Goal: Task Accomplishment & Management: Complete application form

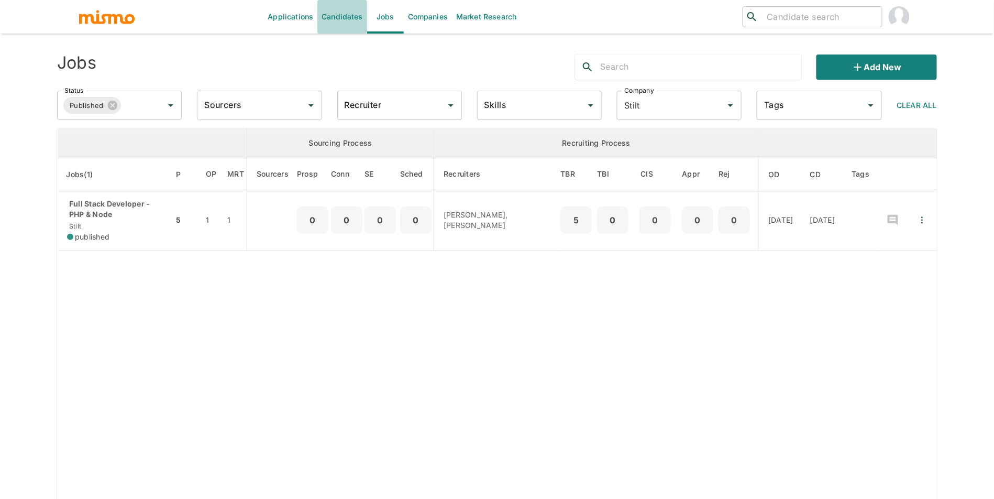
click at [359, 16] on link "Candidates" at bounding box center [342, 17] width 50 height 34
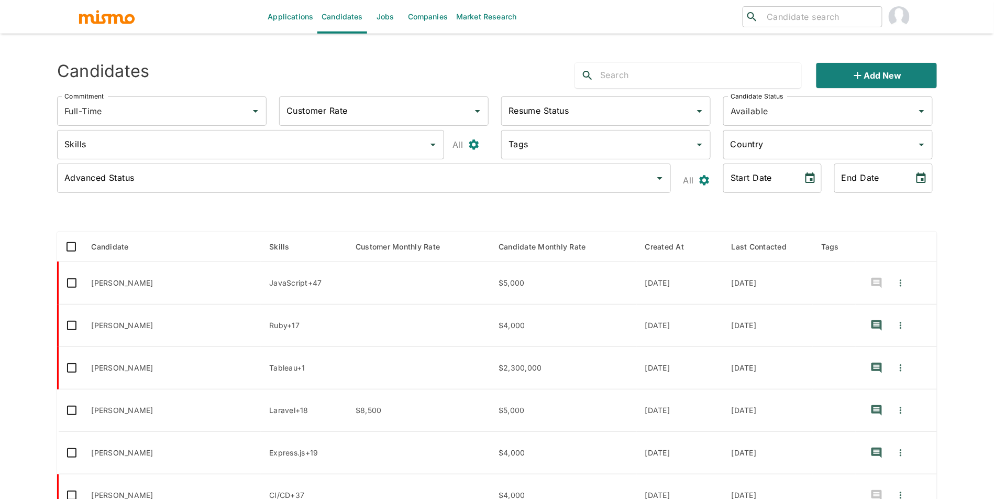
click at [266, 127] on div "Skills Skills" at bounding box center [249, 143] width 400 height 42
click at [265, 148] on input "Skills" at bounding box center [243, 145] width 362 height 20
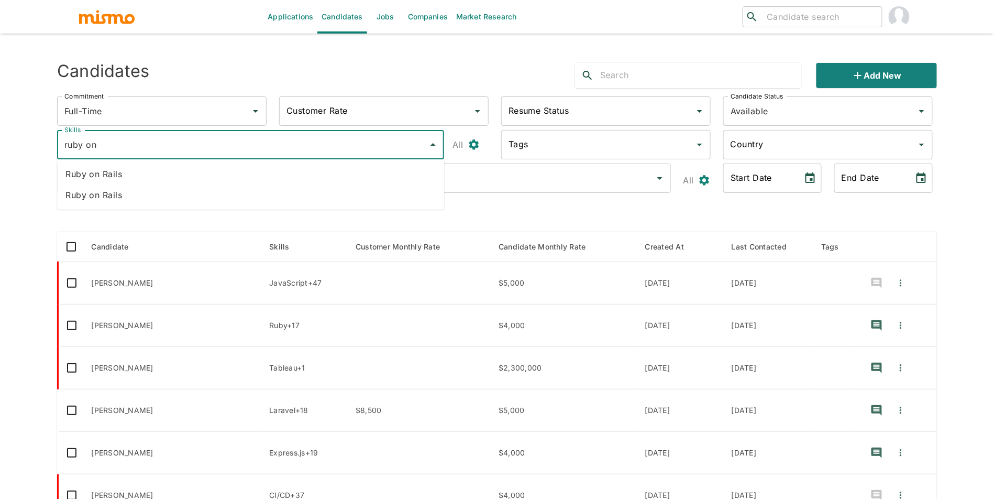
type input "ruby on"
click at [258, 166] on li "Ruby on Rails" at bounding box center [250, 173] width 387 height 21
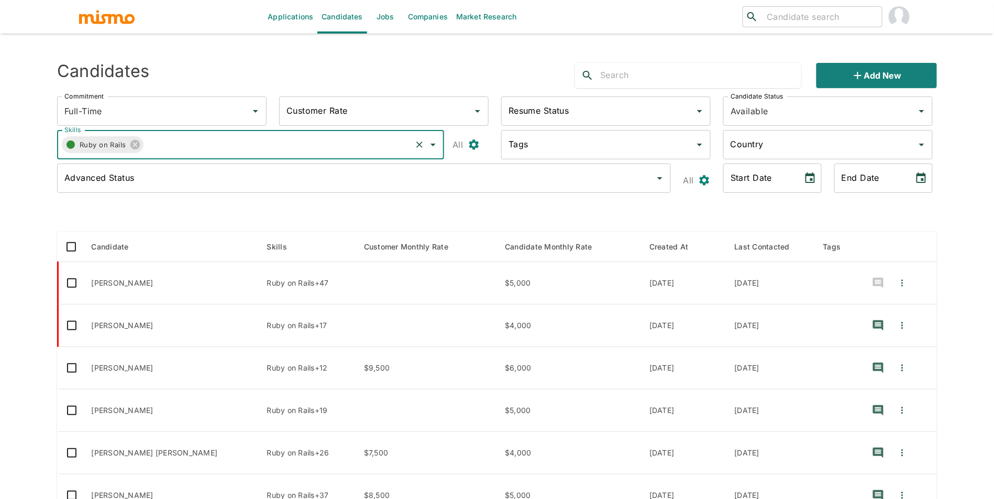
click at [71, 146] on circle "button" at bounding box center [71, 144] width 8 height 8
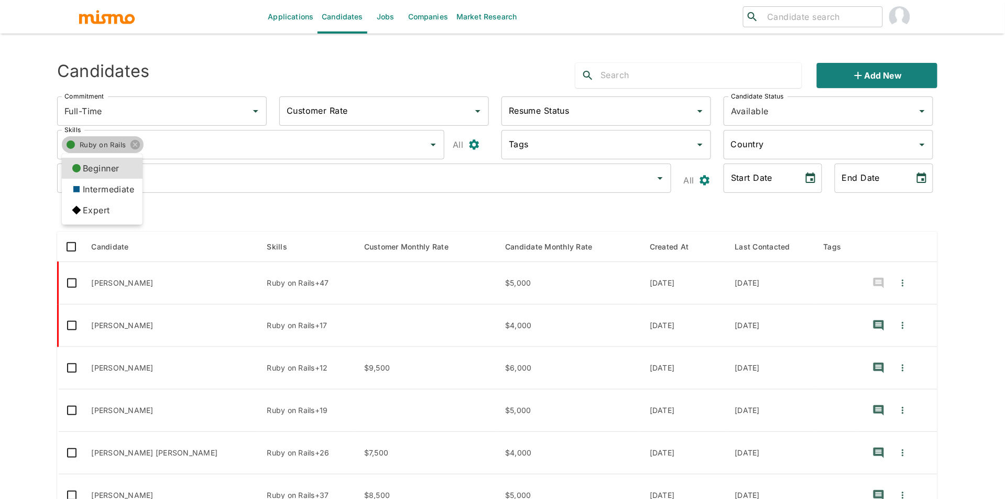
click at [108, 212] on li "Expert" at bounding box center [102, 210] width 81 height 21
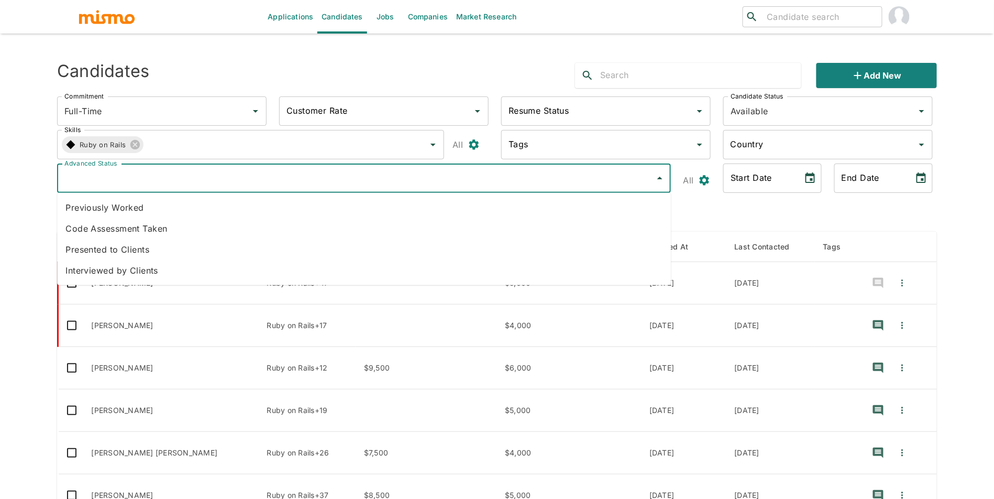
click at [283, 176] on input "Advanced Status" at bounding box center [356, 178] width 589 height 20
click at [261, 232] on li "Code Assessment Taken" at bounding box center [364, 228] width 614 height 21
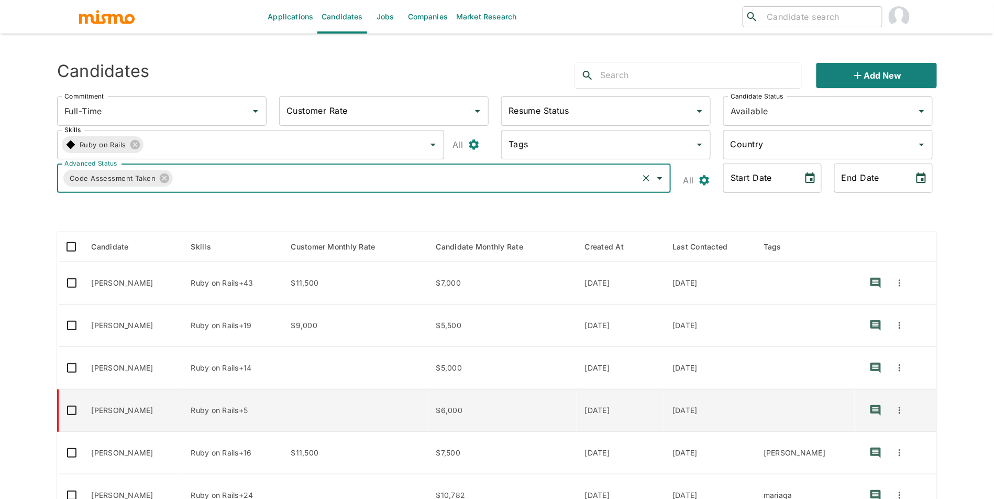
scroll to position [3, 0]
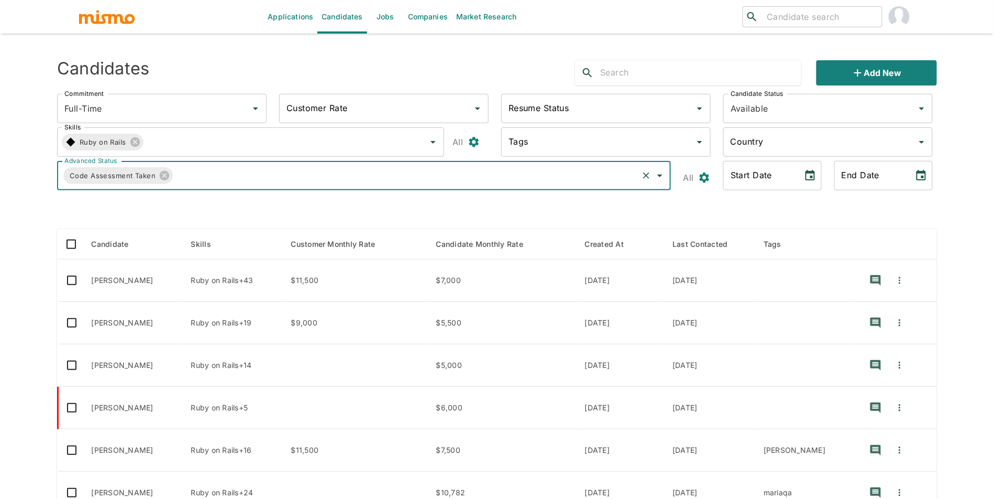
click at [585, 115] on input "Resume Status" at bounding box center [598, 108] width 184 height 20
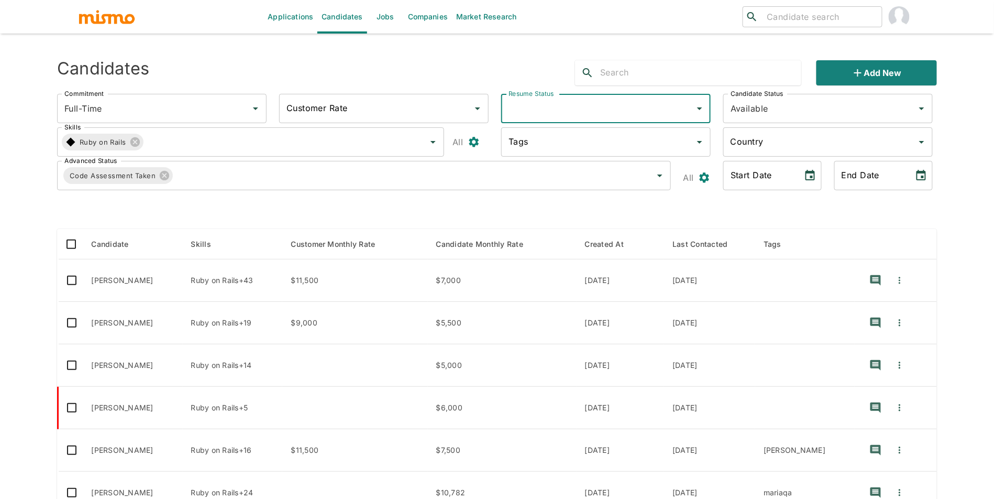
click at [585, 115] on input "Resume Status" at bounding box center [598, 108] width 184 height 20
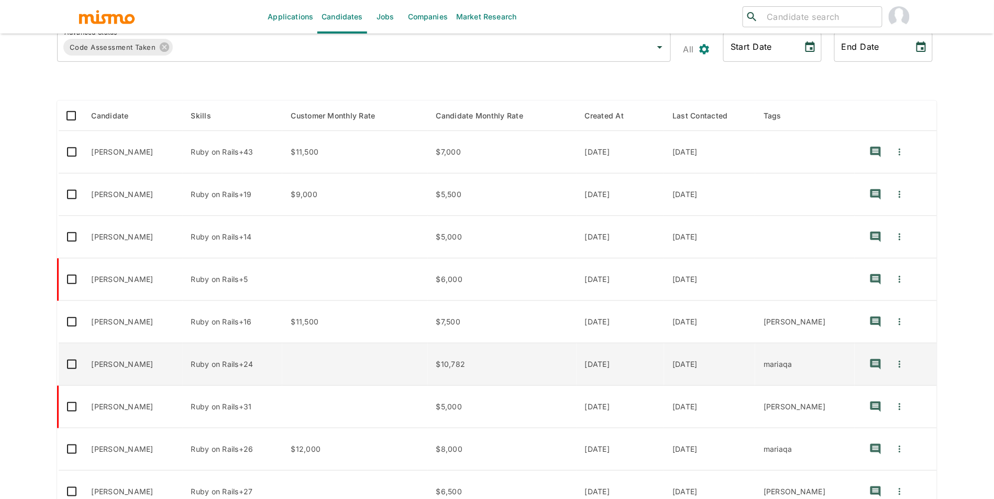
scroll to position [225, 0]
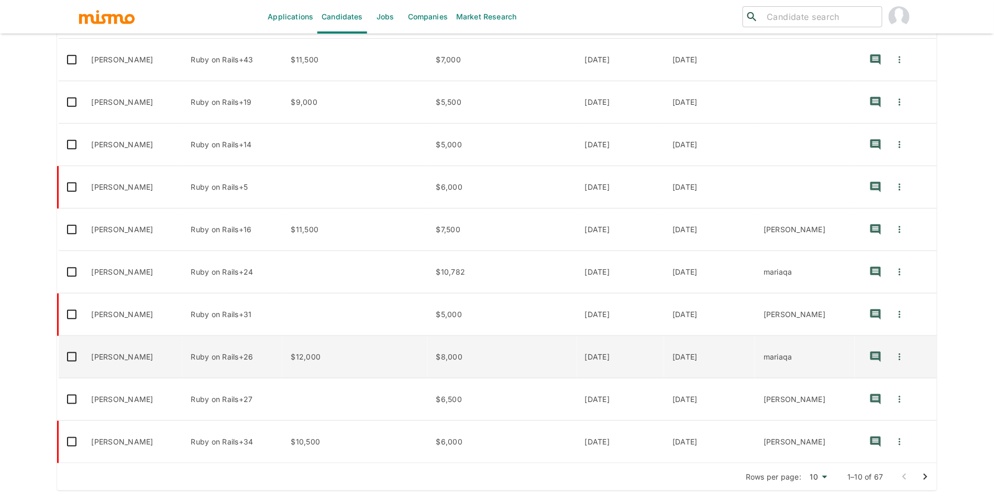
click at [127, 357] on td "Luis Urrutia" at bounding box center [133, 357] width 100 height 42
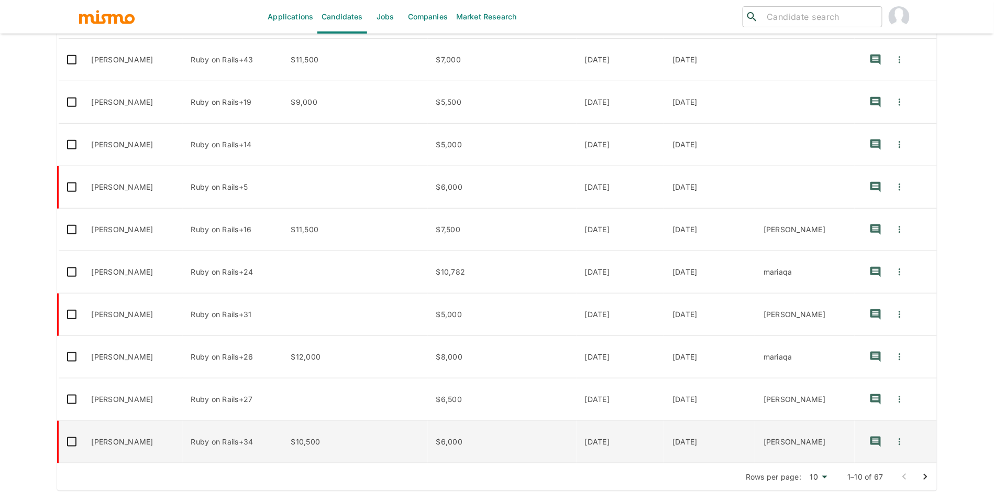
click at [144, 443] on td "Igor da Silva" at bounding box center [133, 442] width 100 height 42
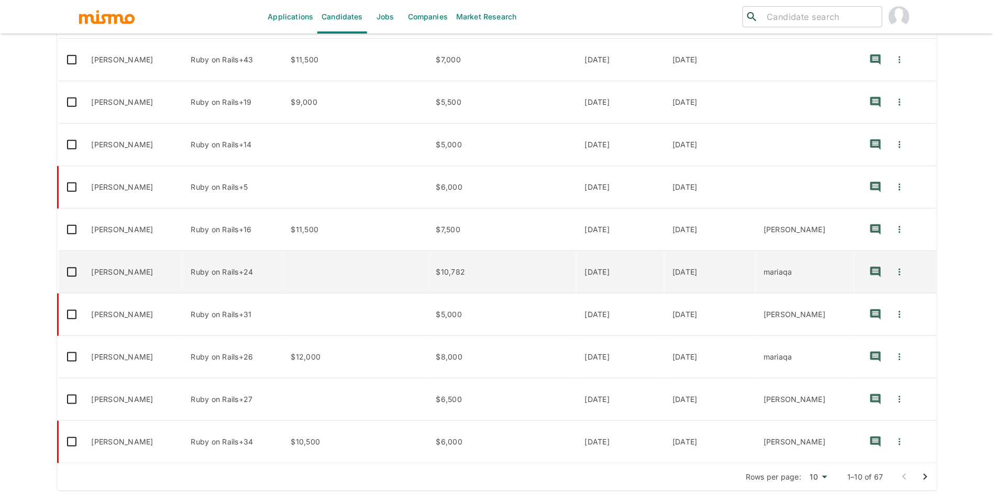
click at [156, 280] on td "Julio Lucero" at bounding box center [133, 272] width 100 height 42
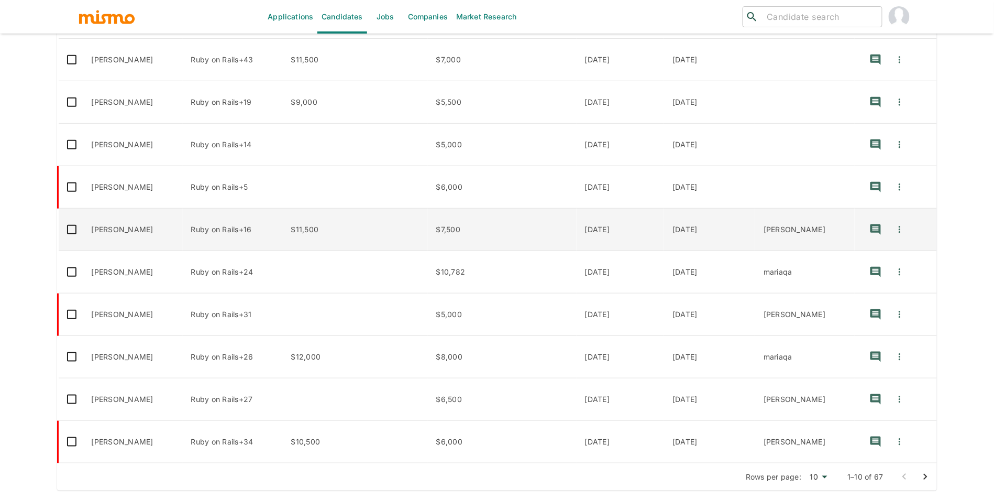
click at [149, 234] on td "Nicolás Muñoz" at bounding box center [133, 230] width 100 height 42
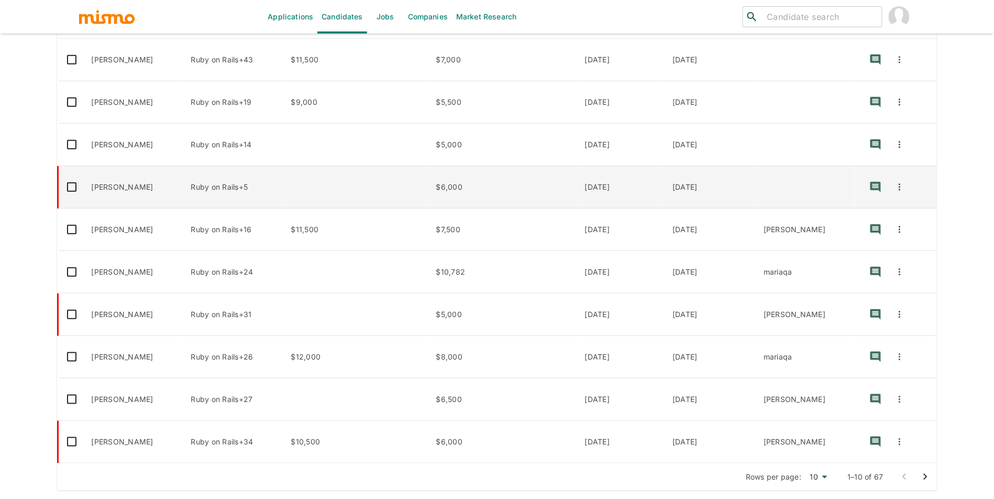
scroll to position [141, 0]
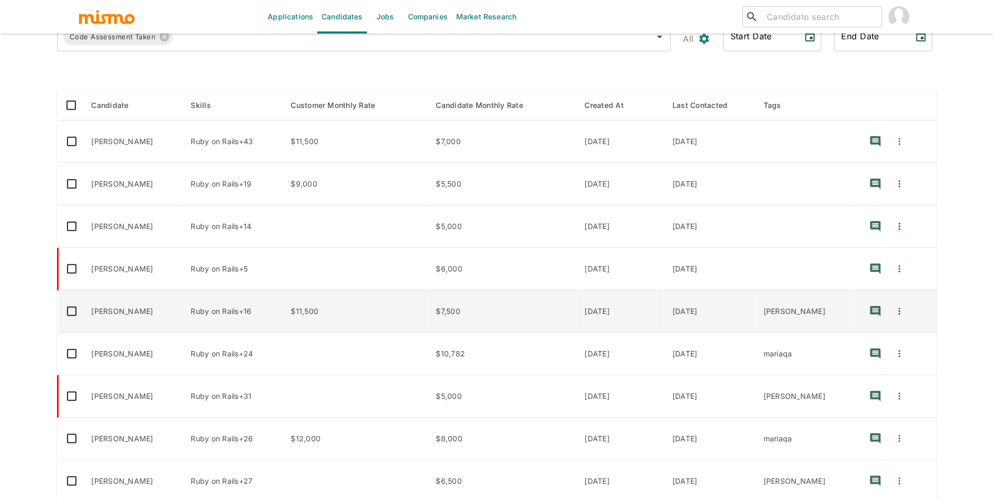
click at [159, 301] on td "Nicolás Muñoz" at bounding box center [133, 311] width 100 height 42
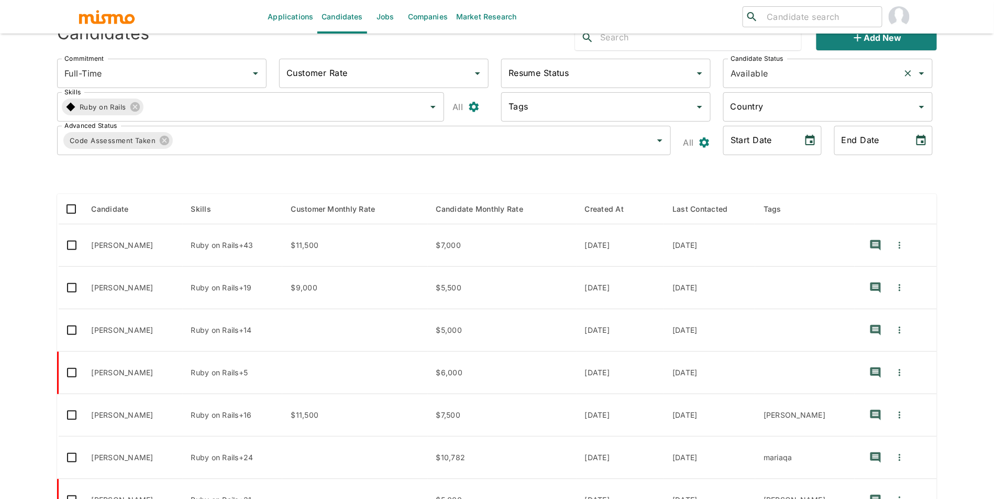
scroll to position [0, 0]
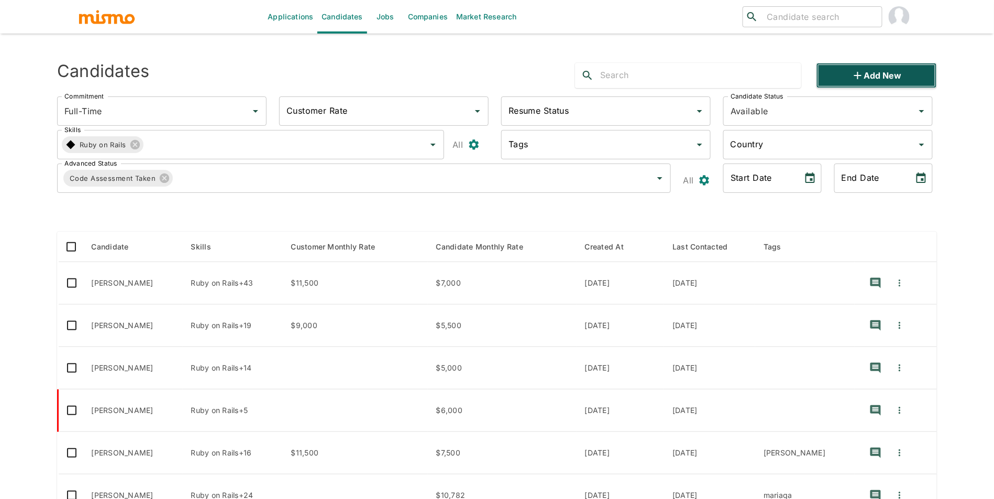
click at [908, 67] on button "Add new" at bounding box center [877, 75] width 120 height 25
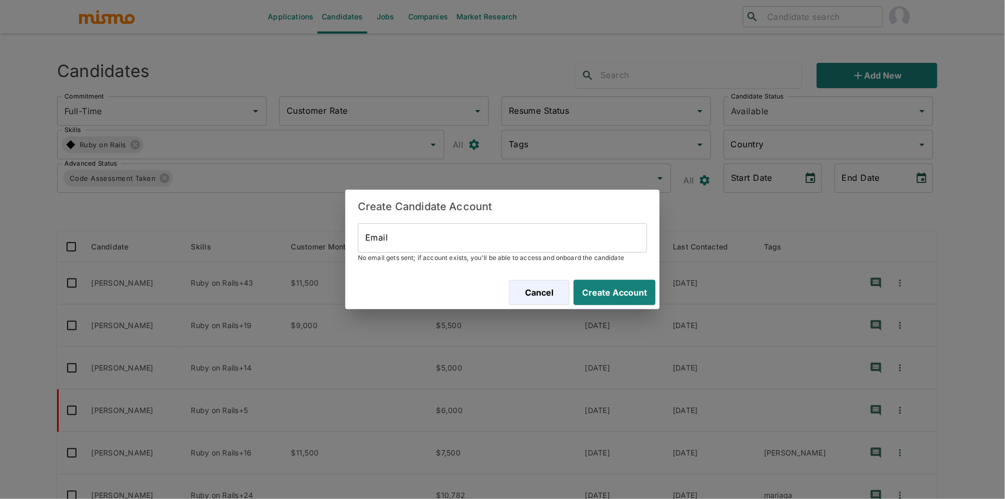
click at [406, 237] on input "Email" at bounding box center [502, 237] width 289 height 29
paste input "diedu89@gmail.com"
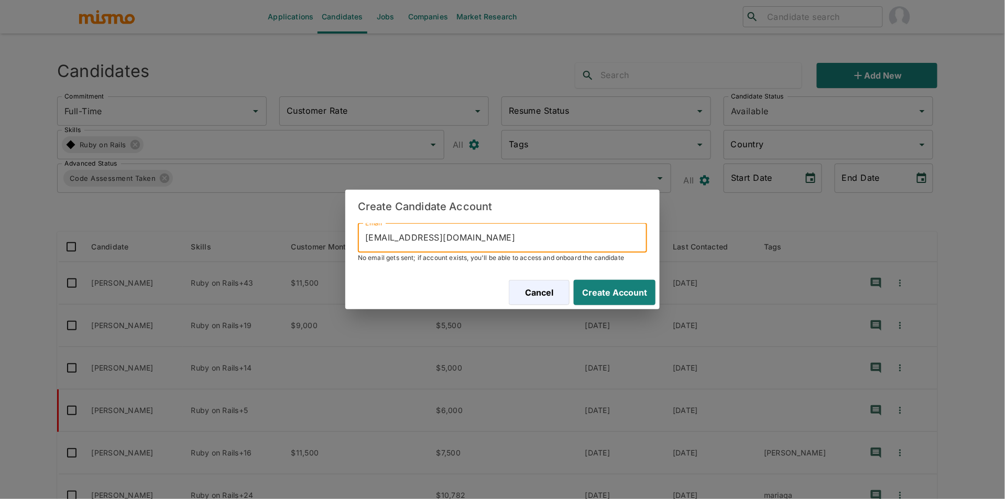
click at [368, 236] on input "diedu89@gmail.com" at bounding box center [502, 237] width 289 height 29
type input "diedu89@gmail.com"
click at [621, 298] on button "Create Account" at bounding box center [612, 292] width 86 height 25
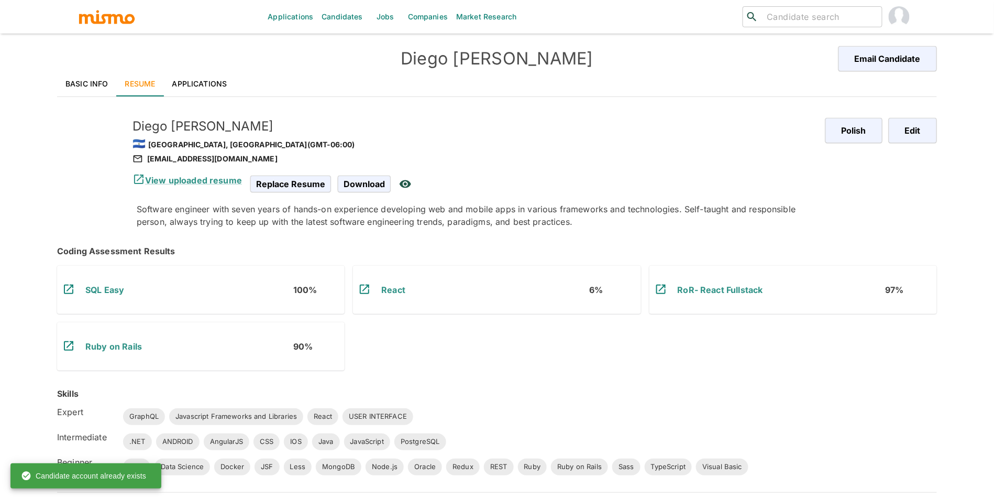
scroll to position [3, 0]
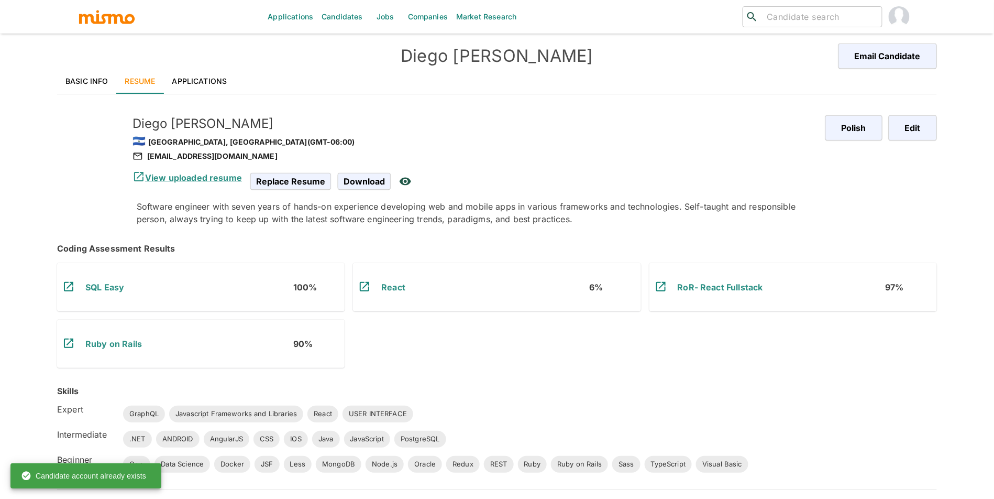
click at [97, 84] on link "Basic Info" at bounding box center [87, 81] width 60 height 25
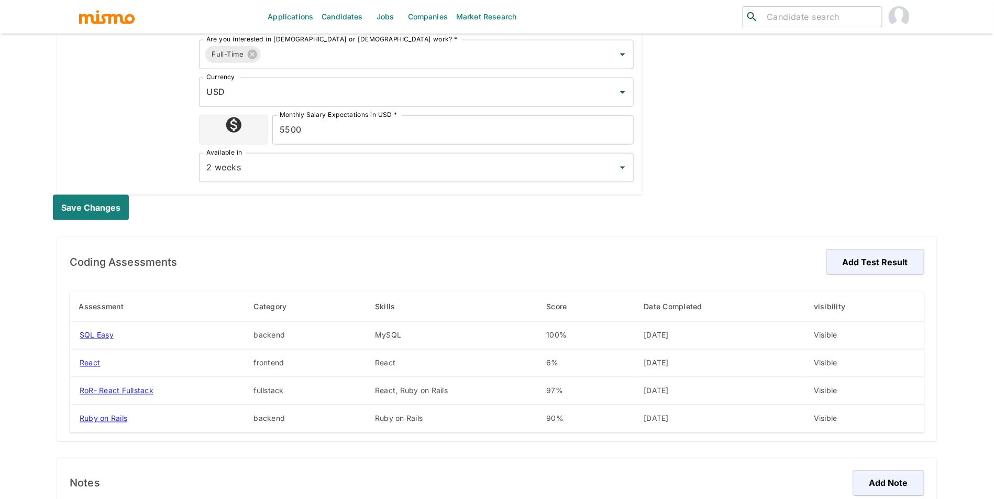
scroll to position [0, 0]
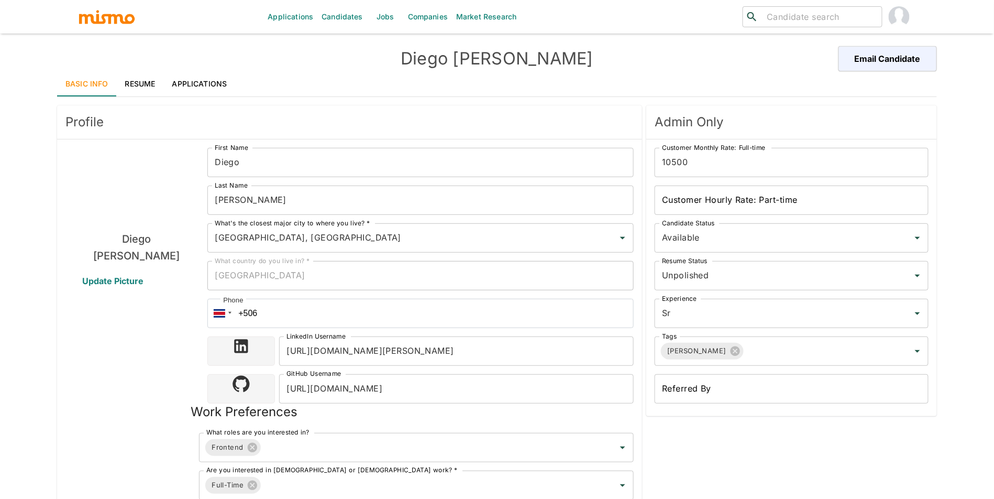
click at [222, 84] on link "Applications" at bounding box center [200, 83] width 72 height 25
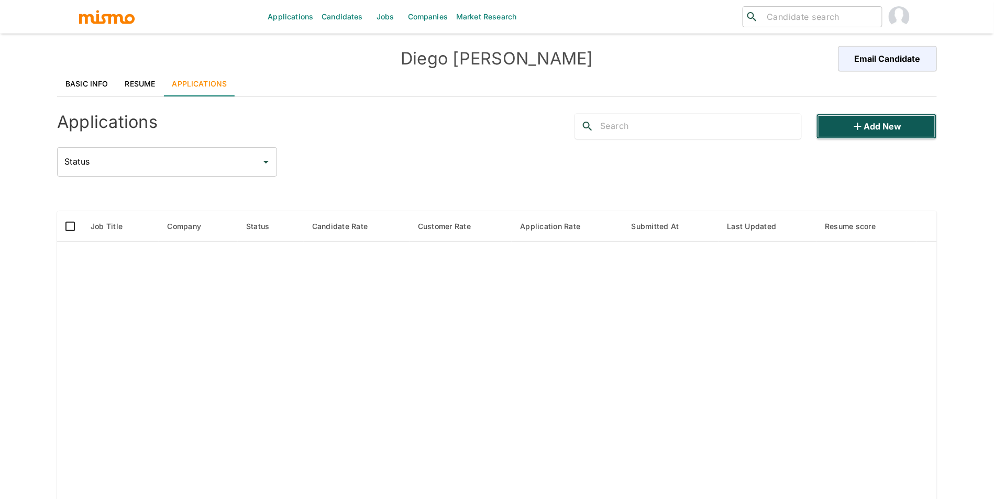
click at [895, 124] on button "Add new" at bounding box center [877, 126] width 120 height 25
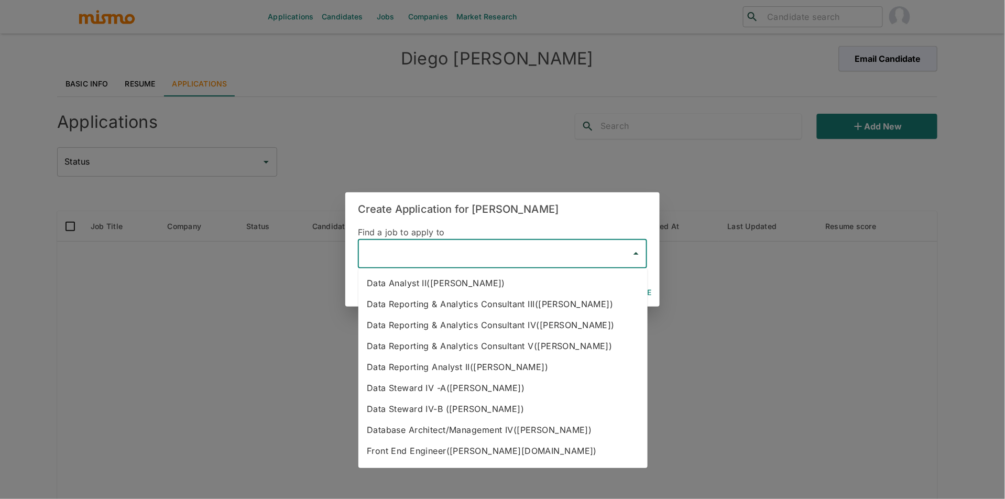
click at [424, 261] on input "text" at bounding box center [495, 254] width 264 height 20
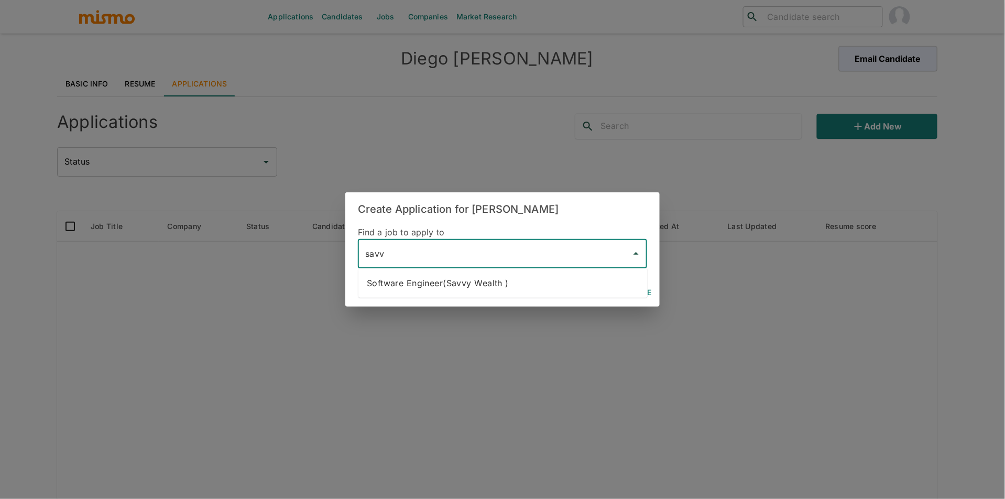
click at [436, 283] on li "Software Engineer(Savvy Wealth )" at bounding box center [502, 282] width 289 height 21
type input "Software Engineer(Savvy Wealth )"
click at [642, 289] on button "Continue" at bounding box center [631, 292] width 47 height 19
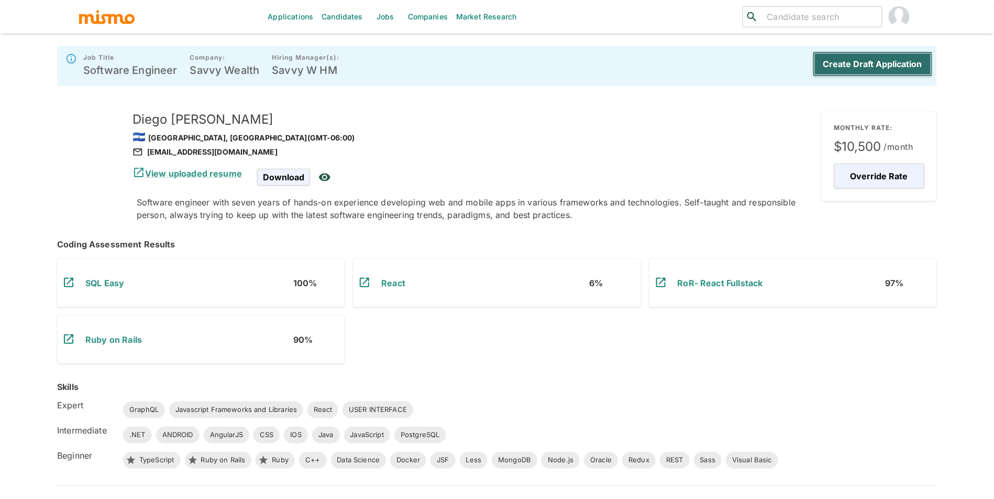
click at [853, 62] on button "Create Draft Application" at bounding box center [873, 63] width 120 height 25
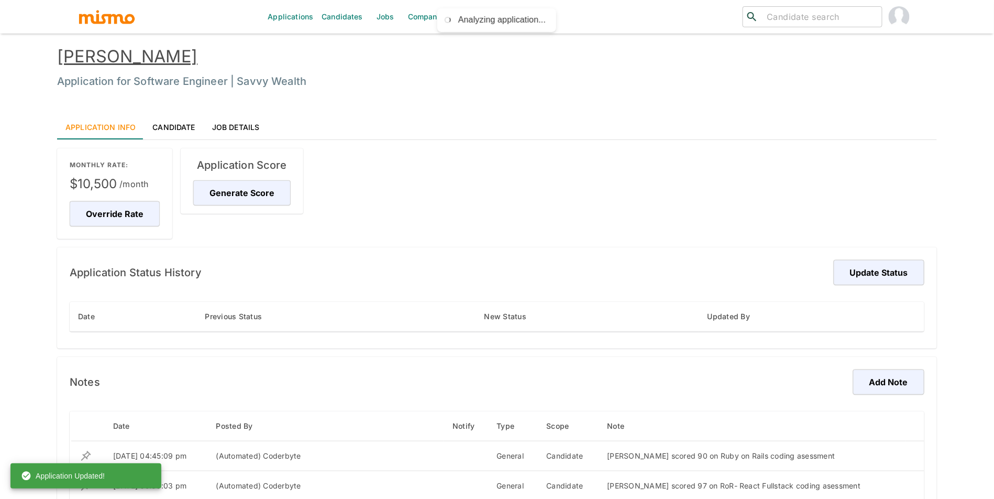
click at [376, 18] on link "Jobs" at bounding box center [385, 17] width 37 height 34
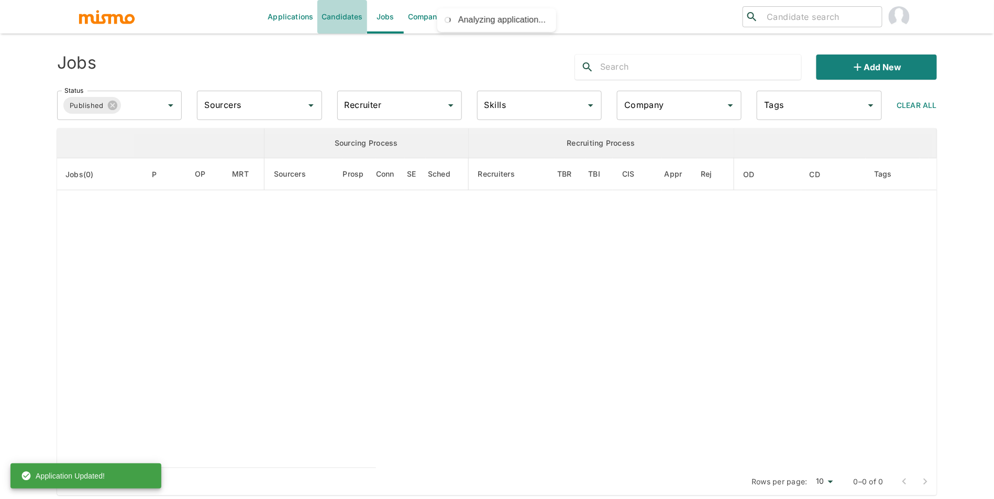
click at [353, 18] on link "Candidates" at bounding box center [342, 17] width 50 height 34
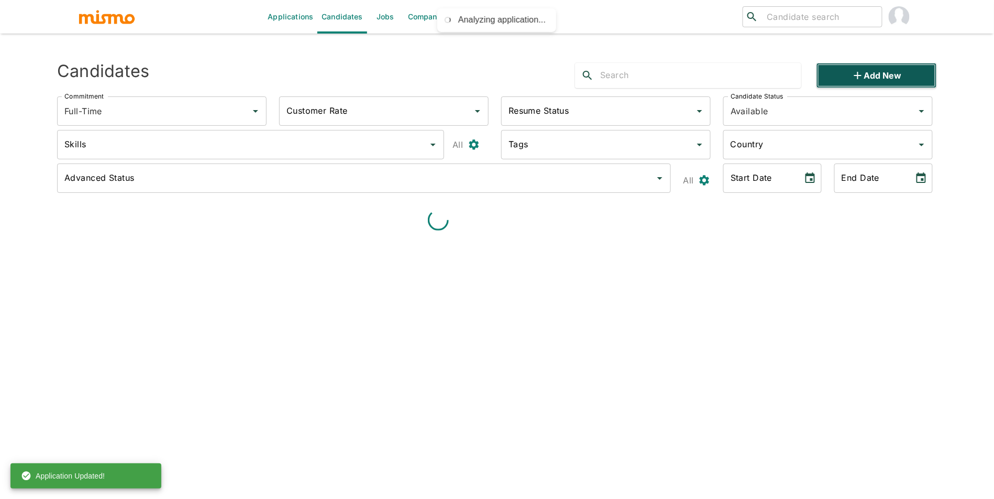
click at [875, 69] on button "Add new" at bounding box center [877, 75] width 120 height 25
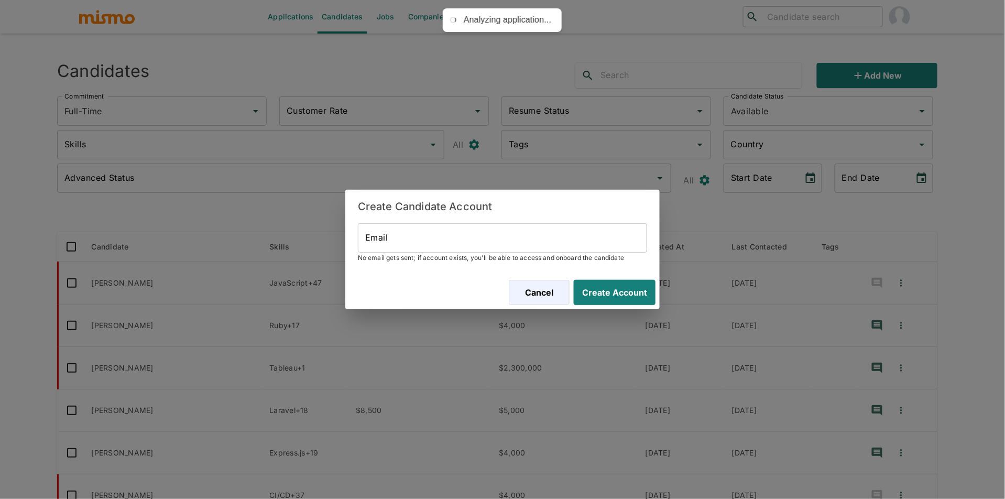
click at [491, 237] on input "Email" at bounding box center [502, 237] width 289 height 29
paste input "luacosta.fc@gmail.com"
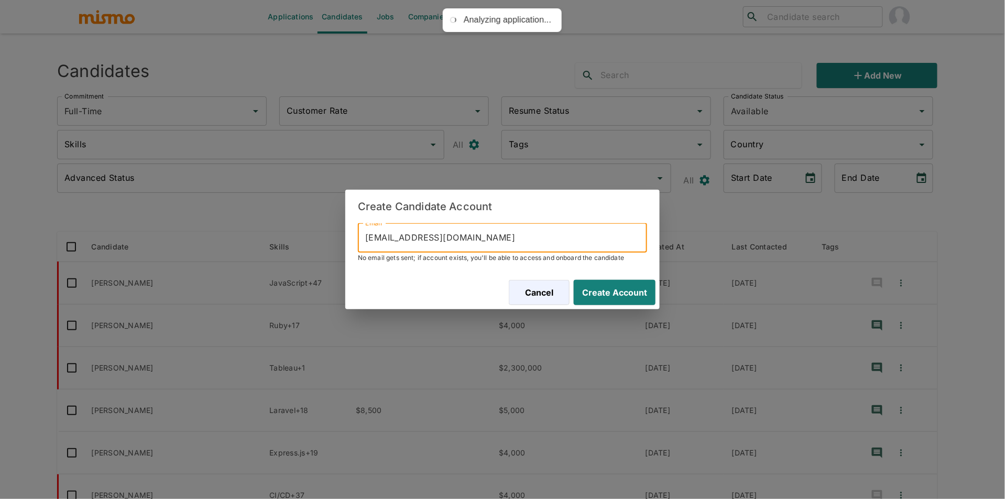
click at [371, 238] on input "luacosta.fc@gmail.com" at bounding box center [502, 237] width 289 height 29
type input "luacosta.fc@gmail.com"
click at [609, 284] on button "Create Account" at bounding box center [612, 292] width 86 height 25
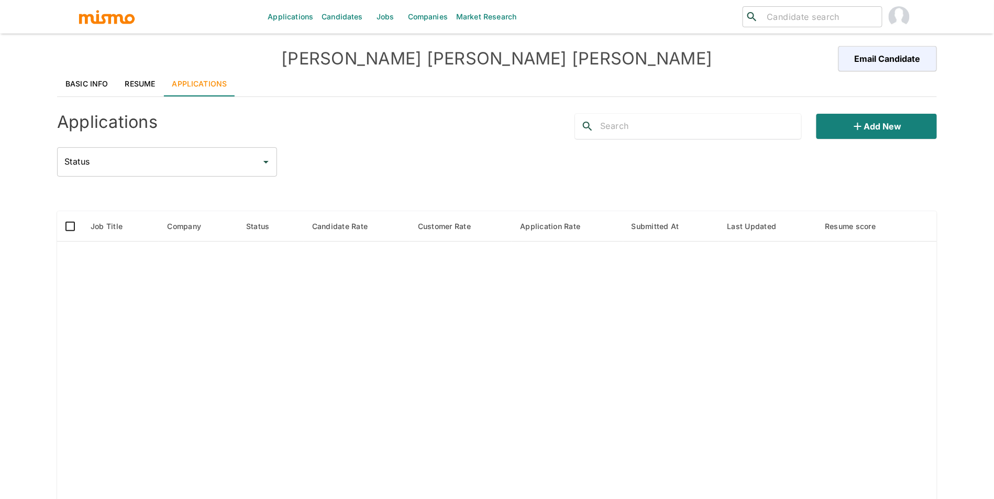
click at [152, 89] on link "Resume" at bounding box center [140, 83] width 47 height 25
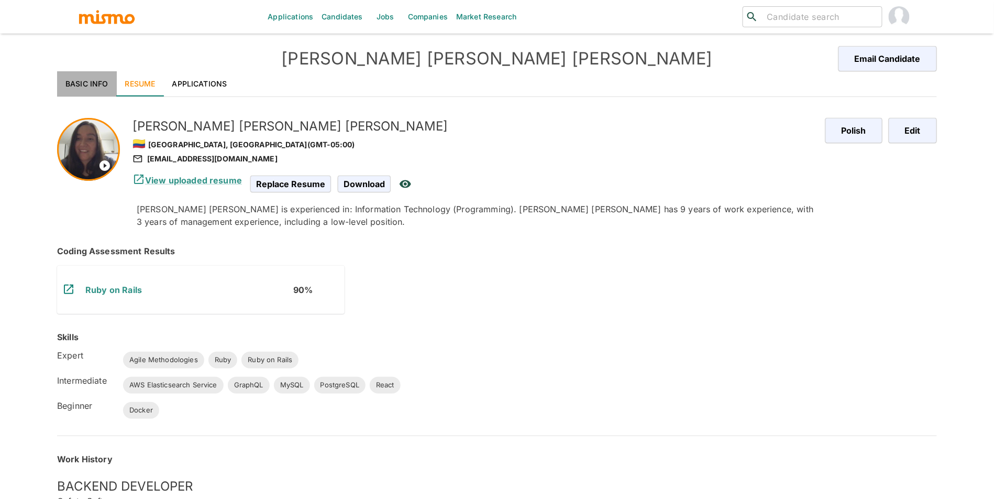
click at [85, 85] on link "Basic Info" at bounding box center [87, 83] width 60 height 25
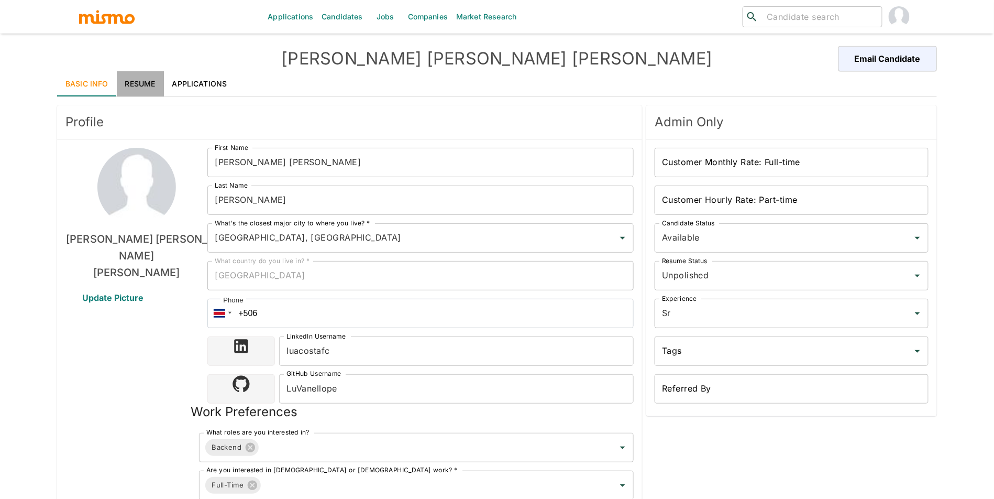
click at [150, 84] on link "Resume" at bounding box center [140, 83] width 47 height 25
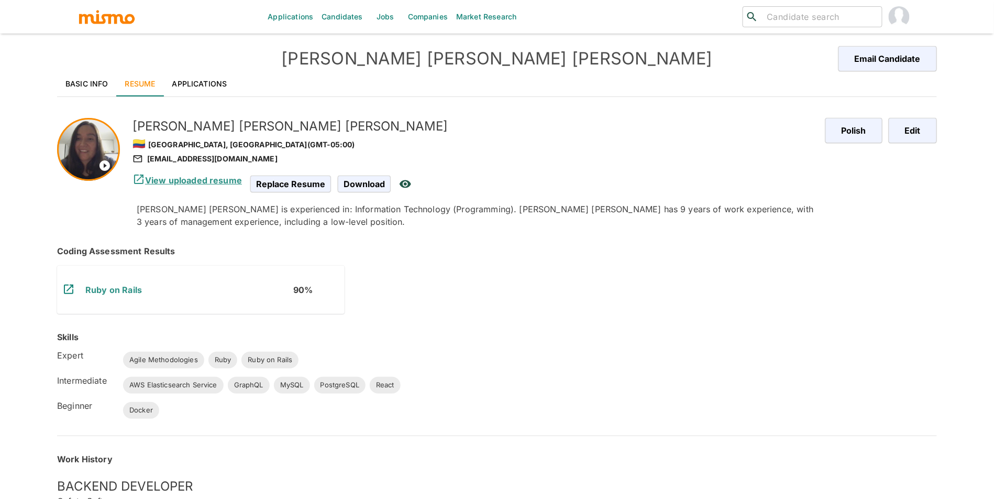
click at [201, 184] on link "View uploaded resume" at bounding box center [187, 180] width 109 height 10
click at [86, 87] on link "Basic Info" at bounding box center [87, 83] width 60 height 25
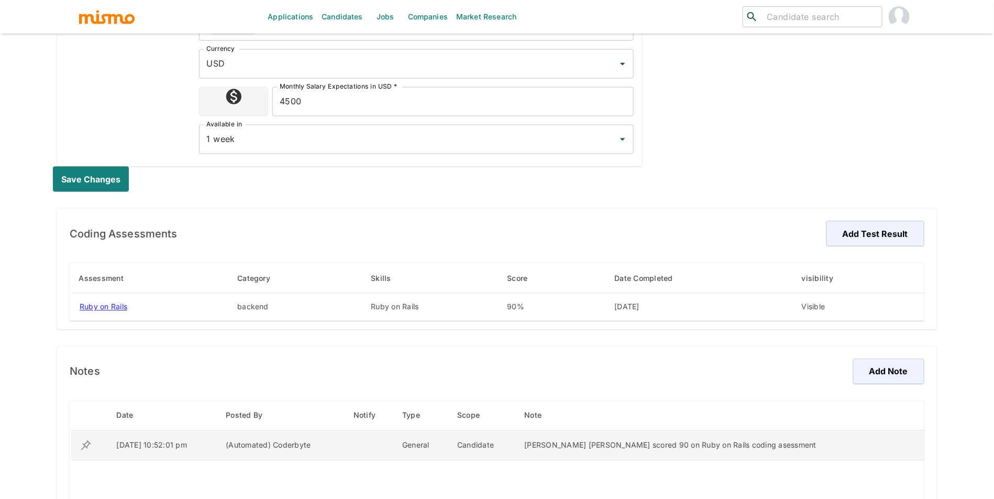
scroll to position [232, 0]
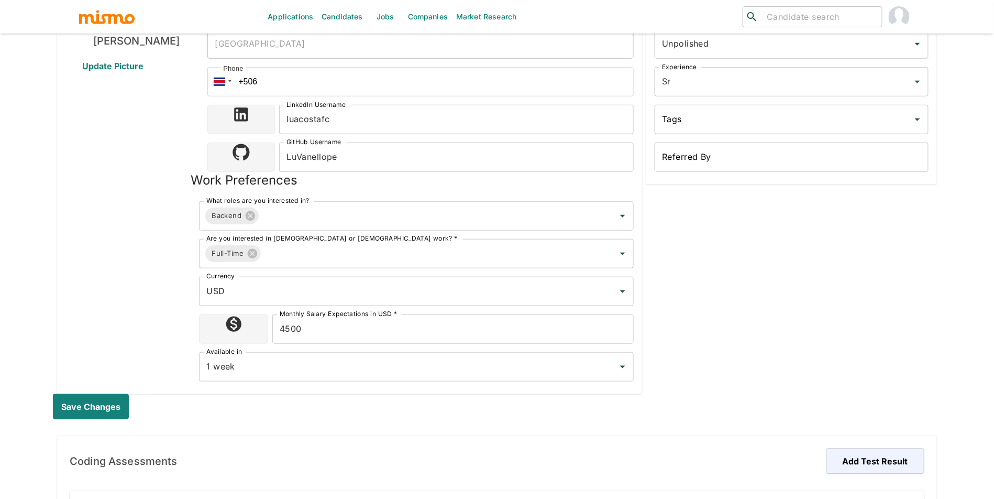
click at [813, 20] on input "search" at bounding box center [820, 16] width 115 height 15
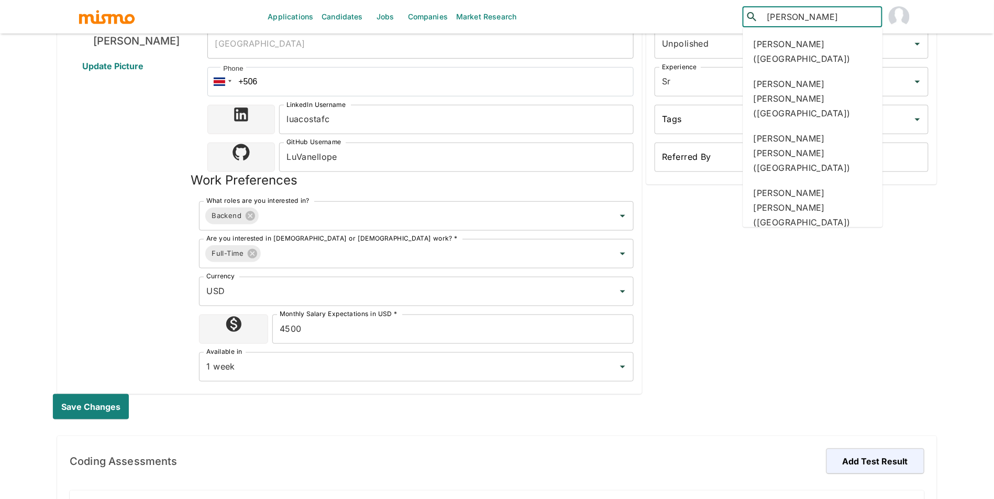
type input "GABRIEL AZ"
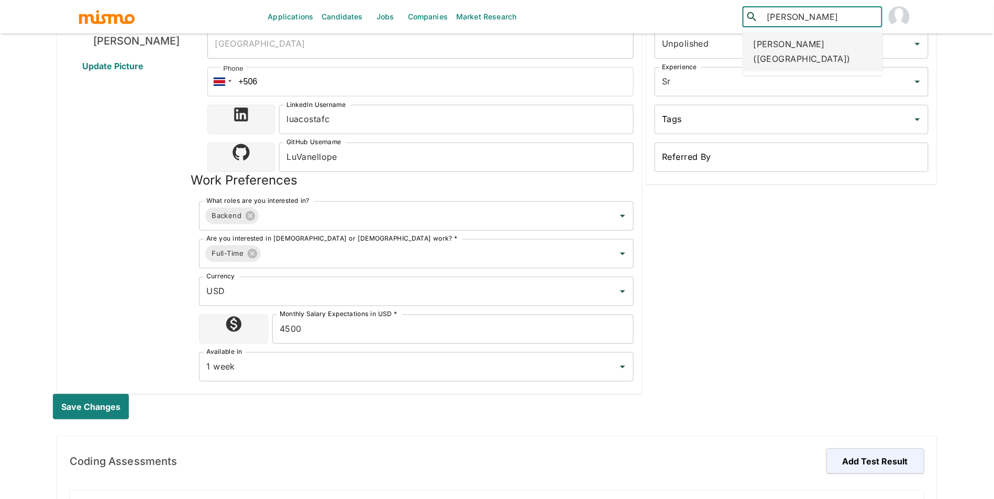
click at [835, 43] on div "Gabriel Azambuja (Brazil)" at bounding box center [813, 52] width 140 height 40
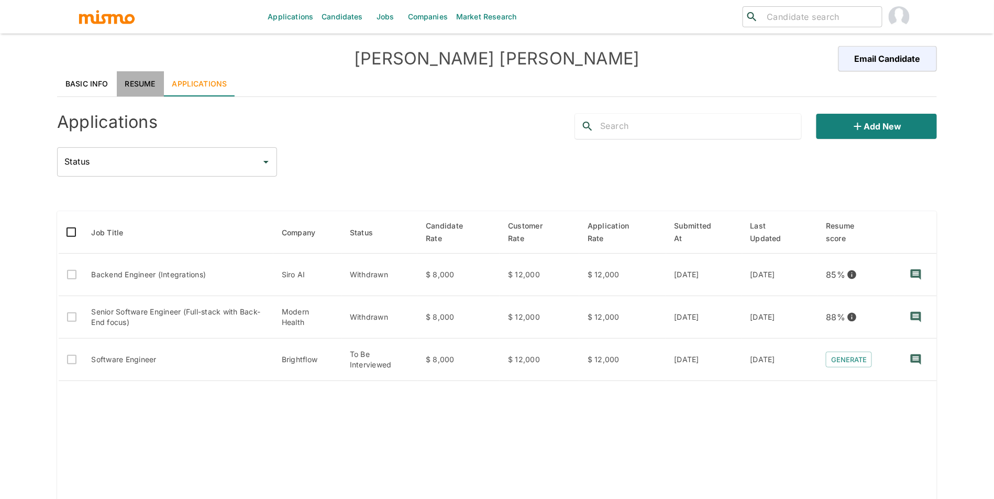
click at [138, 89] on link "Resume" at bounding box center [140, 83] width 47 height 25
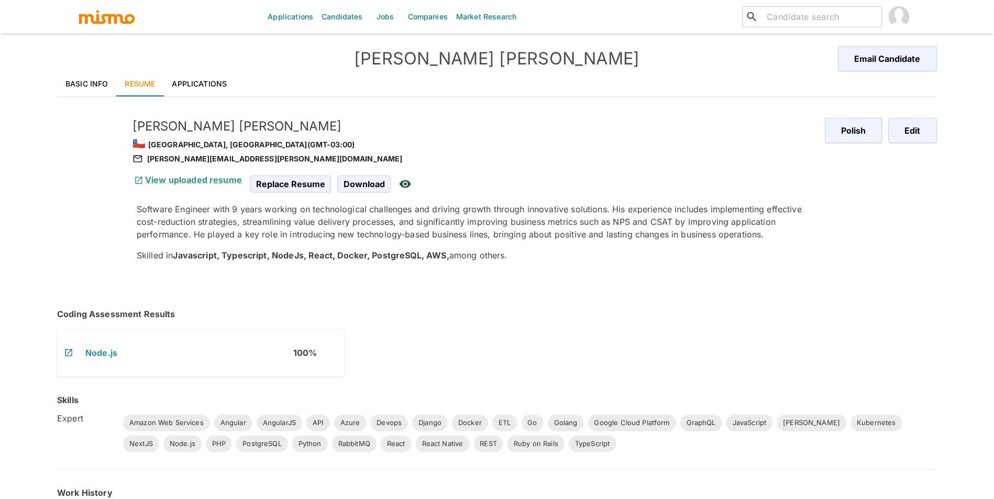
click at [203, 76] on link "Applications" at bounding box center [200, 83] width 72 height 25
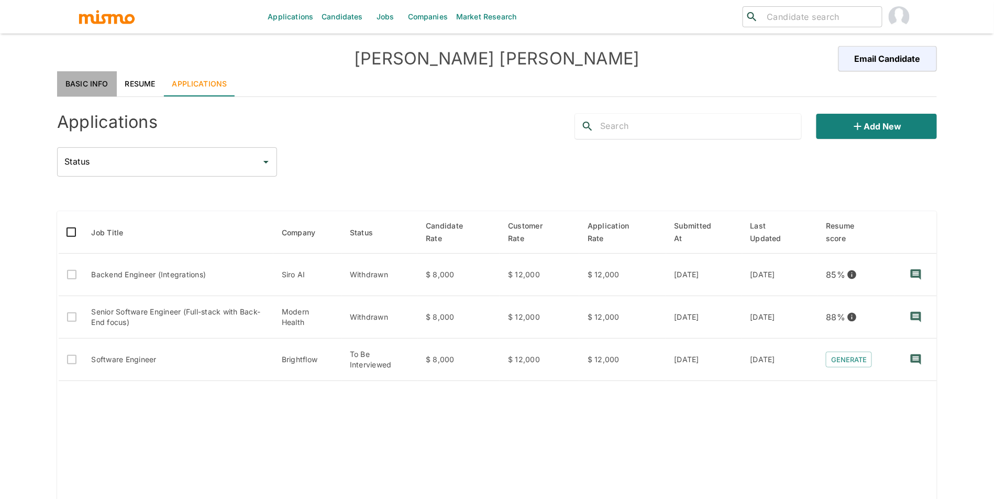
click at [100, 84] on link "Basic Info" at bounding box center [87, 83] width 60 height 25
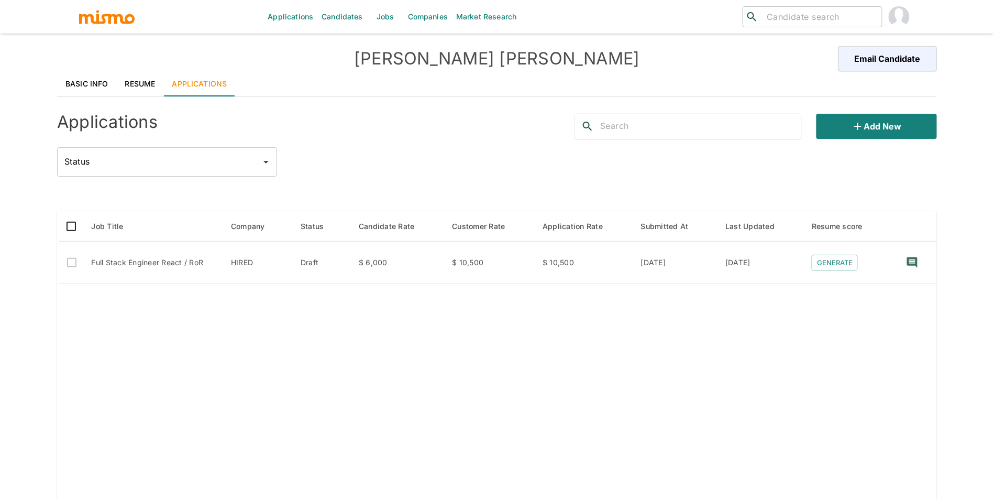
click at [133, 82] on link "Resume" at bounding box center [140, 83] width 47 height 25
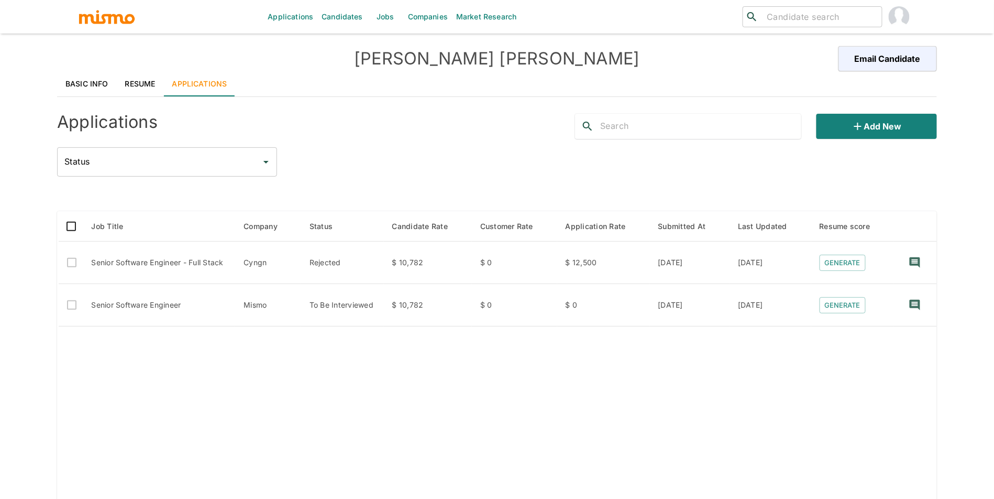
click at [145, 74] on link "Resume" at bounding box center [140, 83] width 47 height 25
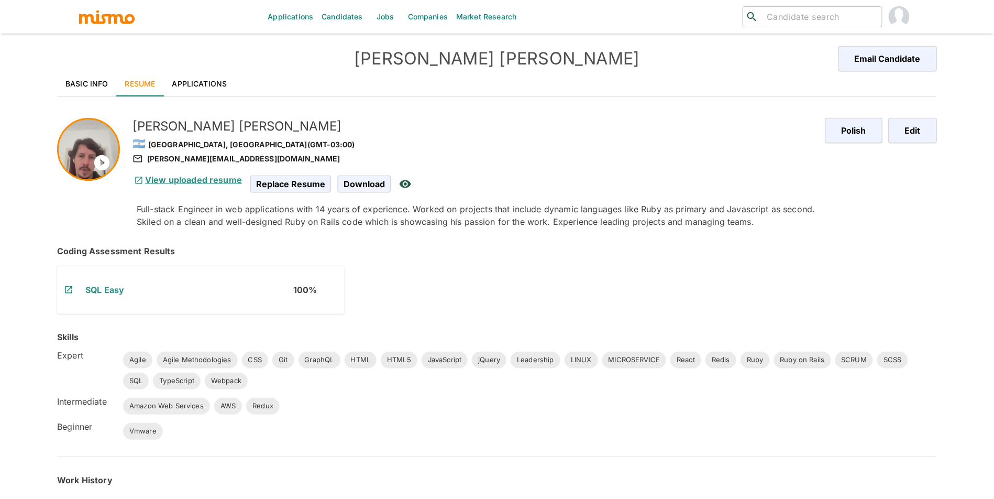
click at [182, 181] on link "View uploaded resume" at bounding box center [187, 179] width 109 height 10
click at [104, 166] on icon at bounding box center [101, 162] width 15 height 15
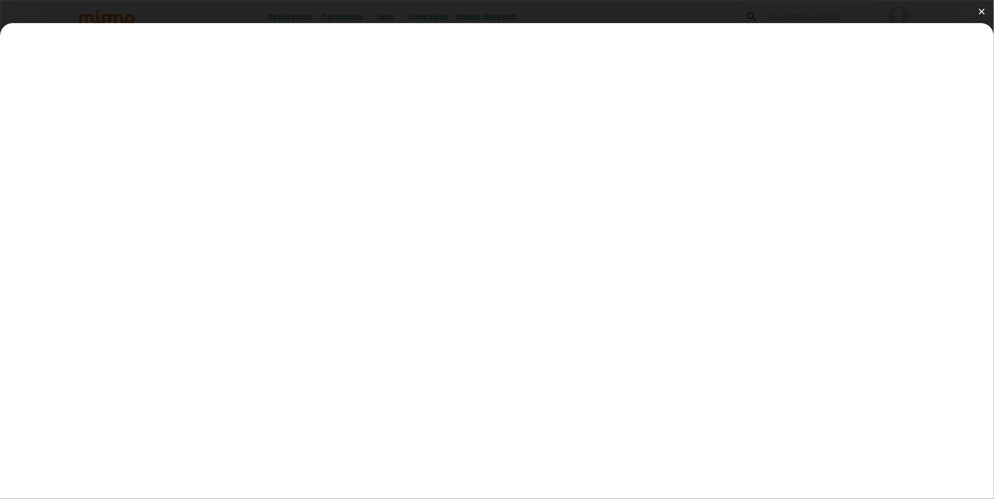
click at [984, 12] on img at bounding box center [982, 11] width 6 height 6
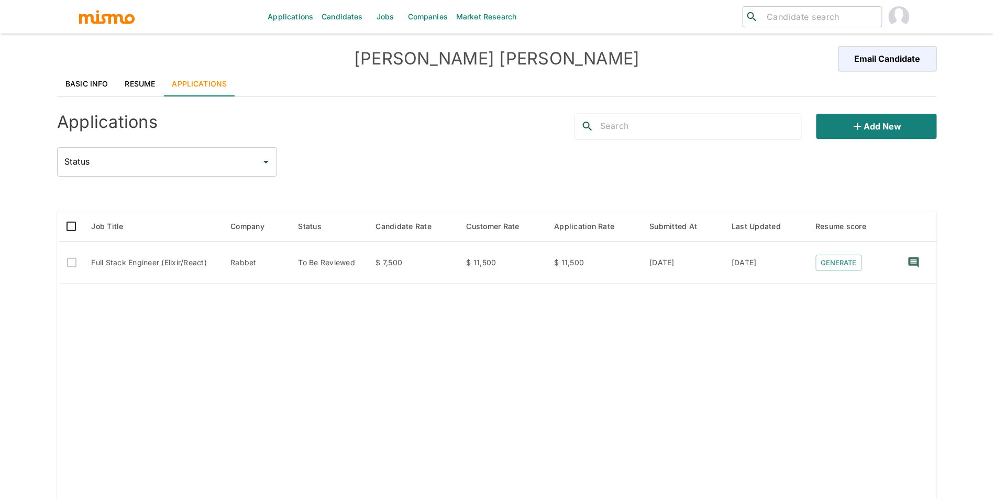
click at [145, 76] on link "Resume" at bounding box center [140, 83] width 47 height 25
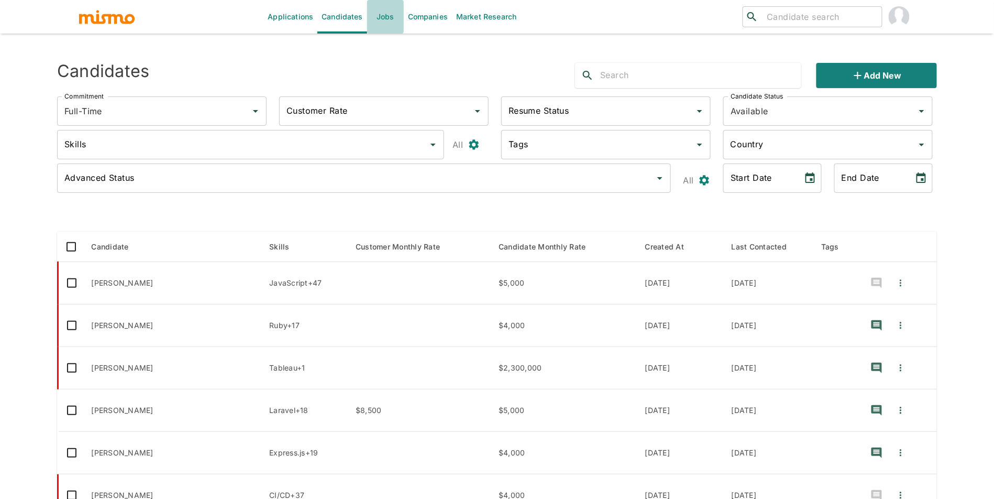
click at [388, 18] on link "Jobs" at bounding box center [385, 17] width 37 height 34
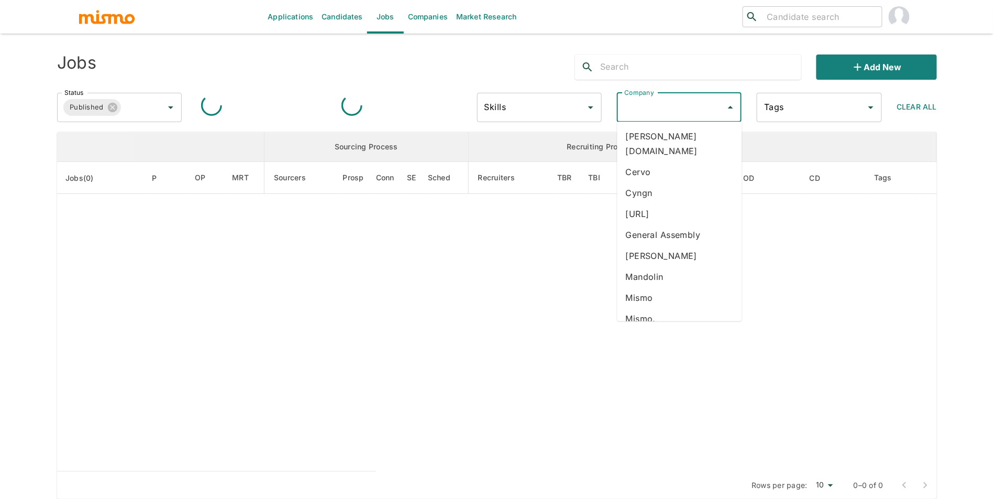
click at [674, 104] on input "Company" at bounding box center [672, 107] width 100 height 20
type input "sa"
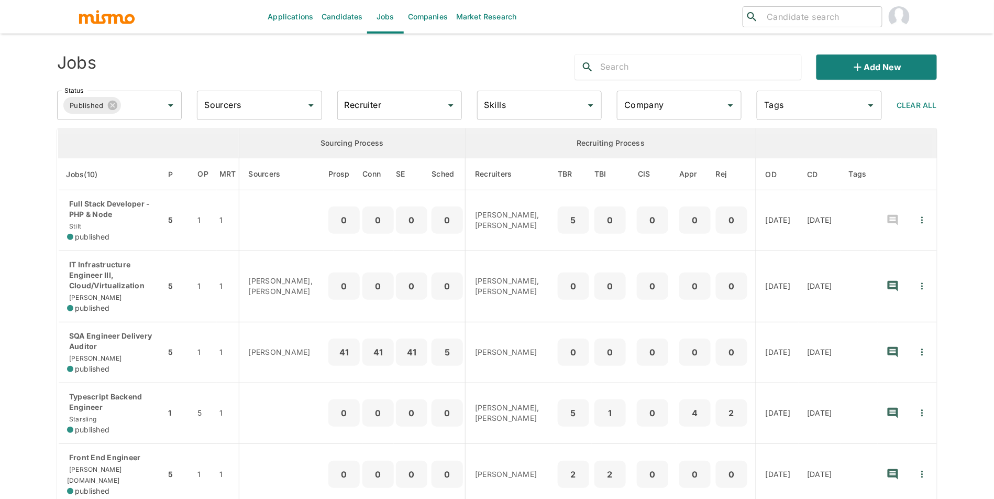
click at [668, 113] on input "Company" at bounding box center [672, 105] width 100 height 20
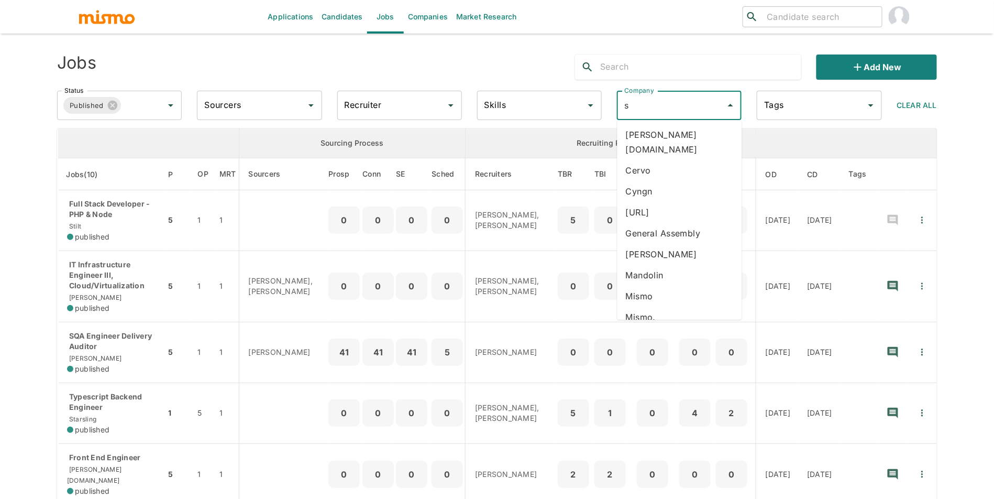
type input "sa"
click at [666, 134] on li "Savvy Wealth" at bounding box center [680, 134] width 125 height 21
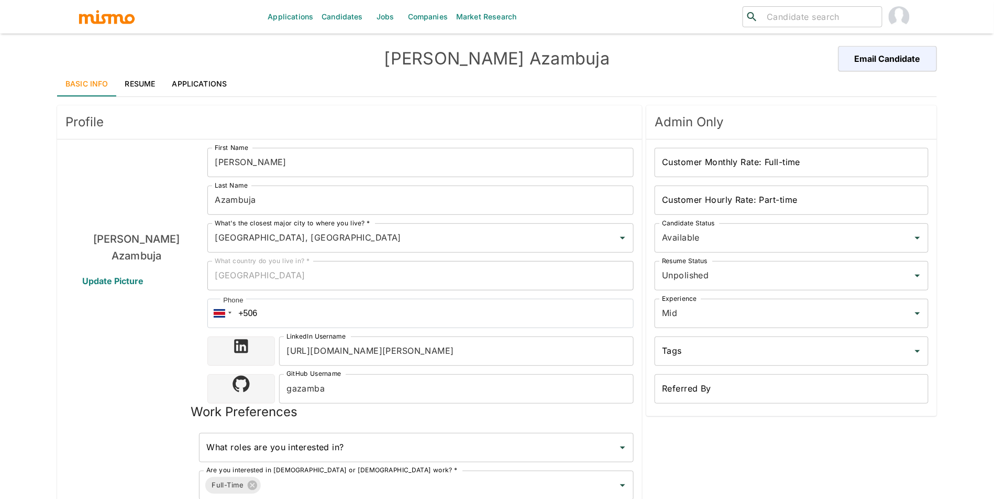
click at [211, 84] on link "Applications" at bounding box center [200, 83] width 72 height 25
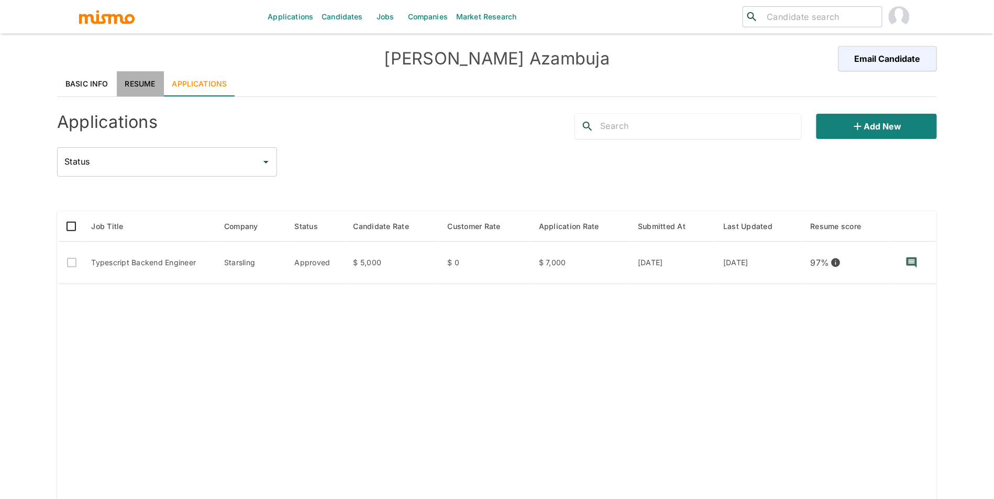
click at [141, 83] on link "Resume" at bounding box center [140, 83] width 47 height 25
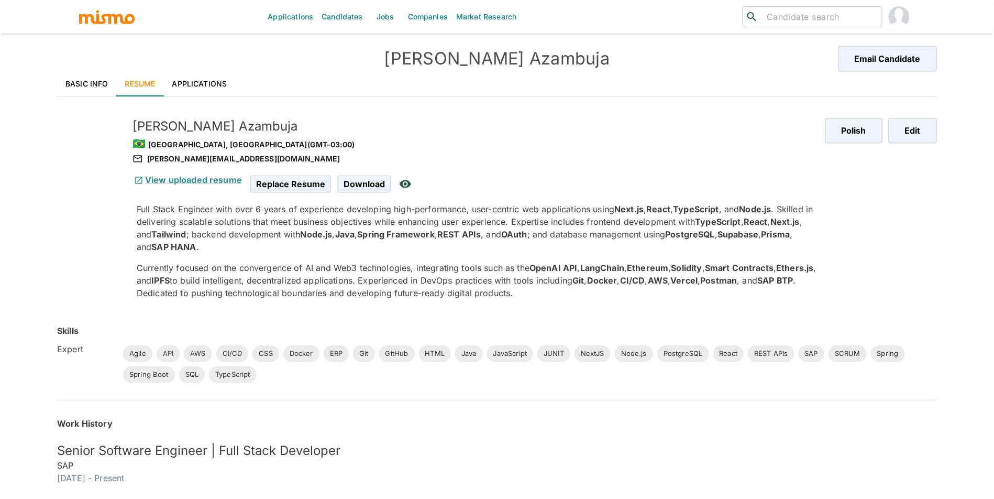
click at [73, 78] on link "Basic Info" at bounding box center [87, 83] width 60 height 25
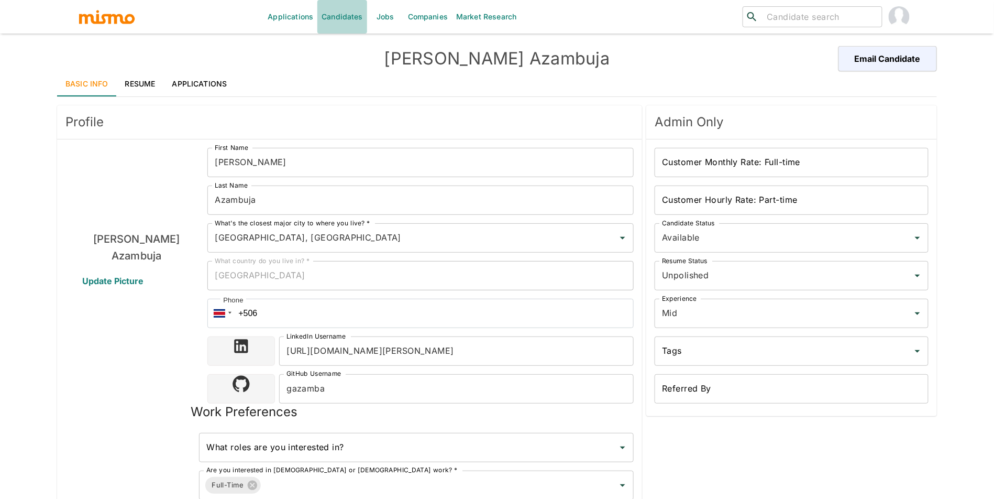
click at [353, 23] on link "Candidates" at bounding box center [342, 17] width 50 height 34
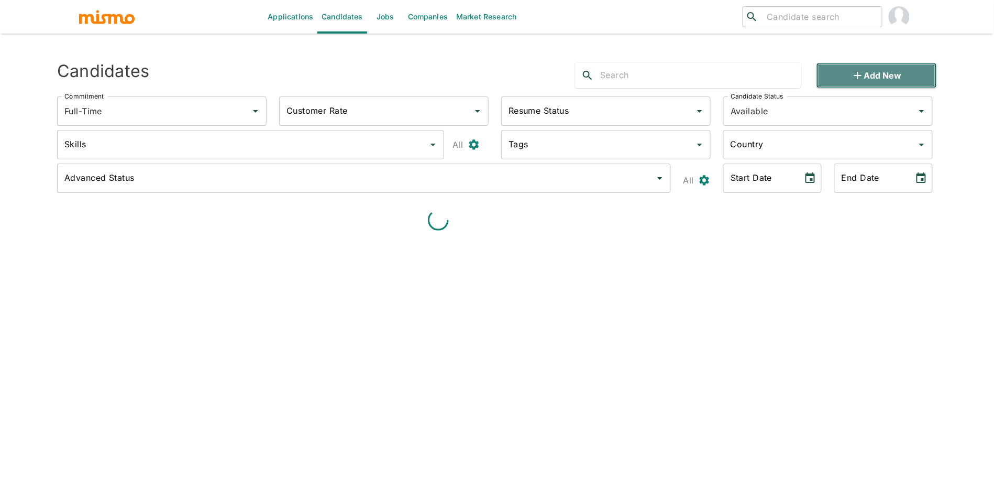
click at [852, 67] on button "Add new" at bounding box center [877, 75] width 120 height 25
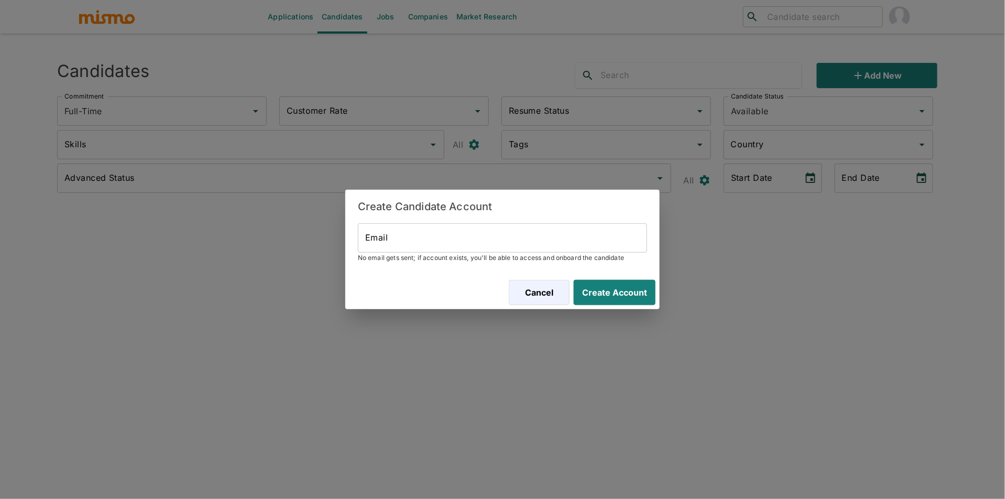
click at [543, 240] on input "Email" at bounding box center [502, 237] width 289 height 29
paste input "[EMAIL_ADDRESS][DOMAIN_NAME]"
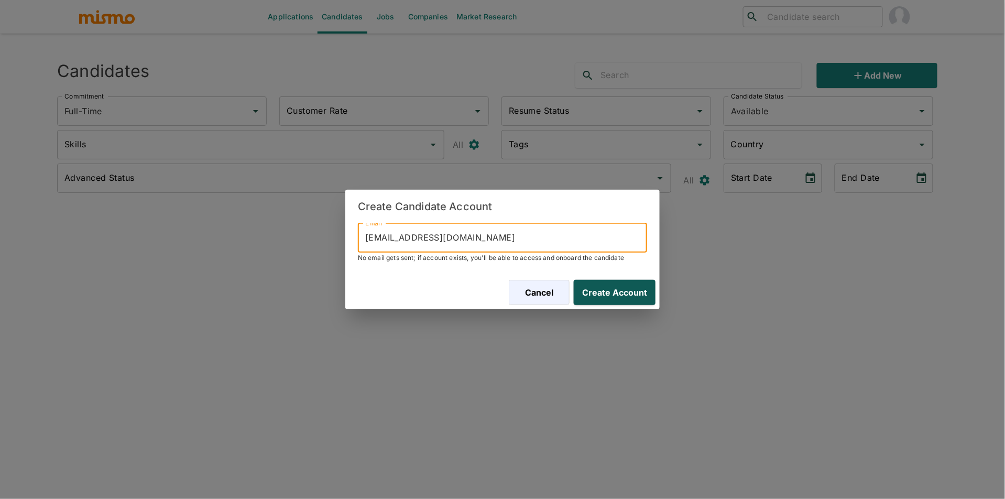
type input "[EMAIL_ADDRESS][DOMAIN_NAME]"
click at [621, 299] on button "Create Account" at bounding box center [612, 292] width 86 height 25
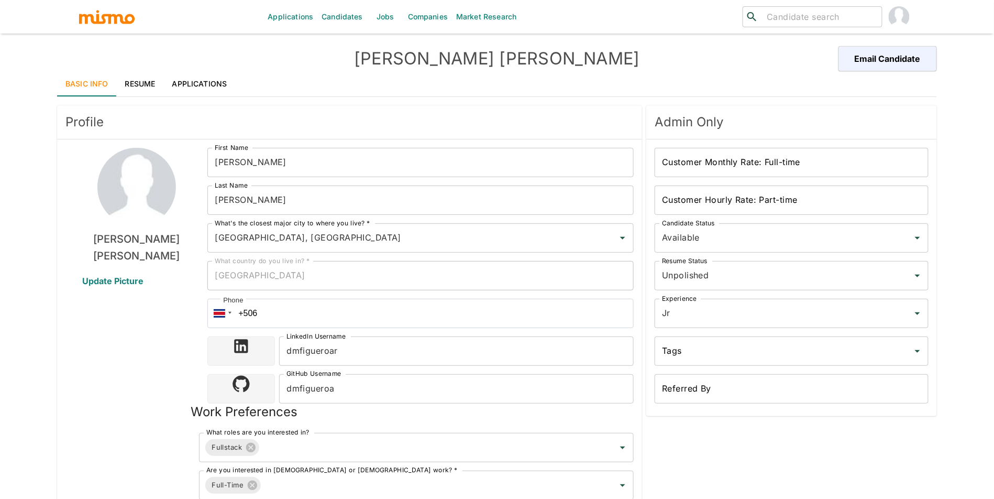
click at [214, 93] on link "Applications" at bounding box center [200, 83] width 72 height 25
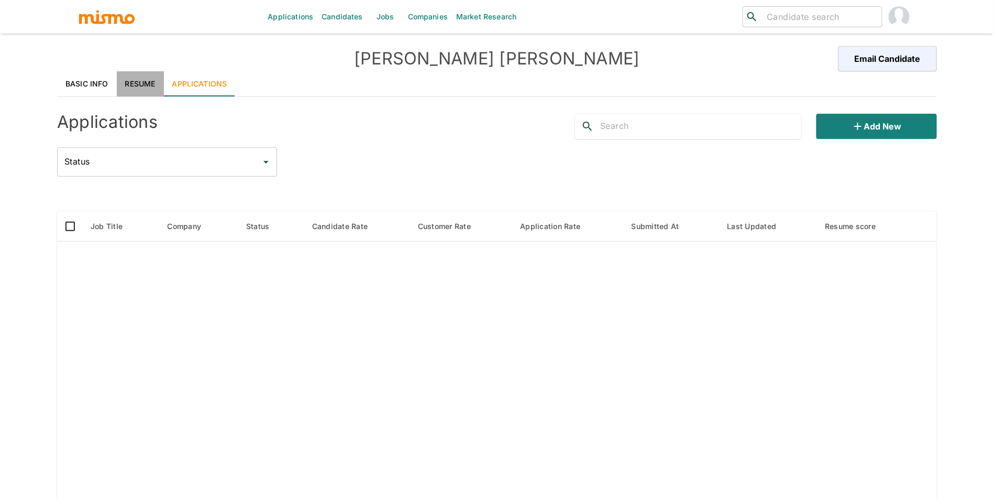
click at [150, 81] on link "Resume" at bounding box center [140, 83] width 47 height 25
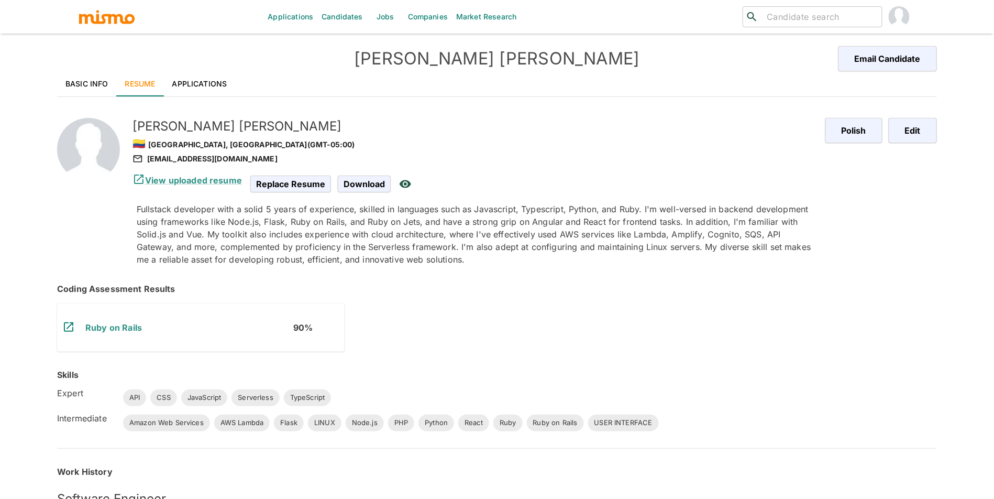
click at [91, 81] on link "Basic Info" at bounding box center [87, 83] width 60 height 25
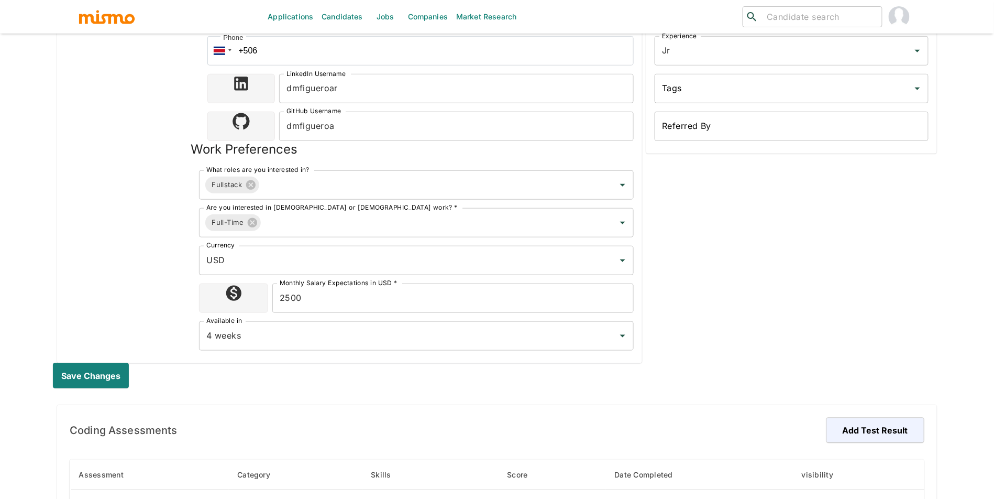
scroll to position [262, 0]
click at [338, 17] on link "Candidates" at bounding box center [342, 17] width 50 height 34
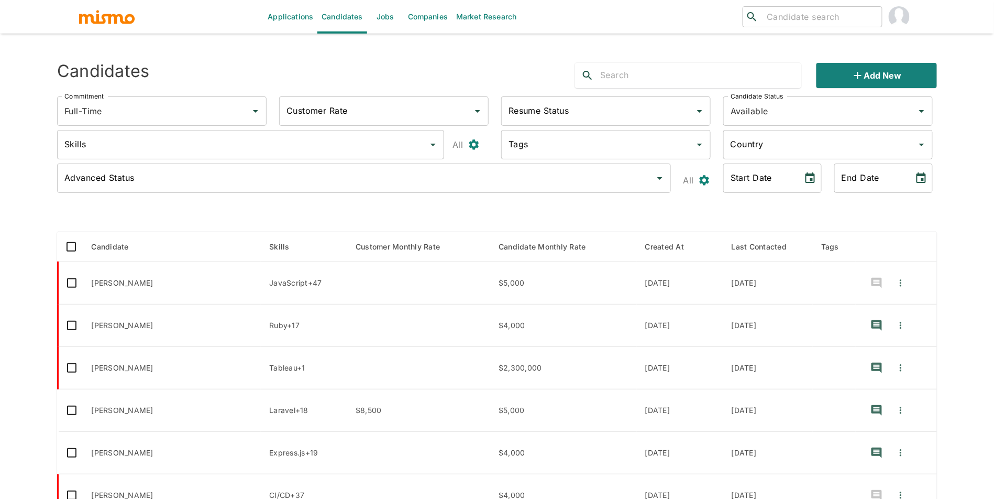
click at [903, 94] on div "Candidate Status Available Candidate Status" at bounding box center [826, 109] width 222 height 42
click at [901, 83] on button "Add new" at bounding box center [877, 75] width 120 height 25
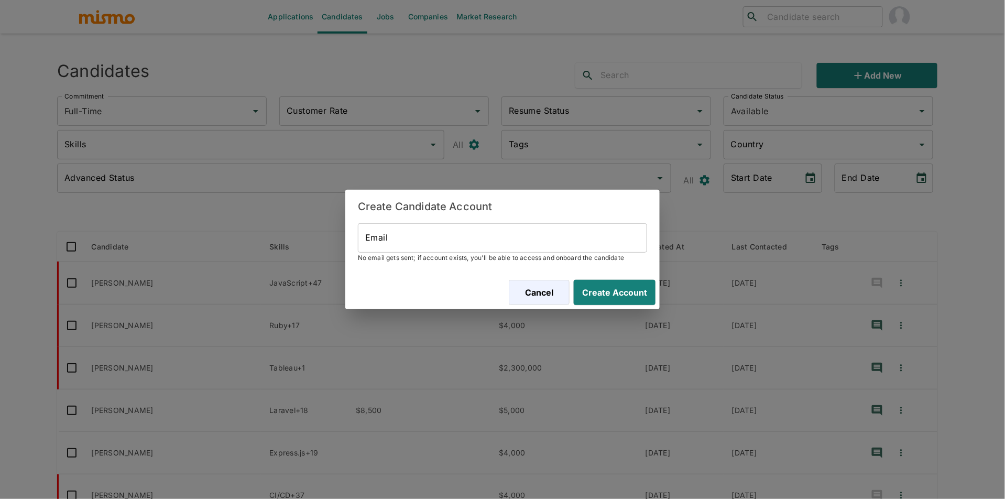
click at [599, 235] on input "Email" at bounding box center [502, 237] width 289 height 29
paste input "jldiaz1612@gmail.com"
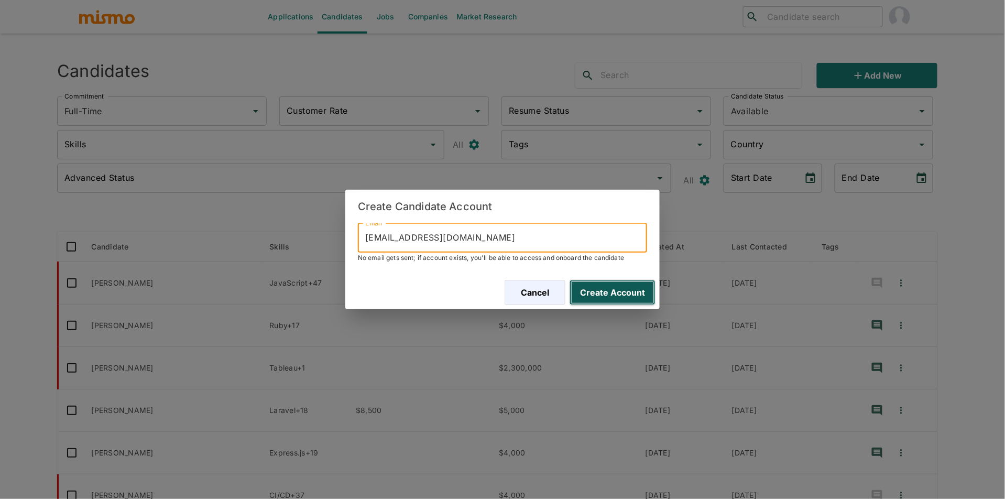
click at [633, 298] on button "Create Account" at bounding box center [612, 292] width 86 height 25
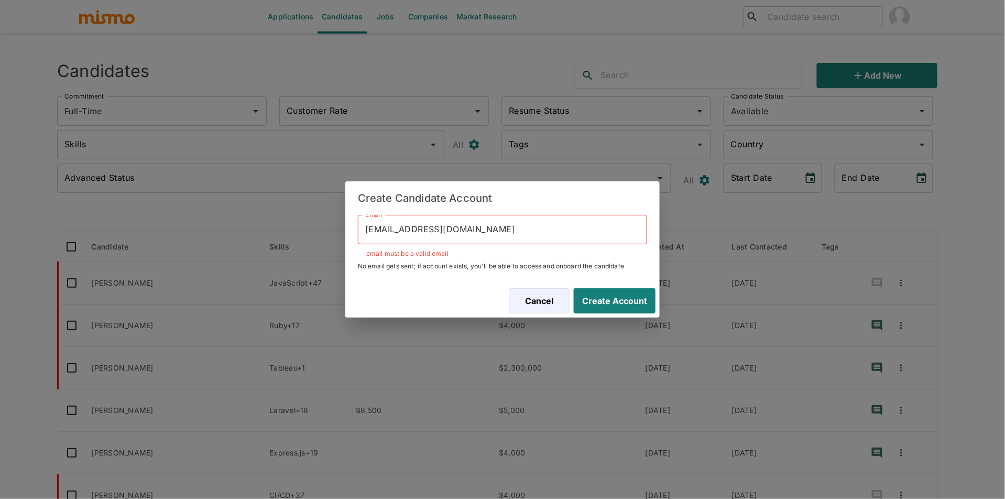
click at [364, 228] on input "jldiaz1612@gmail.com" at bounding box center [502, 229] width 289 height 29
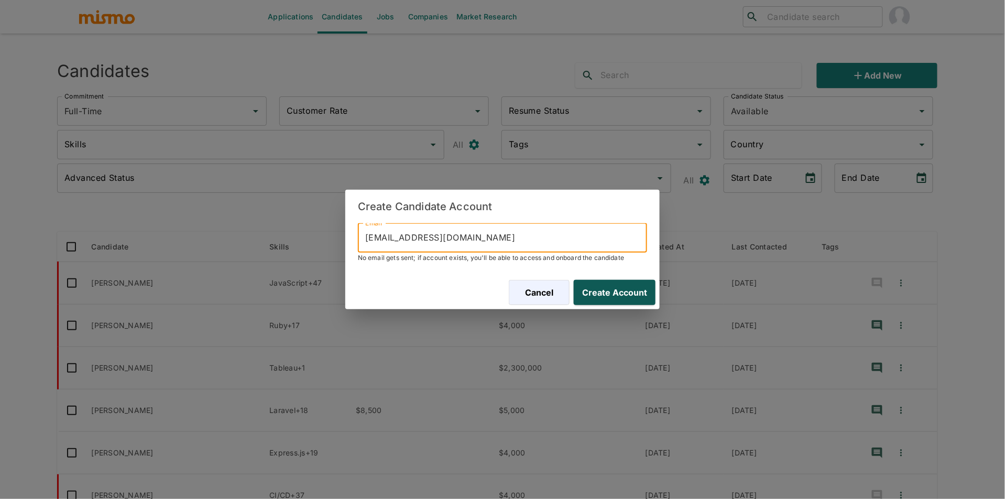
type input "jldiaz1612@gmail.com"
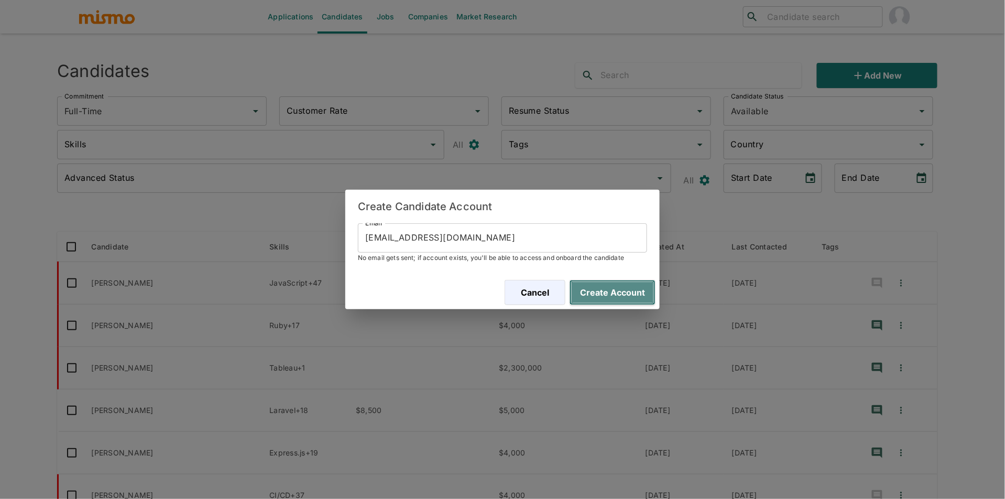
click at [645, 287] on button "Create Account" at bounding box center [612, 292] width 86 height 25
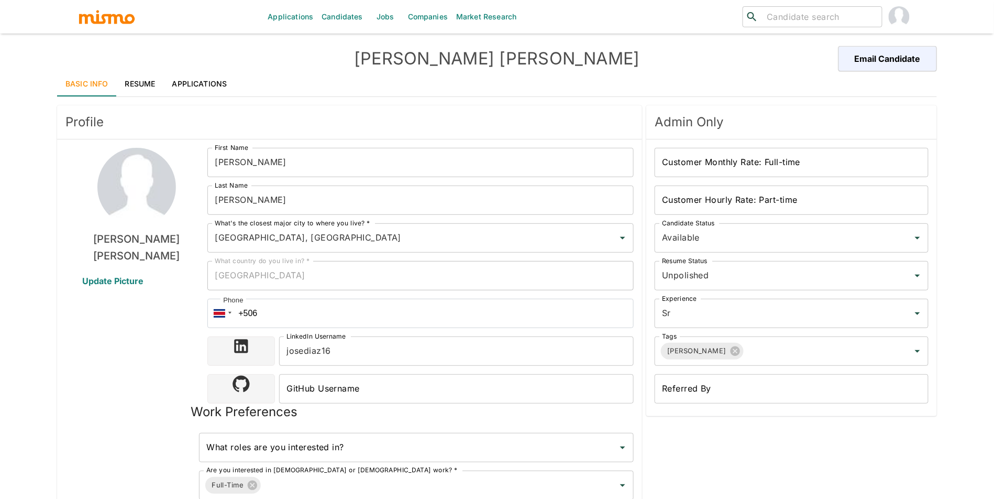
click at [218, 95] on link "Applications" at bounding box center [200, 83] width 72 height 25
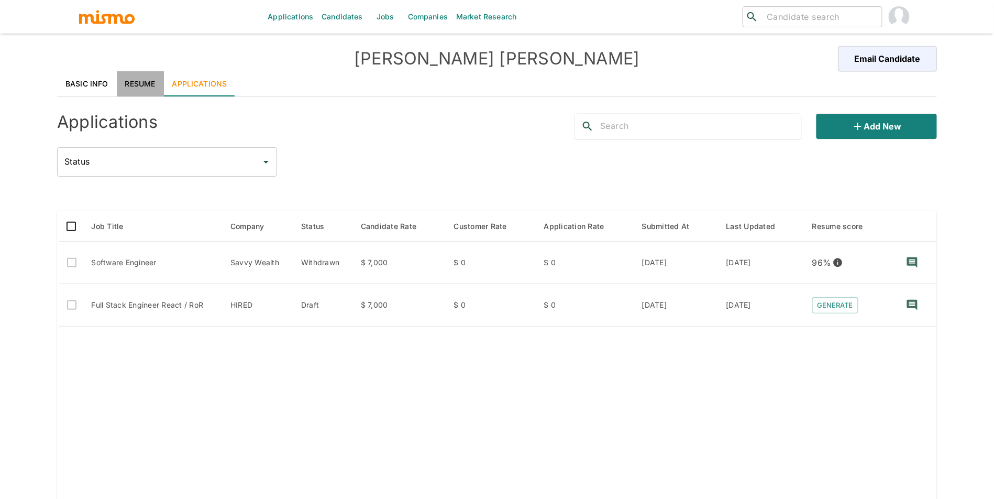
click at [132, 83] on link "Resume" at bounding box center [140, 83] width 47 height 25
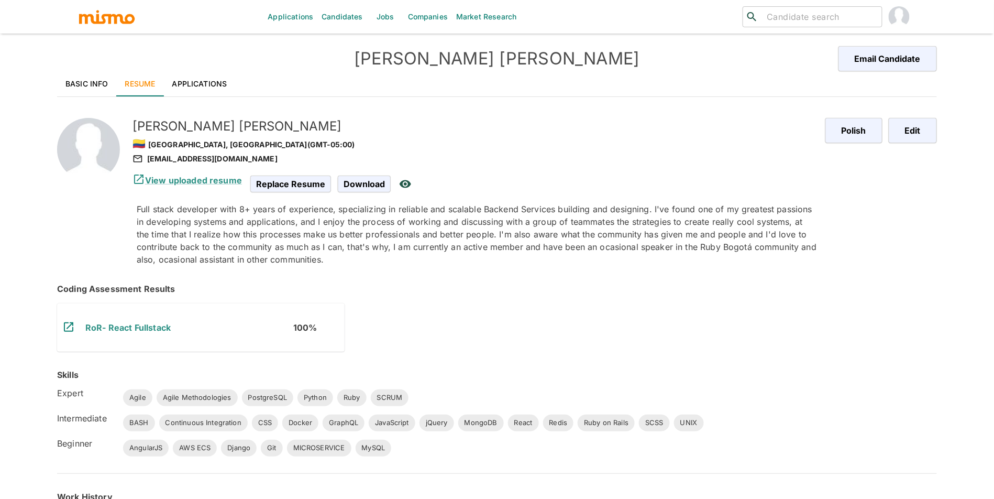
click at [359, 23] on link "Candidates" at bounding box center [342, 17] width 50 height 34
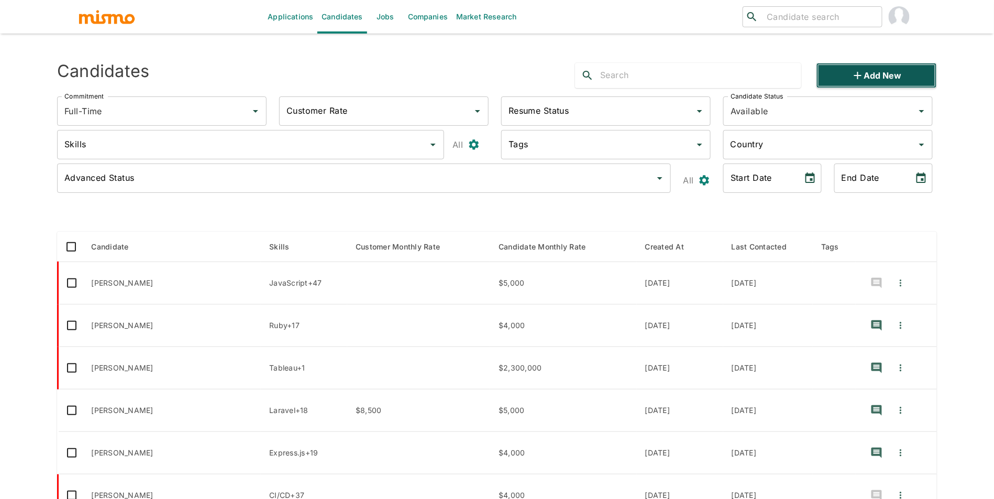
click at [897, 70] on button "Add new" at bounding box center [877, 75] width 120 height 25
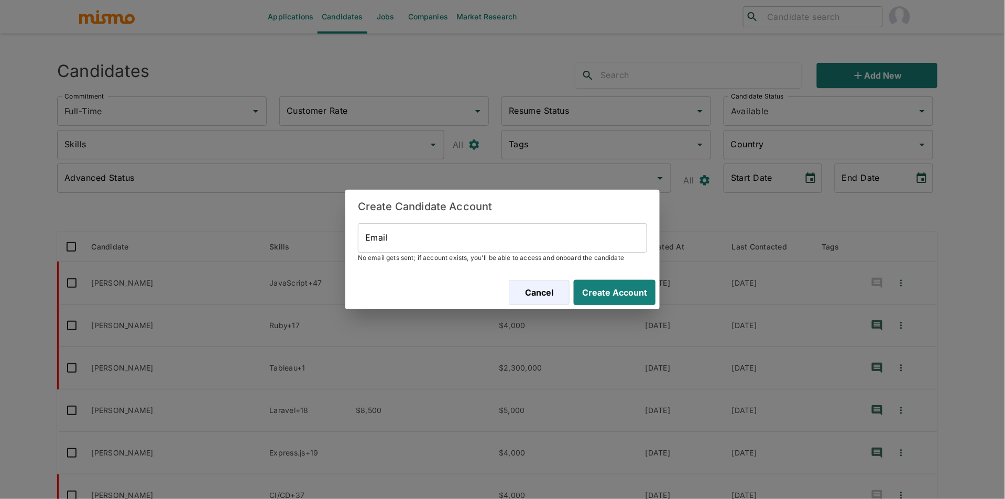
click at [511, 237] on input "Email" at bounding box center [502, 237] width 289 height 29
paste input "carloscarcamo.m@gmail.com"
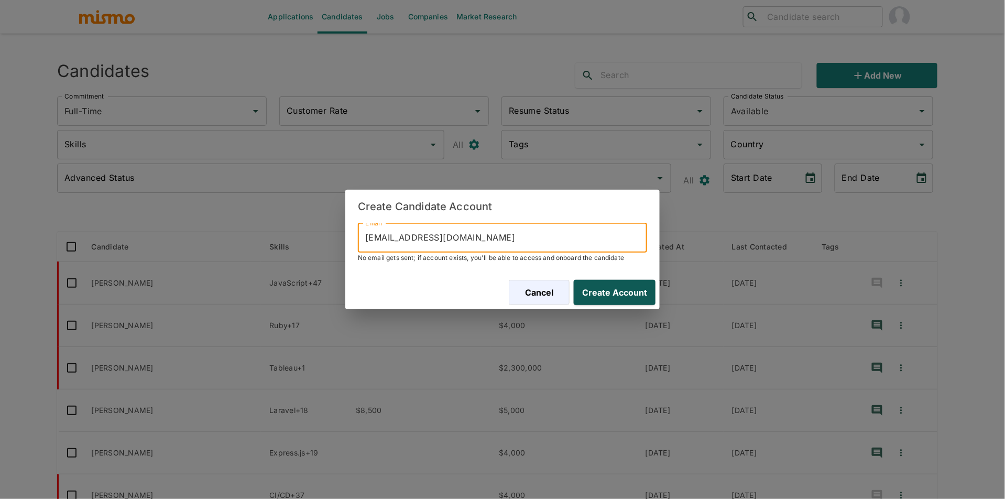
type input "carloscarcamo.m@gmail.com"
click at [626, 287] on button "Create Account" at bounding box center [612, 292] width 86 height 25
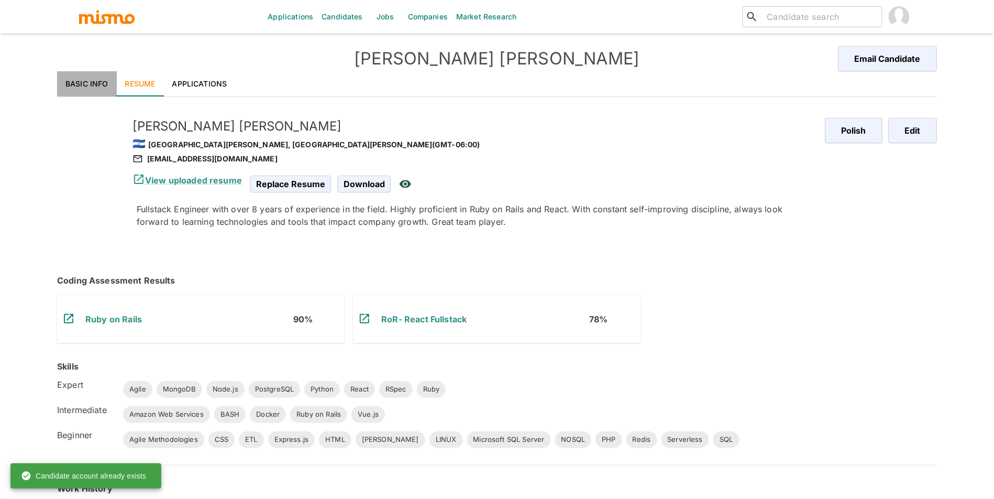
click at [99, 82] on link "Basic Info" at bounding box center [87, 83] width 60 height 25
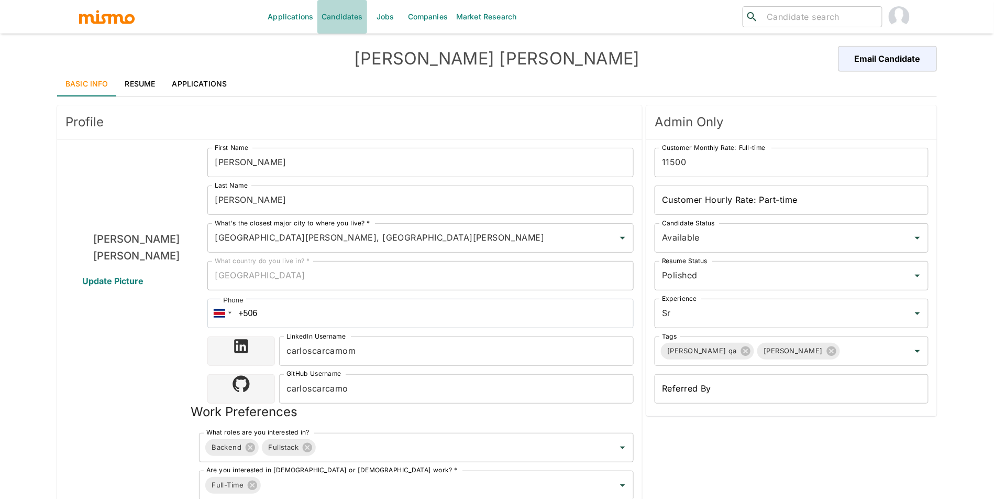
click at [354, 16] on link "Candidates" at bounding box center [342, 17] width 50 height 34
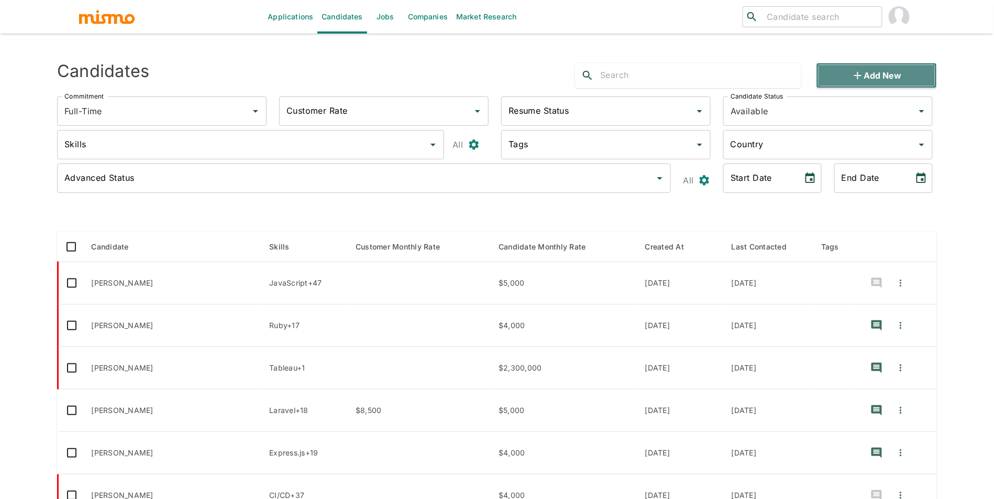
click at [848, 80] on button "Add new" at bounding box center [877, 75] width 120 height 25
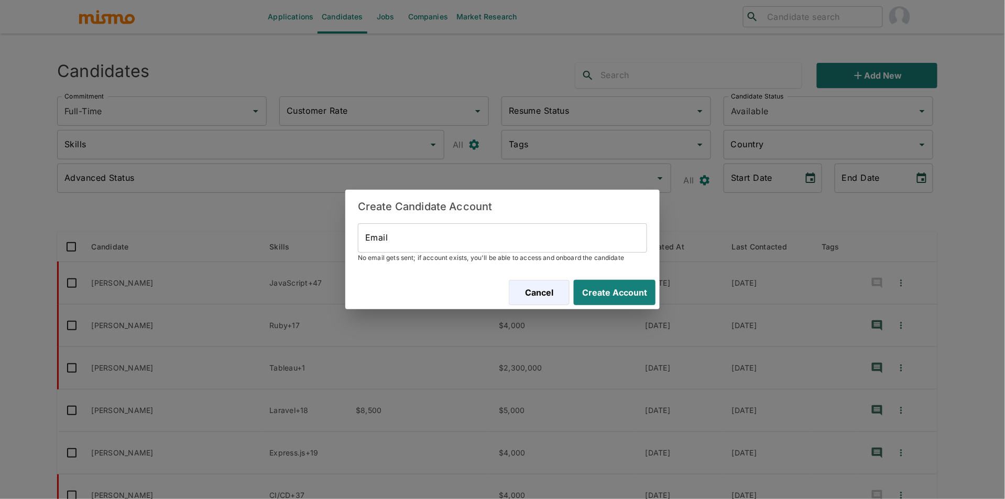
click at [553, 231] on input "Email" at bounding box center [502, 237] width 289 height 29
paste input "gabrielfreitasdev1104@gmail.com"
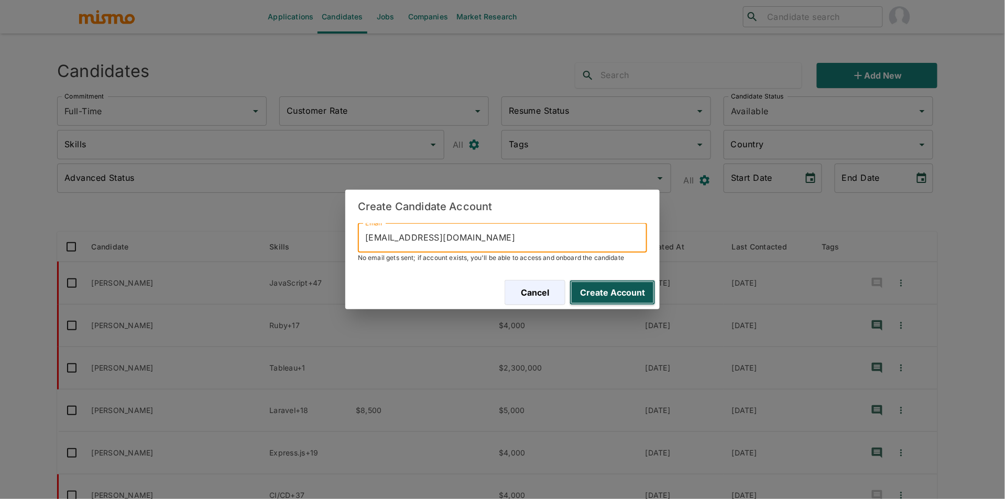
click at [620, 280] on button "Create Account" at bounding box center [612, 292] width 86 height 25
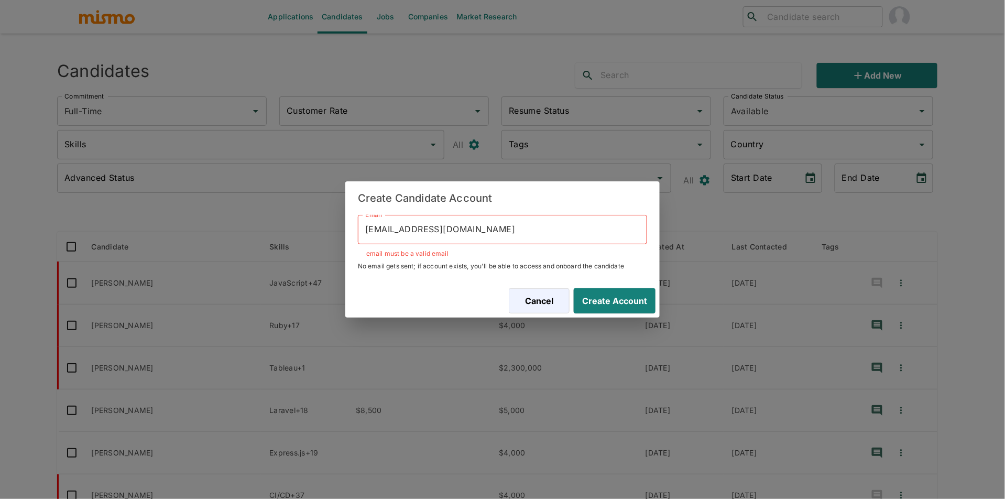
click at [364, 231] on input "gabrielfreitasdev1104@gmail.com" at bounding box center [502, 229] width 289 height 29
click at [367, 231] on input "gabrielfreitasdev1104@gmail.com" at bounding box center [502, 229] width 289 height 29
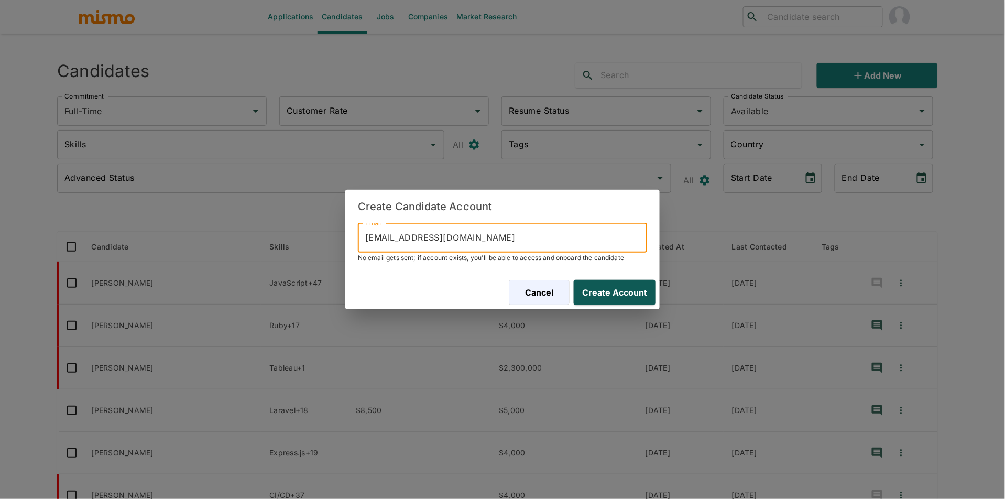
type input "gabrielfreitasdev1104@gmail.com"
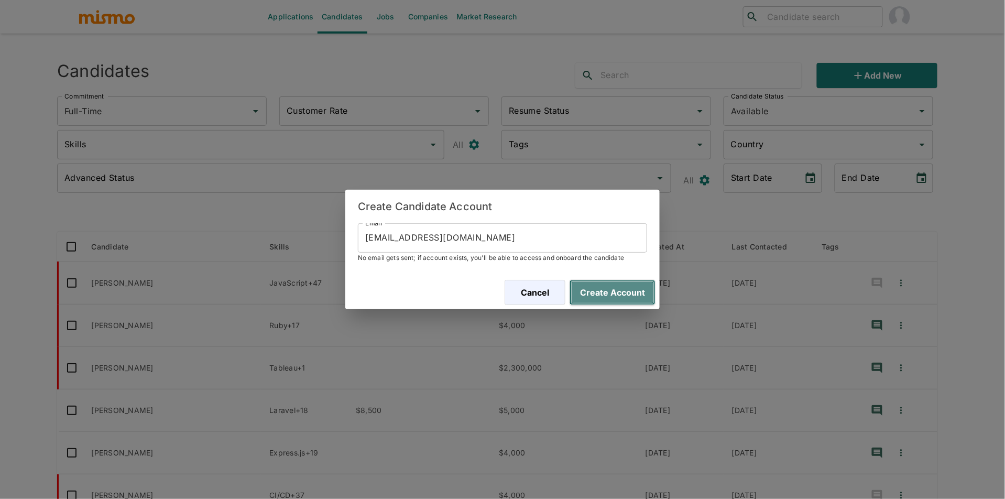
click at [584, 291] on button "Create Account" at bounding box center [612, 292] width 86 height 25
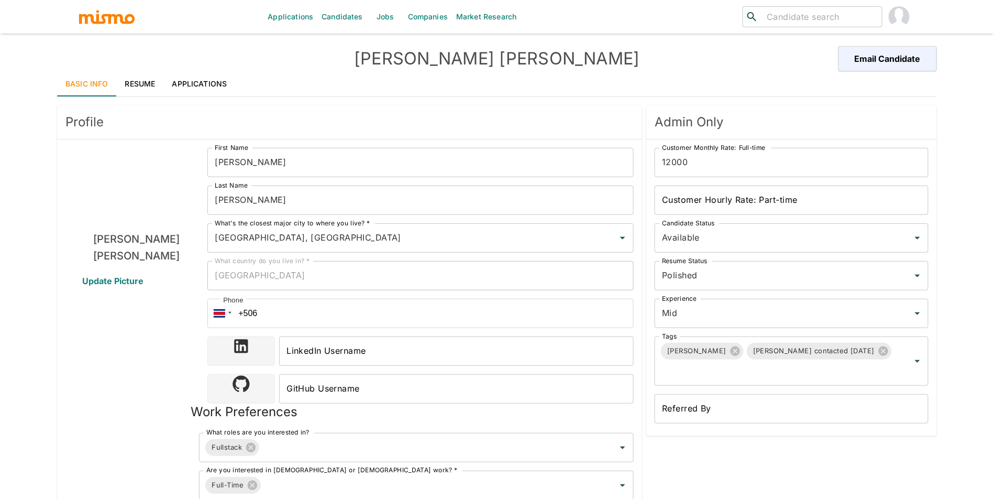
click at [190, 82] on link "Applications" at bounding box center [200, 83] width 72 height 25
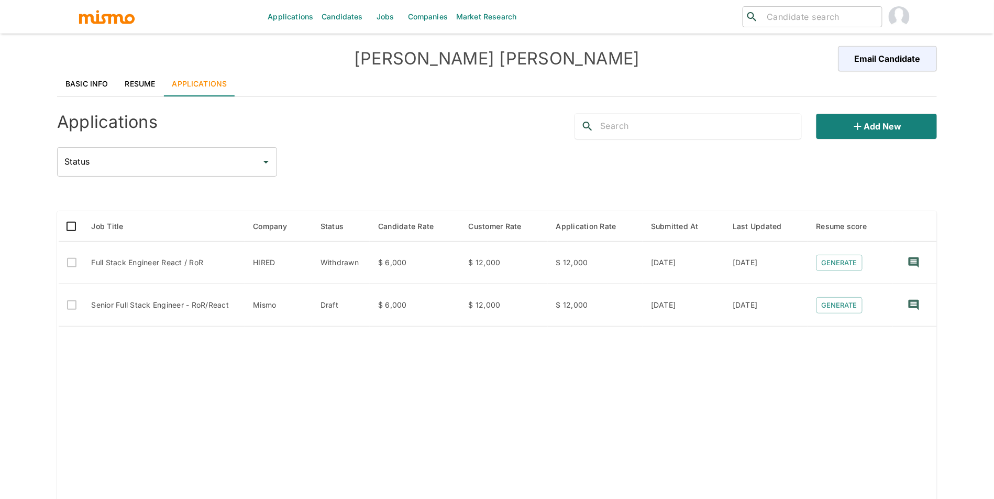
click at [83, 86] on link "Basic Info" at bounding box center [87, 83] width 60 height 25
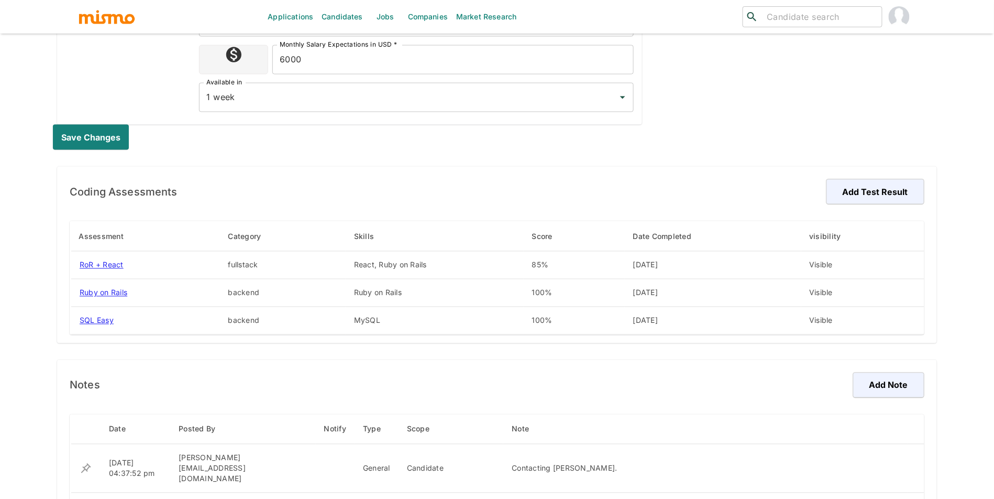
scroll to position [683, 0]
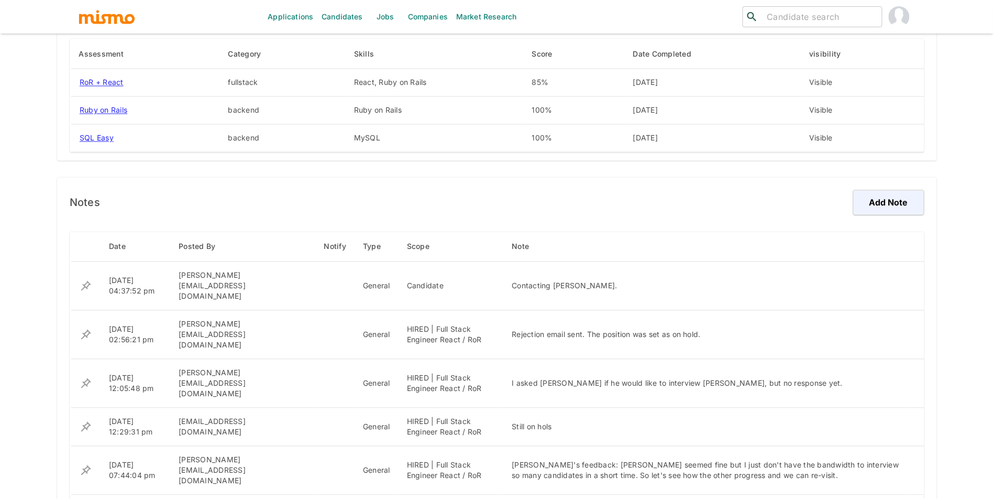
click at [357, 14] on link "Candidates" at bounding box center [342, 17] width 50 height 34
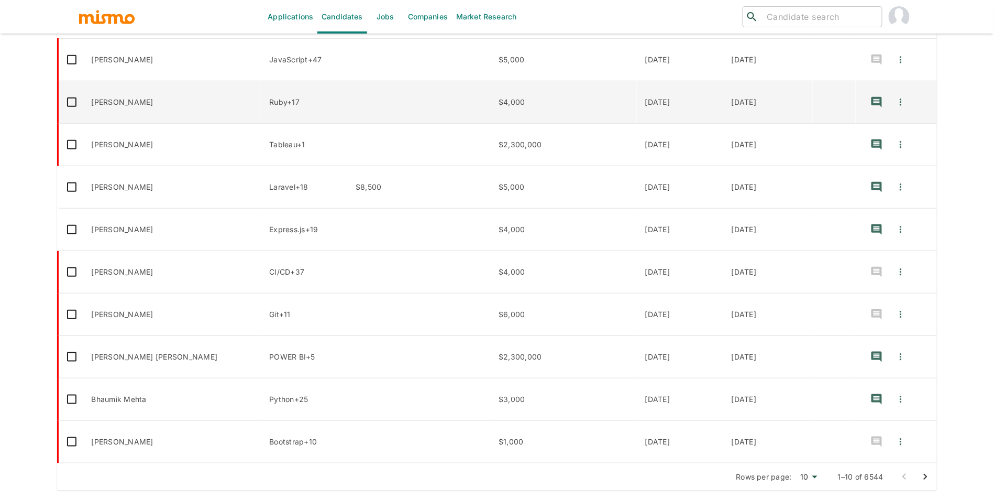
click at [897, 93] on button "Quick Actions" at bounding box center [901, 102] width 23 height 25
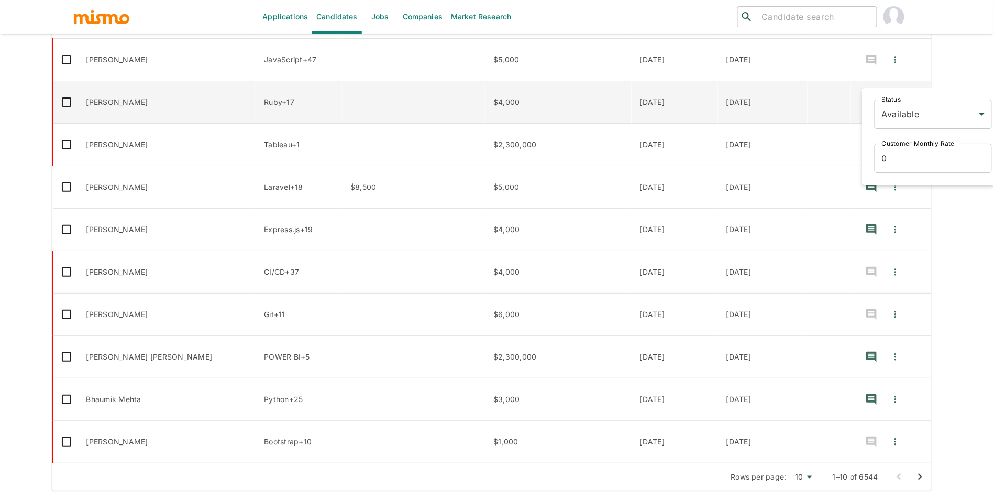
scroll to position [225, 0]
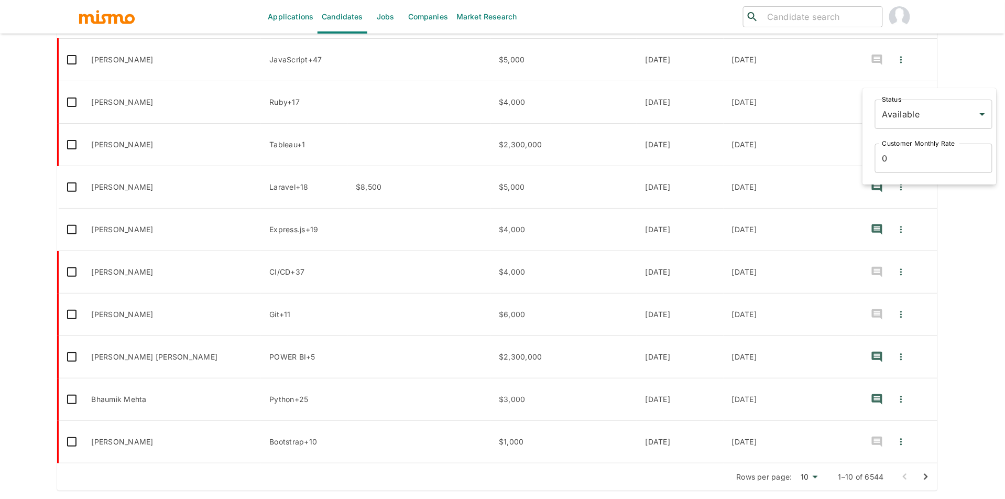
click at [956, 68] on div at bounding box center [502, 249] width 1005 height 499
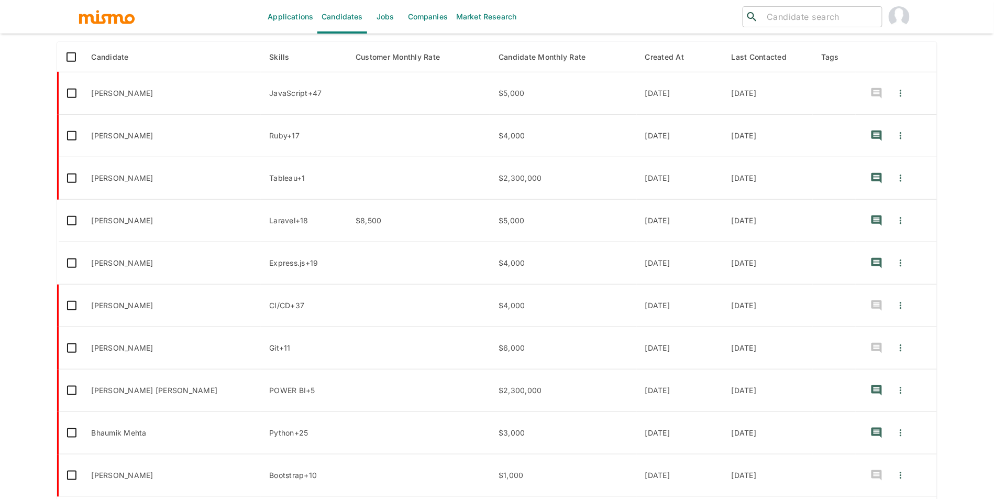
scroll to position [0, 0]
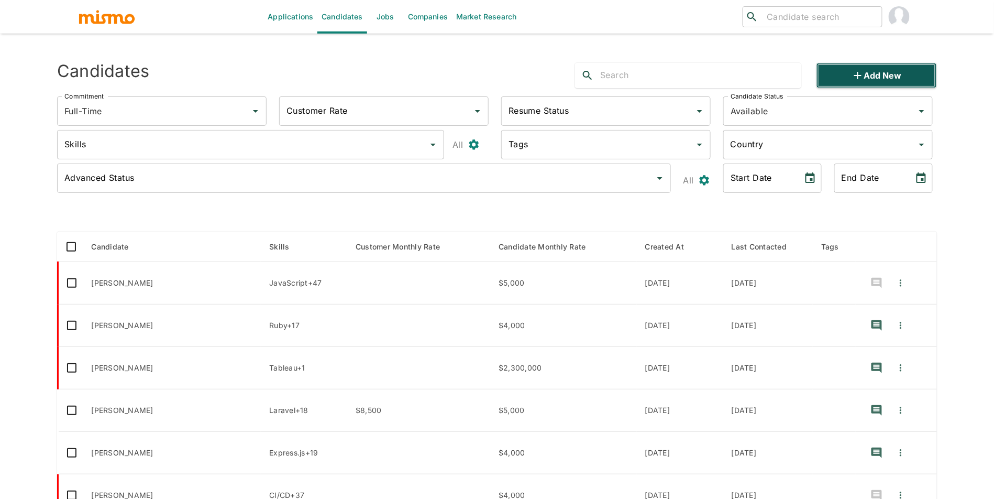
click at [917, 77] on button "Add new" at bounding box center [877, 75] width 120 height 25
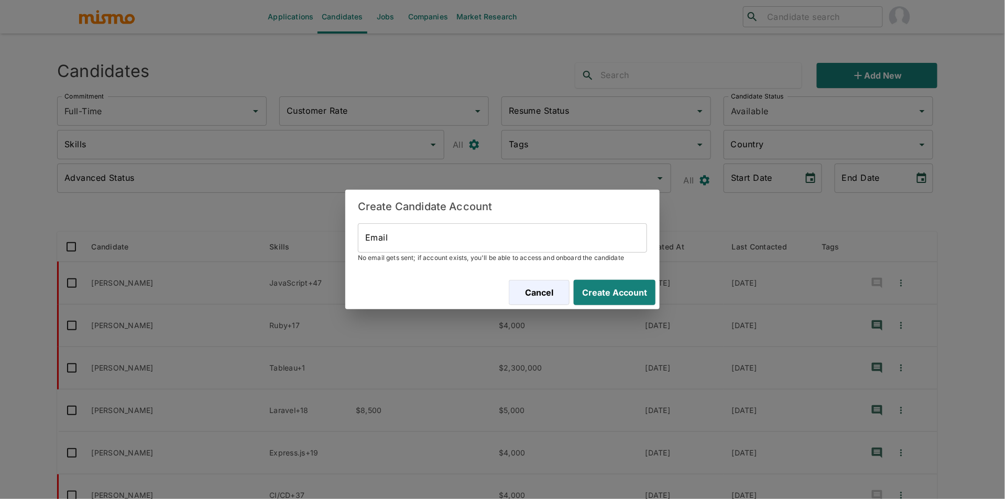
click at [566, 229] on input "Email" at bounding box center [502, 237] width 289 height 29
paste input "criszelaya24@hotmail.com"
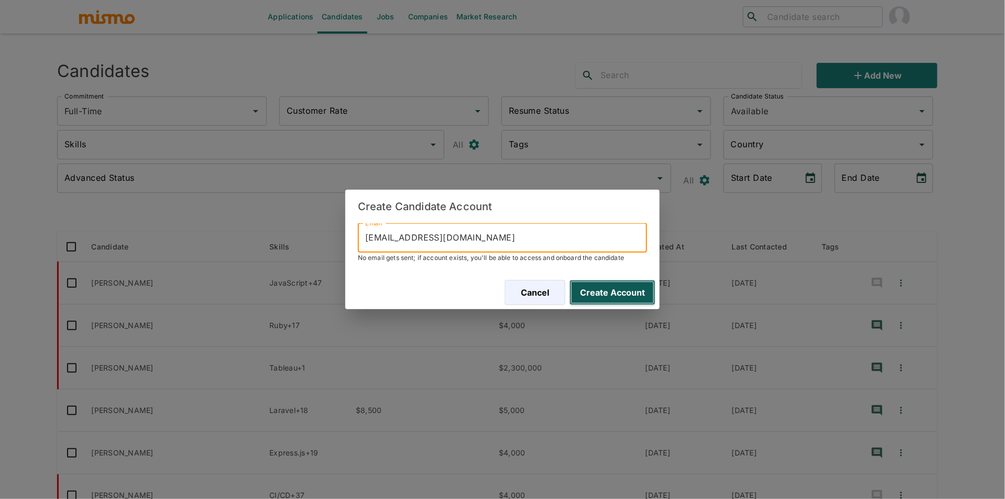
click at [626, 300] on button "Create Account" at bounding box center [612, 292] width 86 height 25
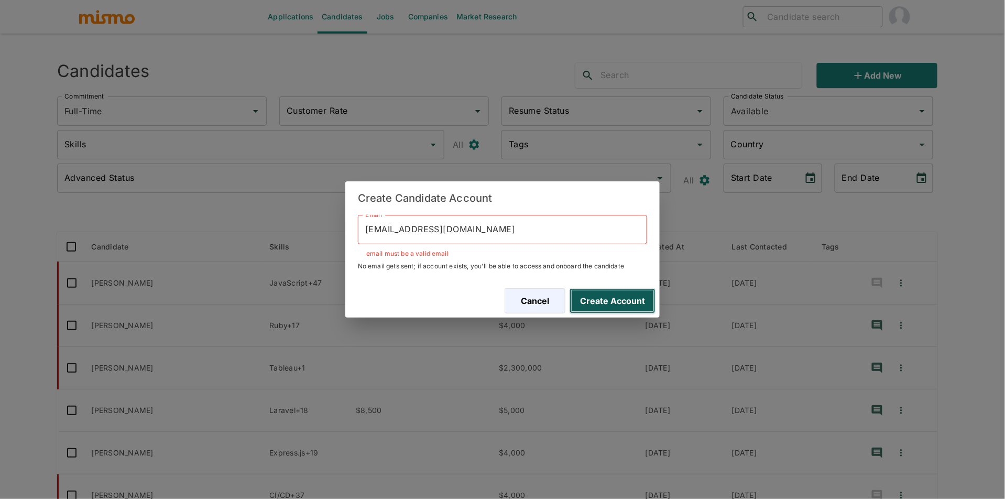
click at [626, 300] on button "Create Account" at bounding box center [612, 300] width 86 height 25
click at [370, 233] on input "criszelaya24@hotmail.com" at bounding box center [502, 229] width 289 height 29
click at [368, 229] on input "criszelaya24@hotmail.com" at bounding box center [502, 229] width 289 height 29
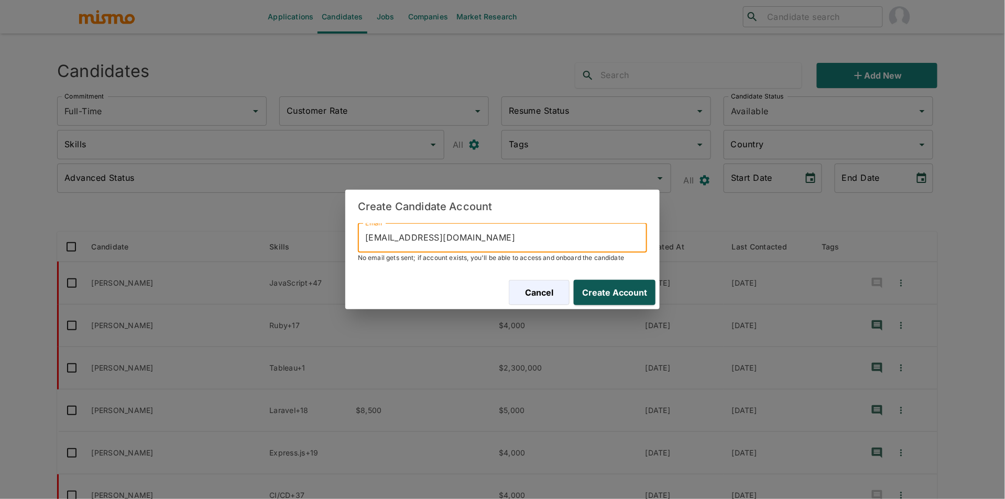
type input "criszelaya24@hotmail.com"
click at [595, 288] on button "Create Account" at bounding box center [612, 292] width 86 height 25
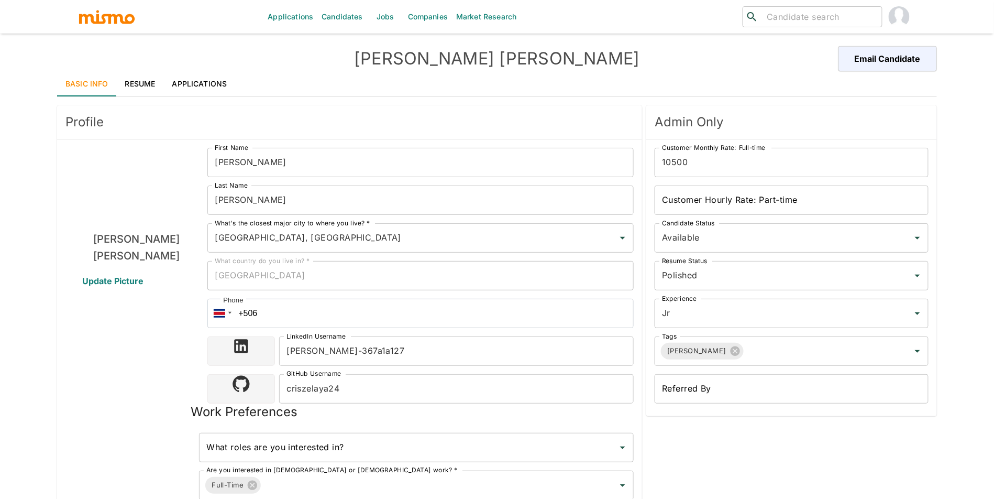
click at [198, 86] on link "Applications" at bounding box center [200, 83] width 72 height 25
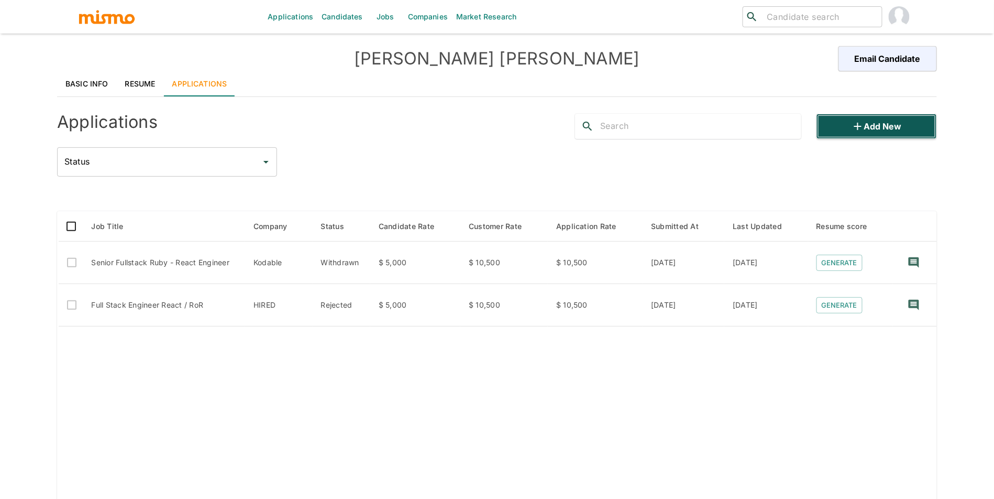
click at [861, 134] on button "Add new" at bounding box center [877, 126] width 120 height 25
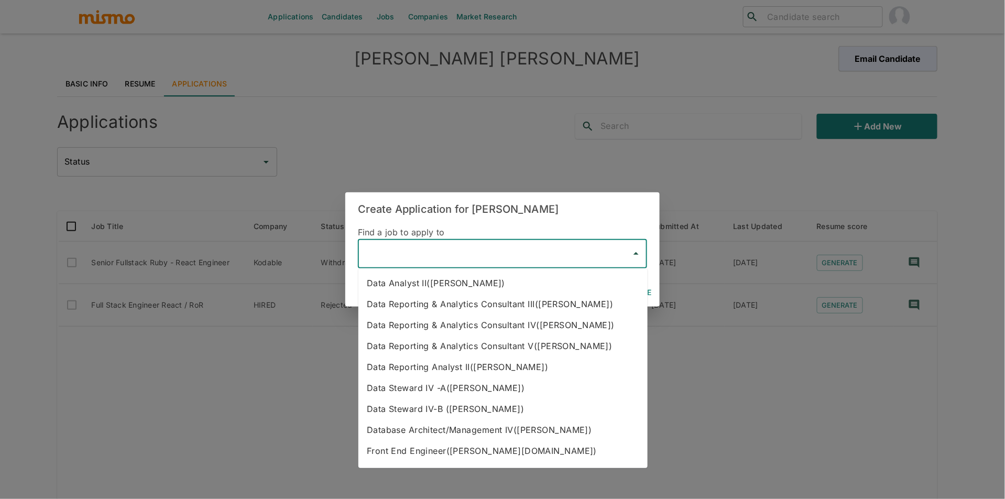
click at [405, 259] on input "text" at bounding box center [495, 254] width 264 height 20
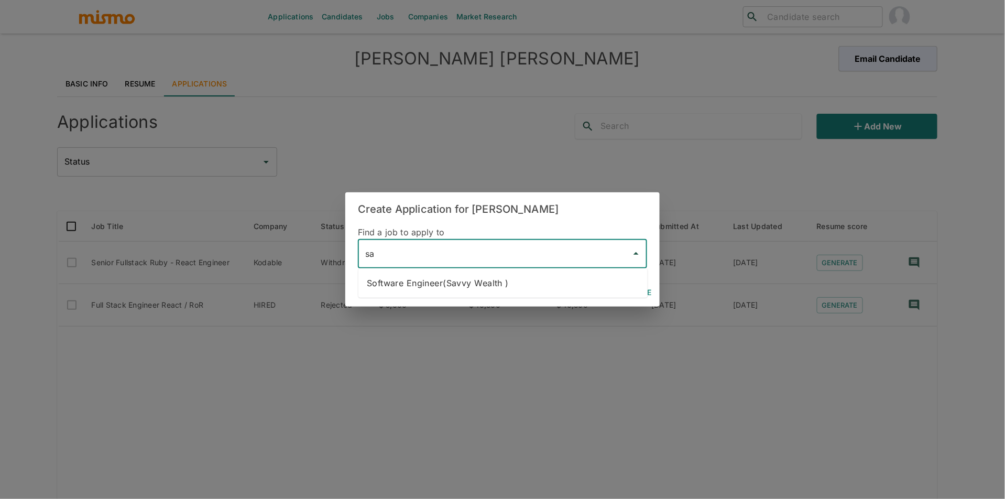
click at [424, 286] on li "Software Engineer(Savvy Wealth )" at bounding box center [502, 282] width 289 height 21
type input "Software Engineer(Savvy Wealth )"
click at [635, 291] on button "Continue" at bounding box center [631, 292] width 47 height 19
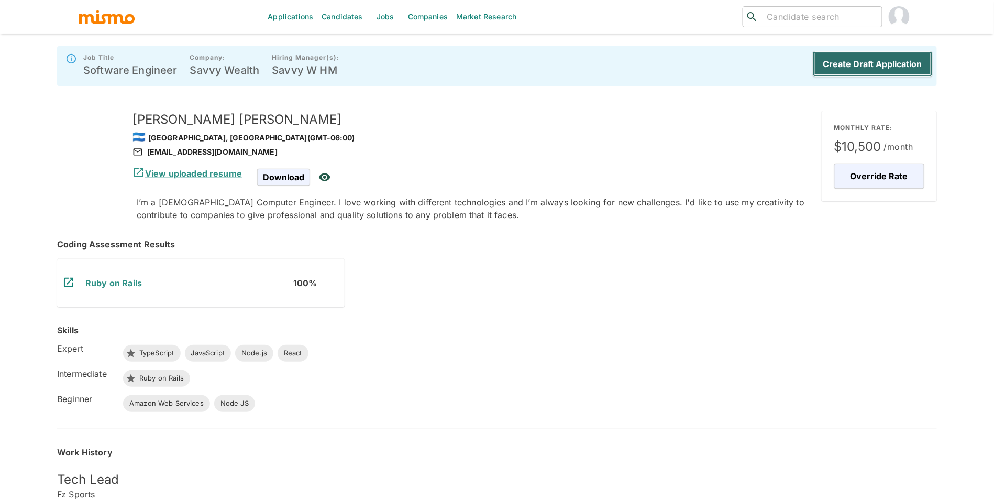
click at [870, 63] on button "Create Draft Application" at bounding box center [873, 63] width 120 height 25
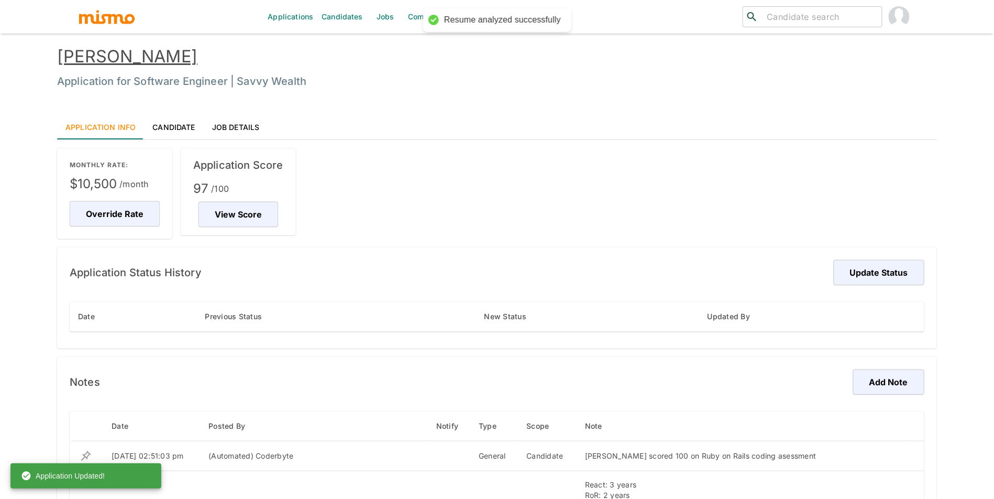
click at [354, 17] on link "Candidates" at bounding box center [342, 17] width 50 height 34
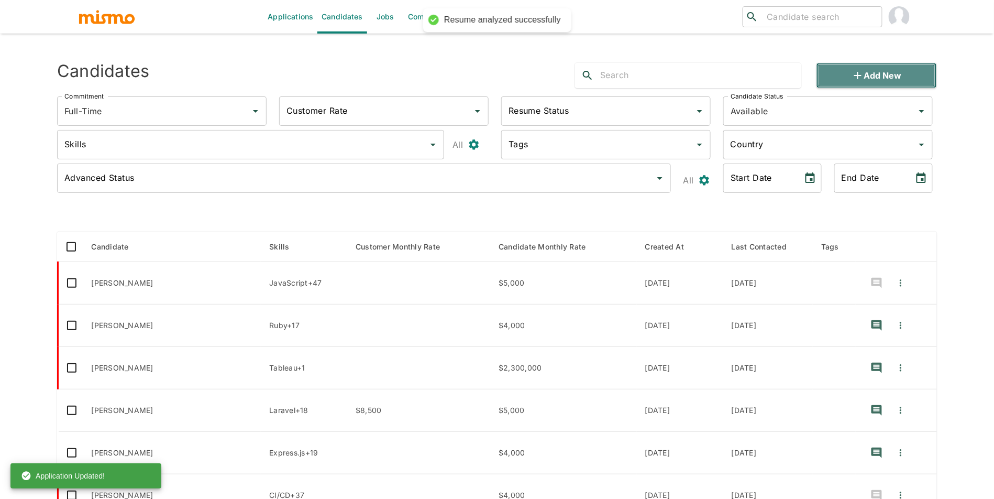
click at [855, 69] on icon "button" at bounding box center [858, 75] width 13 height 13
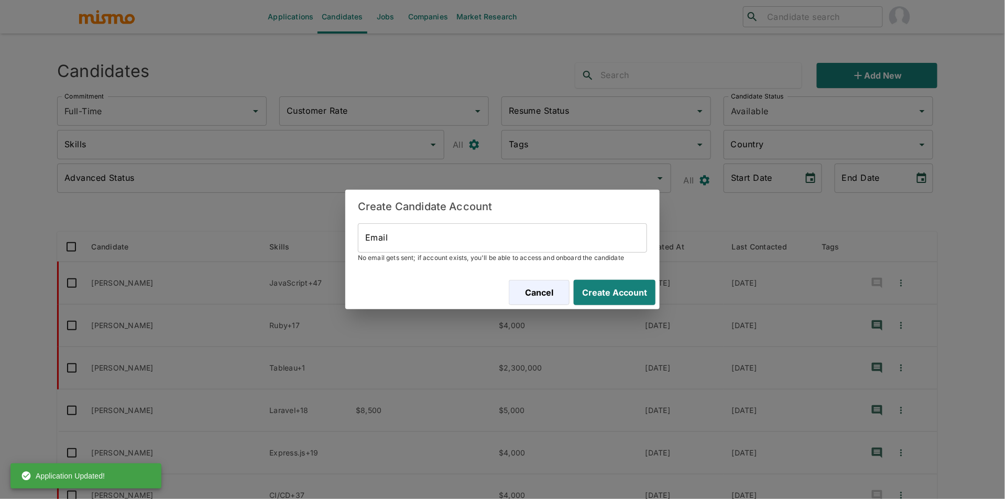
click at [624, 234] on input "Email" at bounding box center [502, 237] width 289 height 29
paste input "lmendozan90@gmail.com"
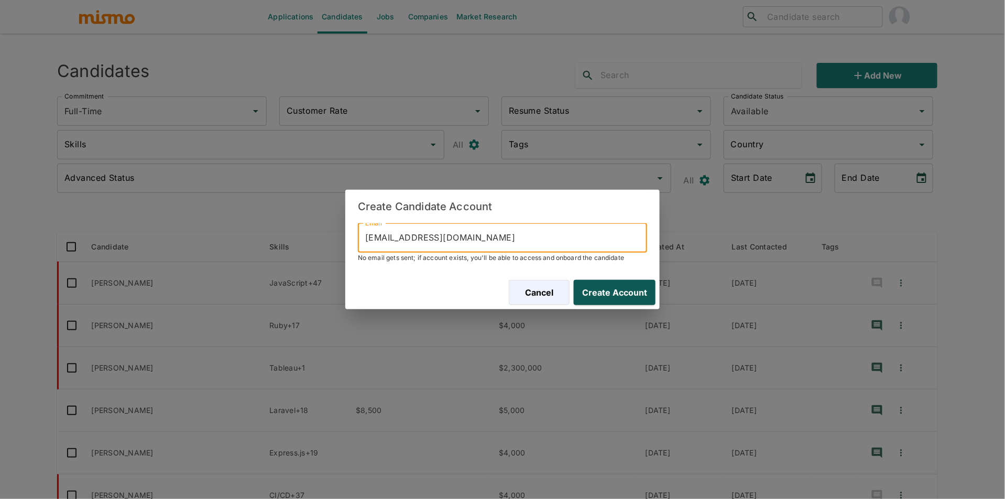
type input "lmendozan90@gmail.com"
click at [627, 282] on button "Create Account" at bounding box center [612, 292] width 86 height 25
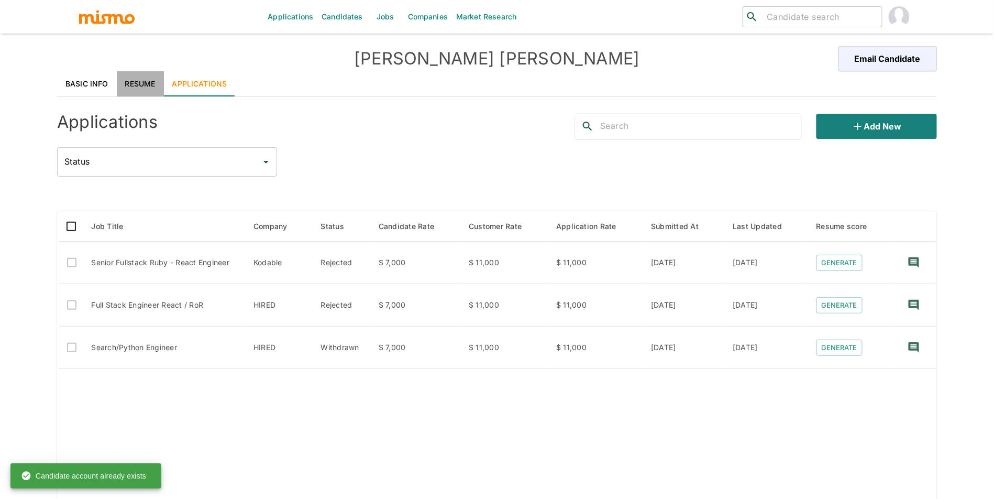
click at [145, 82] on link "Resume" at bounding box center [140, 83] width 47 height 25
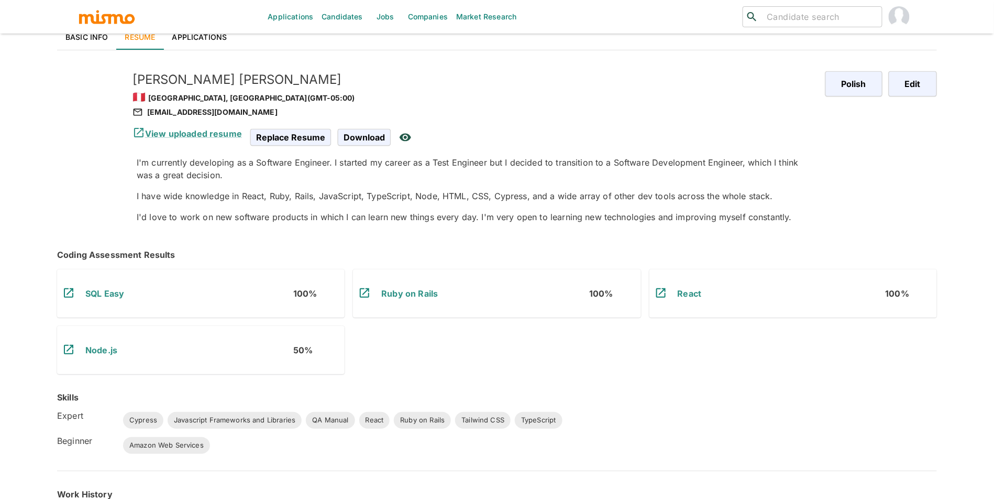
scroll to position [48, 0]
click at [109, 36] on link "Basic Info" at bounding box center [87, 35] width 60 height 25
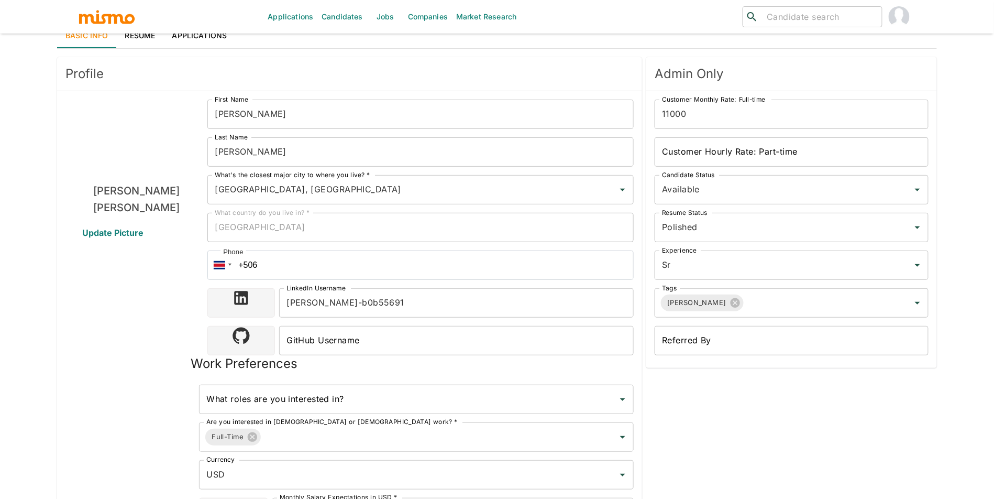
click at [475, 310] on input "fernando-mendoza-nieves-b0b55691" at bounding box center [456, 302] width 355 height 29
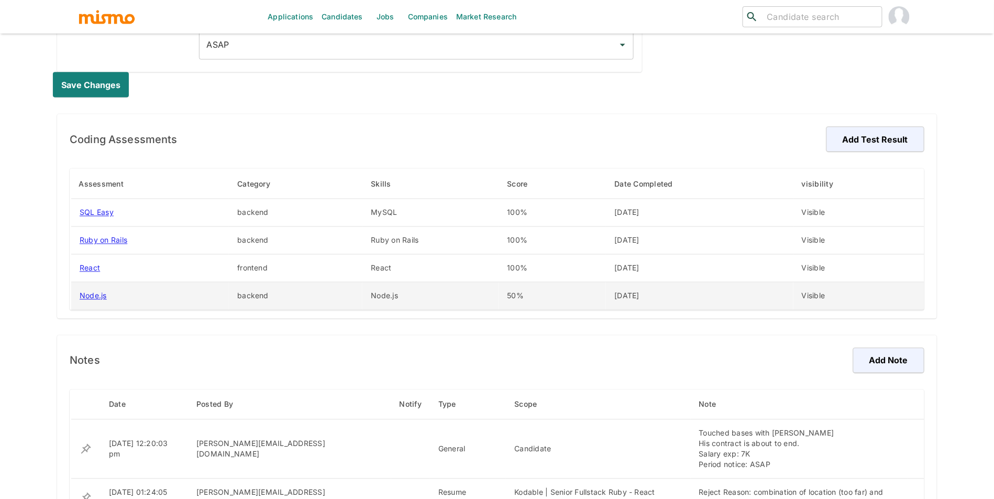
scroll to position [698, 0]
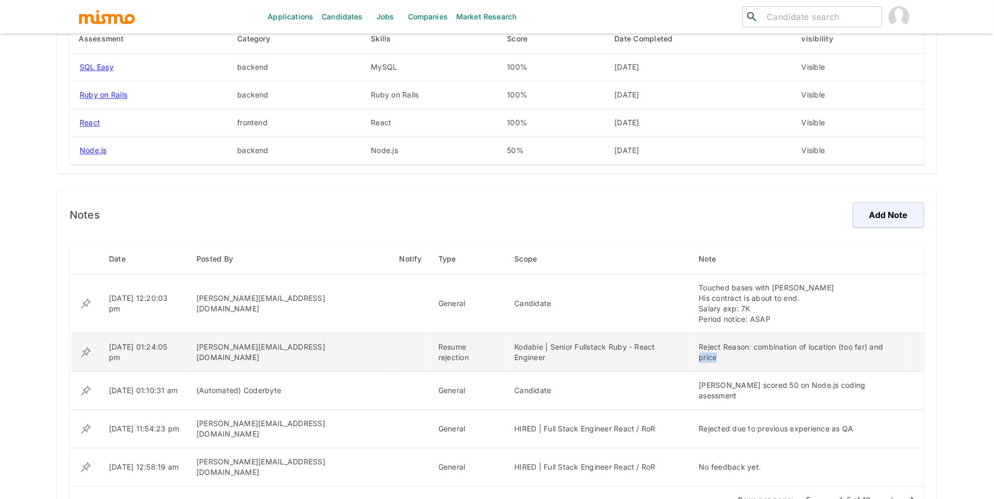
drag, startPoint x: 725, startPoint y: 358, endPoint x: 862, endPoint y: 354, distance: 137.3
click at [862, 354] on td "Reject Reason: combination of location (too far) and price" at bounding box center [799, 353] width 217 height 38
drag, startPoint x: 858, startPoint y: 346, endPoint x: 733, endPoint y: 347, distance: 124.2
click at [733, 347] on div "Reject Reason: combination of location (too far) and price" at bounding box center [799, 352] width 200 height 21
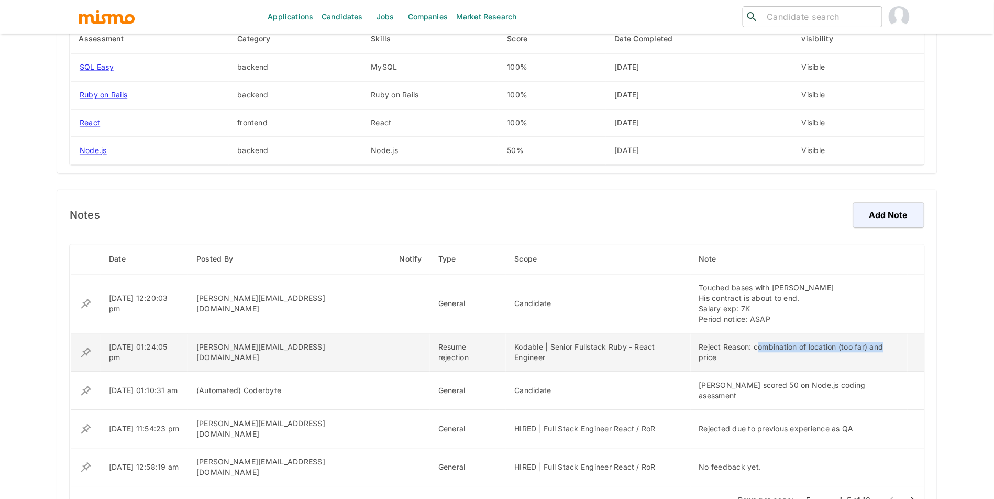
drag, startPoint x: 733, startPoint y: 347, endPoint x: 858, endPoint y: 349, distance: 124.2
click at [858, 349] on div "Reject Reason: combination of location (too far) and price" at bounding box center [799, 352] width 200 height 21
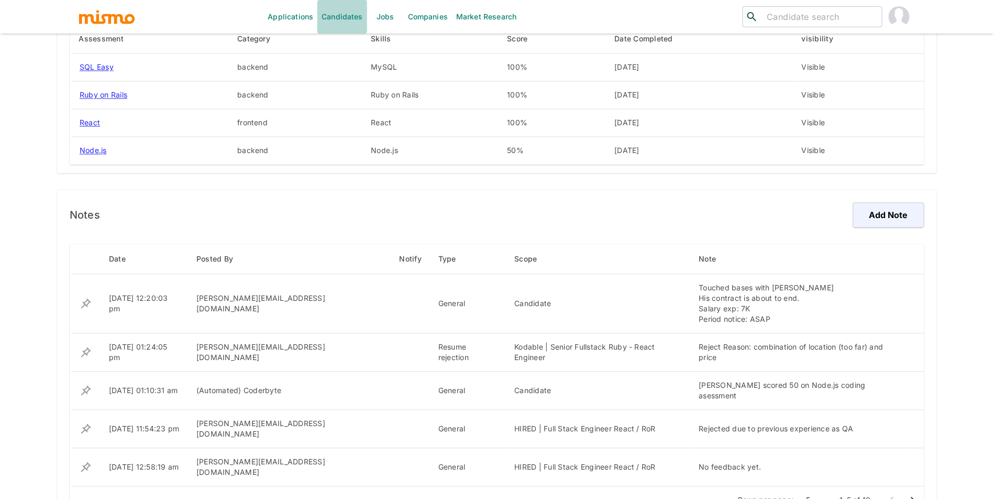
click at [338, 16] on link "Candidates" at bounding box center [342, 17] width 50 height 34
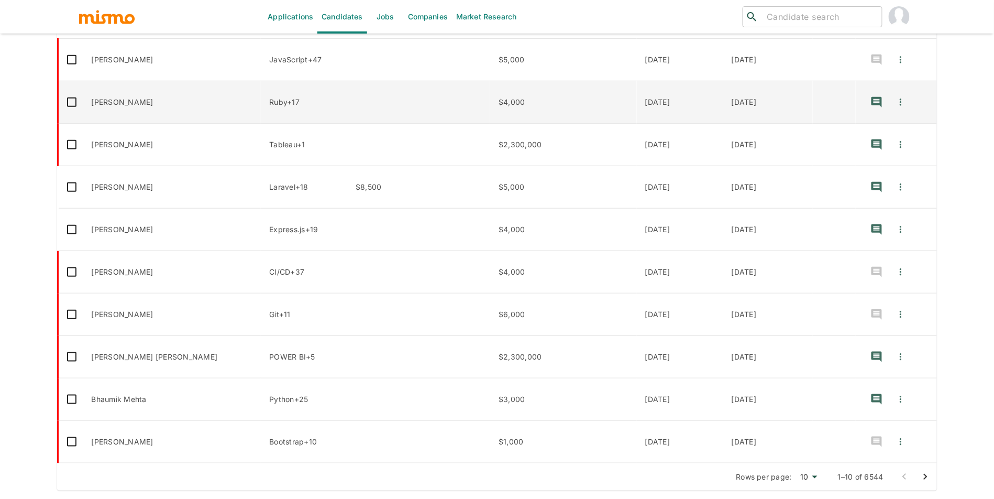
type input "Full-Time"
type input "Available"
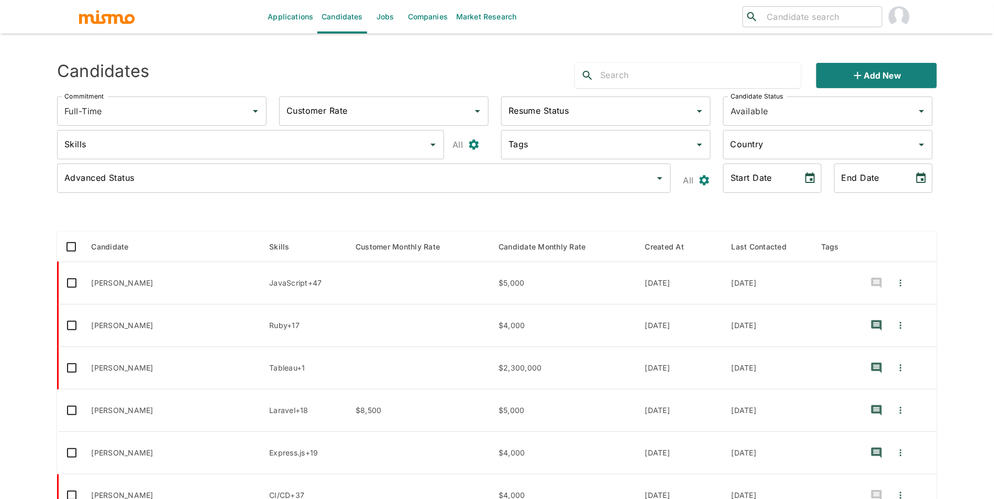
click at [900, 89] on div "Candidate Status Available Candidate Status" at bounding box center [826, 109] width 222 height 42
click at [899, 83] on button "Add new" at bounding box center [877, 75] width 120 height 25
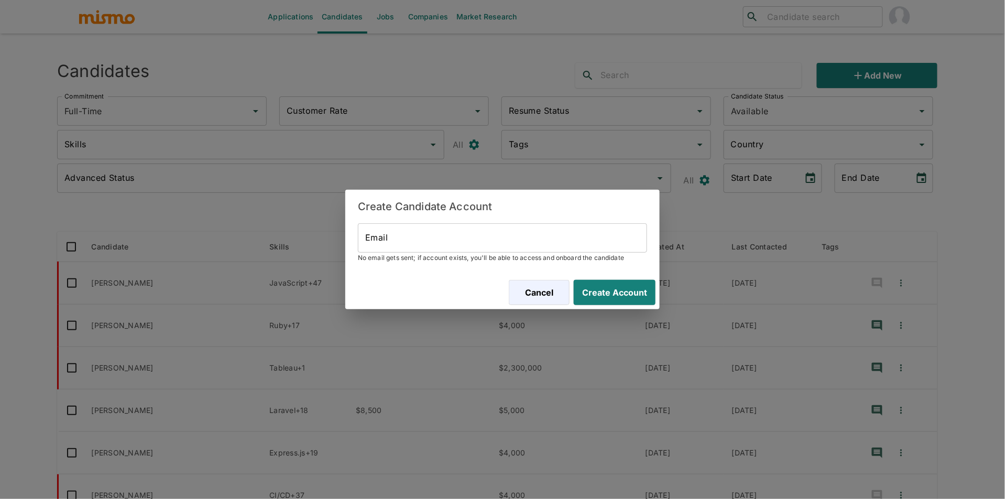
click at [645, 228] on input "Email" at bounding box center [502, 237] width 289 height 29
paste input "padgett.gerald93@gmail.com"
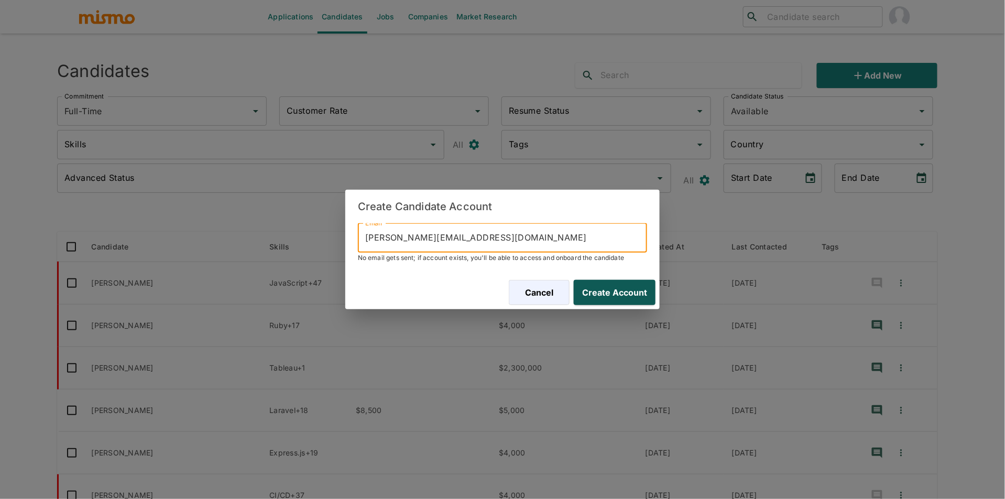
type input "padgett.gerald93@gmail.com"
click at [620, 296] on button "Create Account" at bounding box center [612, 292] width 86 height 25
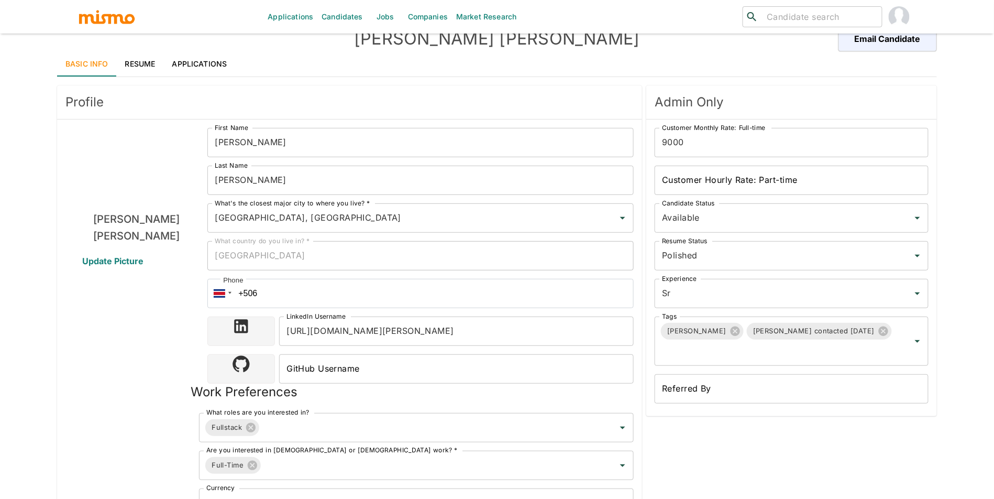
scroll to position [14, 0]
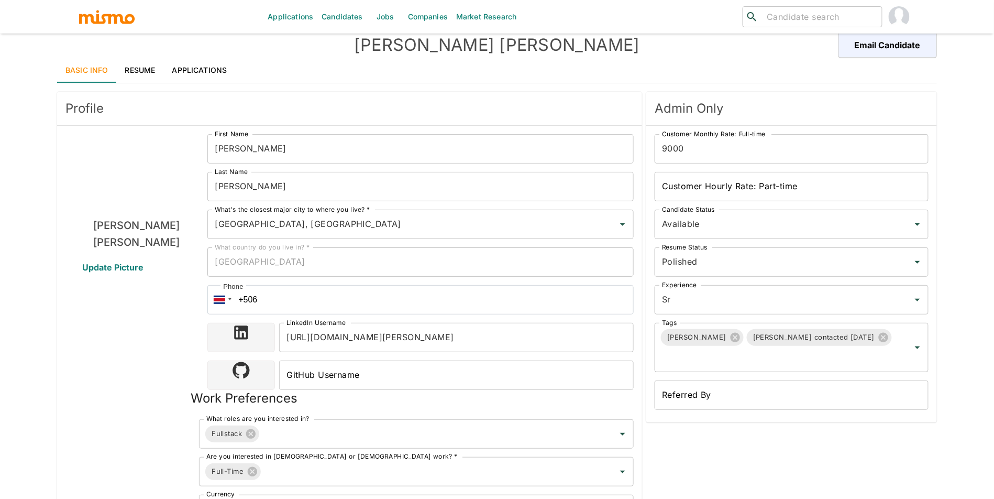
click at [149, 68] on link "Resume" at bounding box center [140, 70] width 47 height 25
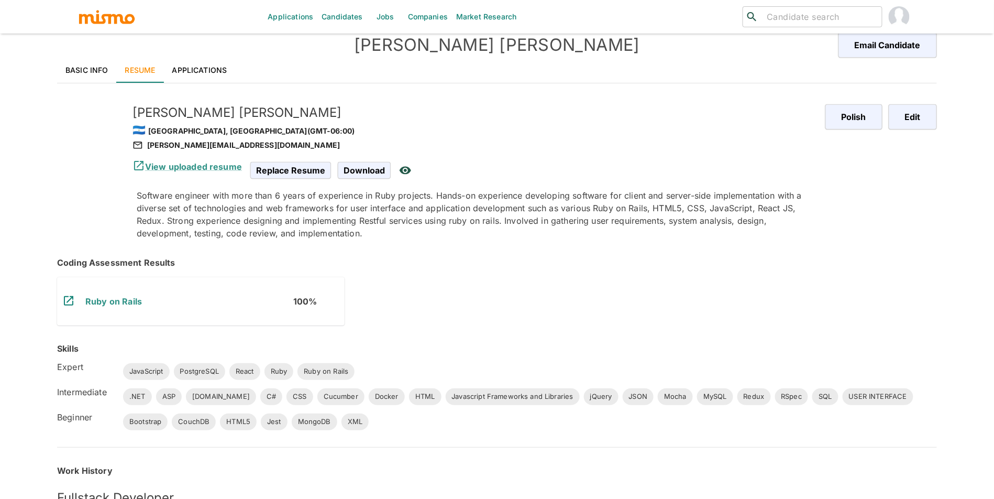
click at [204, 70] on link "Applications" at bounding box center [200, 70] width 72 height 25
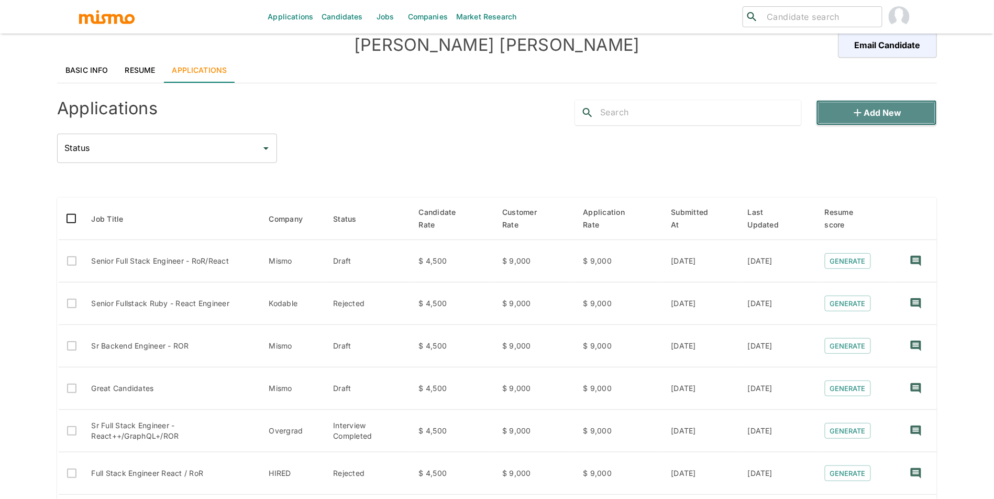
click at [884, 114] on button "Add new" at bounding box center [877, 112] width 120 height 25
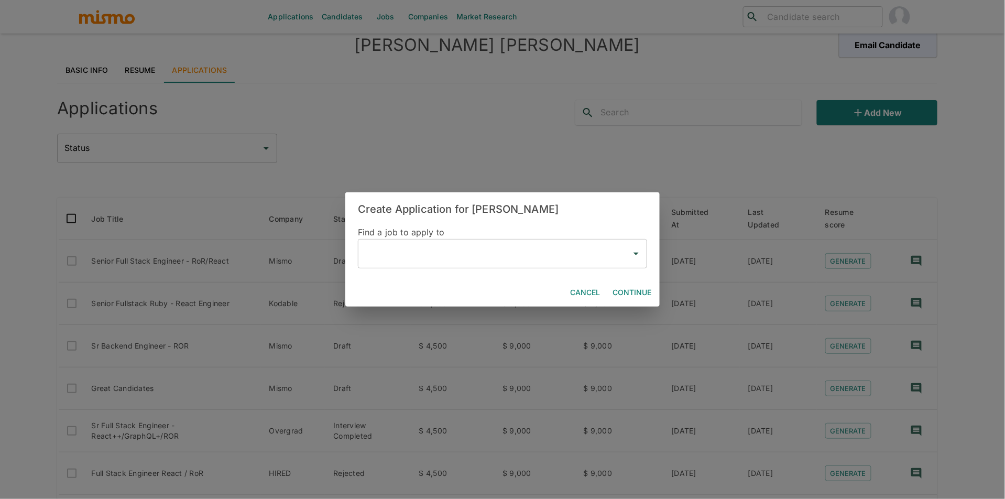
click at [403, 257] on input "text" at bounding box center [495, 254] width 264 height 20
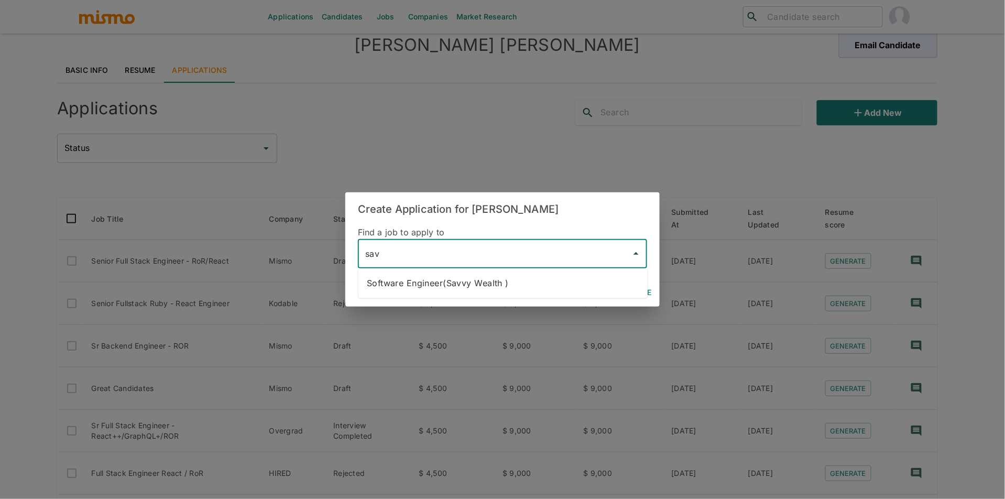
click at [449, 287] on li "Software Engineer(Savvy Wealth )" at bounding box center [502, 283] width 289 height 21
type input "Software Engineer(Savvy Wealth )"
click at [634, 289] on button "Continue" at bounding box center [631, 292] width 47 height 19
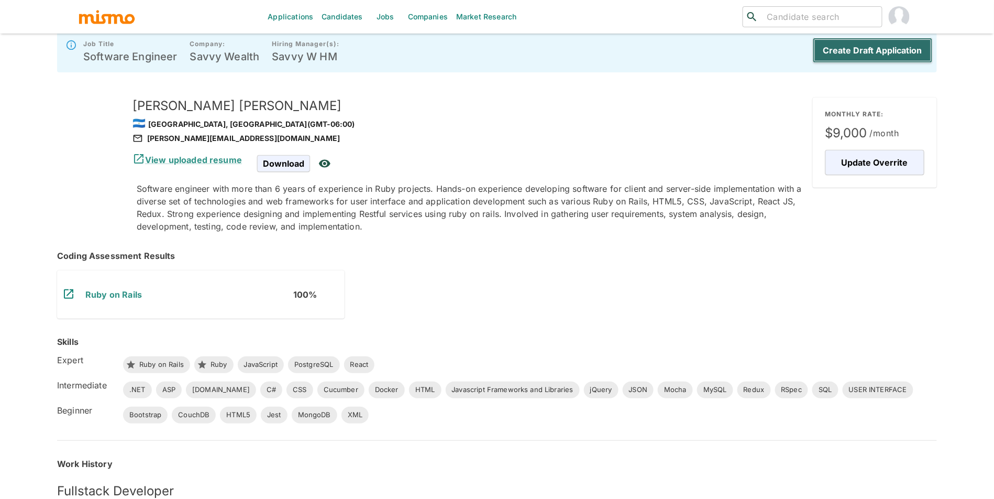
click at [881, 52] on button "Create Draft Application" at bounding box center [873, 50] width 120 height 25
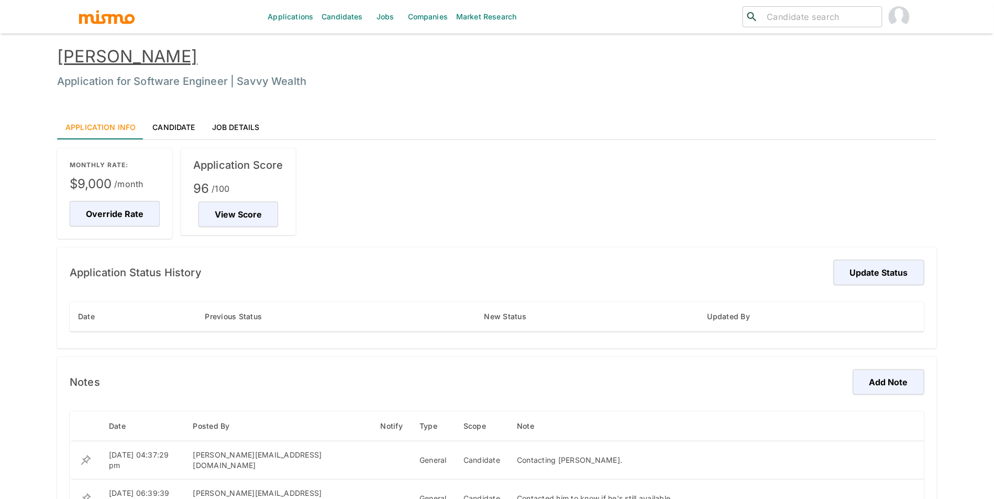
click at [353, 14] on link "Candidates" at bounding box center [342, 17] width 50 height 34
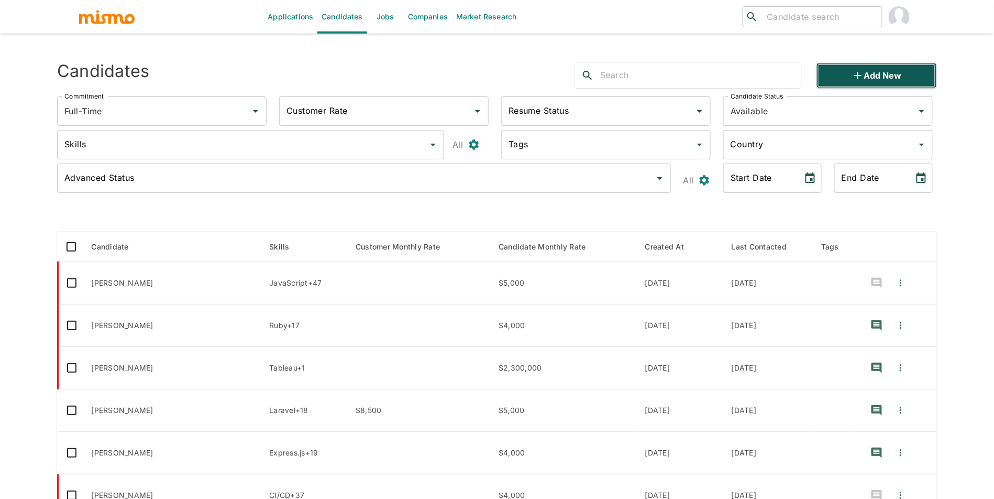
click at [858, 69] on icon "button" at bounding box center [858, 75] width 13 height 13
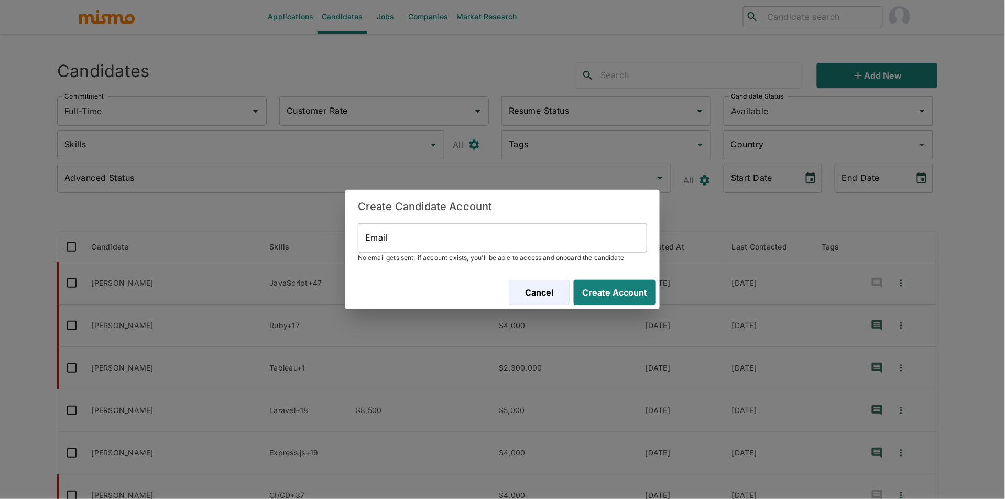
click at [593, 222] on h2 "Create Candidate Account" at bounding box center [502, 207] width 314 height 34
click at [597, 226] on input "Email" at bounding box center [502, 237] width 289 height 29
paste input "joseasantacruz@gmail.com"
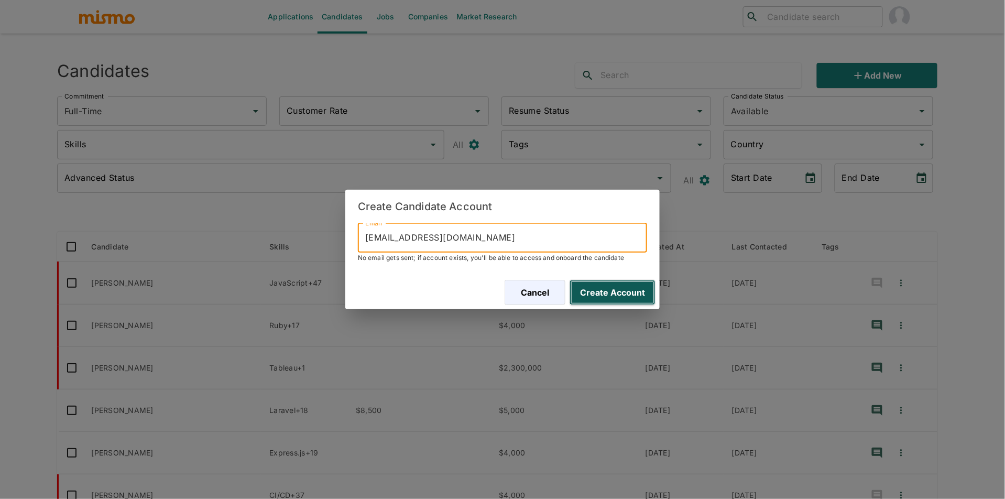
click at [635, 293] on button "Create Account" at bounding box center [612, 292] width 86 height 25
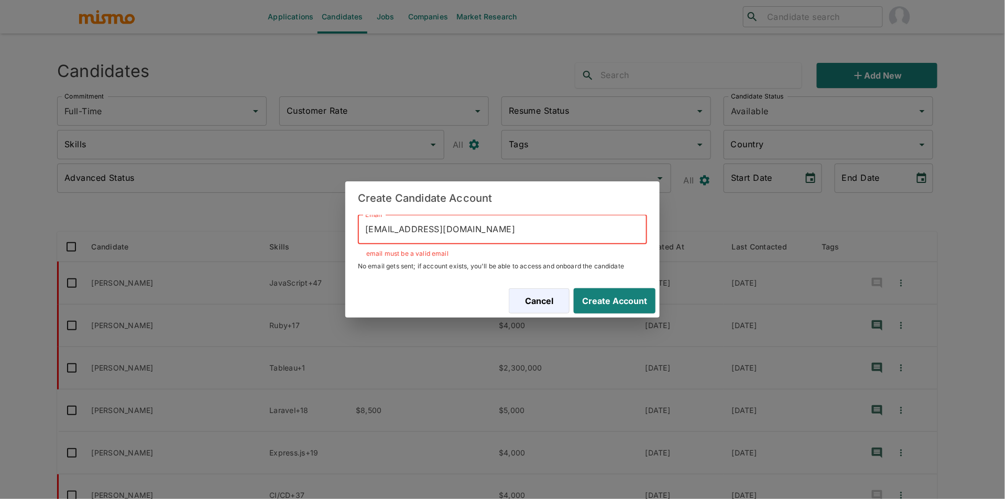
click at [362, 224] on input "joseasantacruz@gmail.com" at bounding box center [502, 229] width 289 height 29
click at [371, 227] on input "joseasantacruz@gmail.com" at bounding box center [502, 229] width 289 height 29
click at [369, 227] on input "joseasantacruz@gmail.com" at bounding box center [502, 229] width 289 height 29
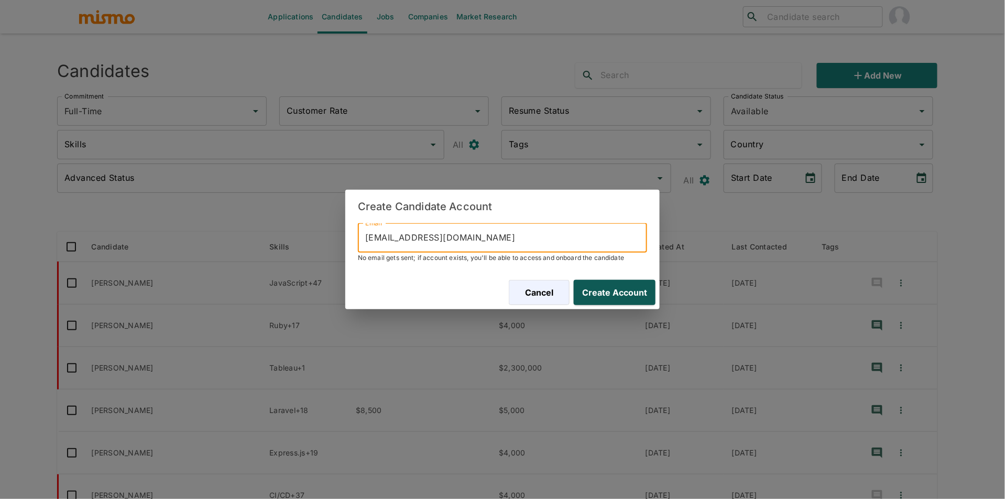
type input "joseasantacruz@gmail.com"
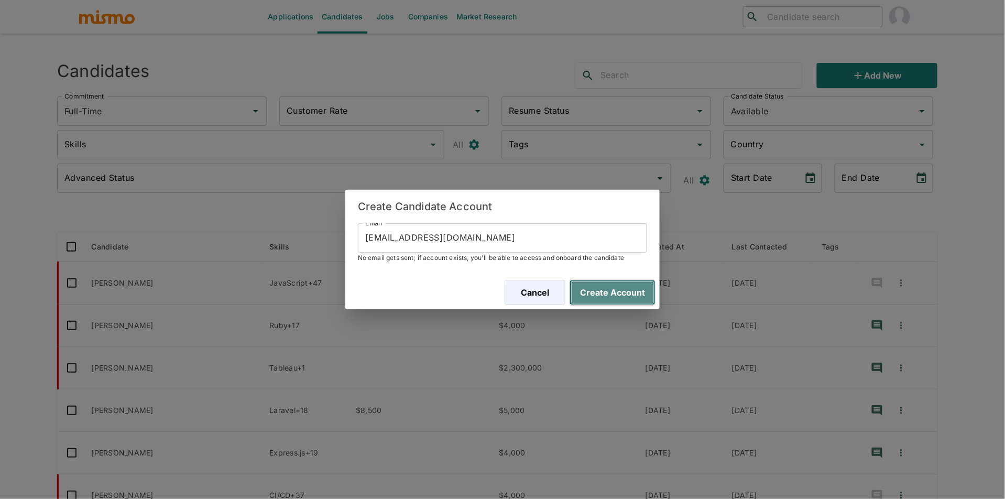
click at [640, 281] on button "Create Account" at bounding box center [612, 292] width 86 height 25
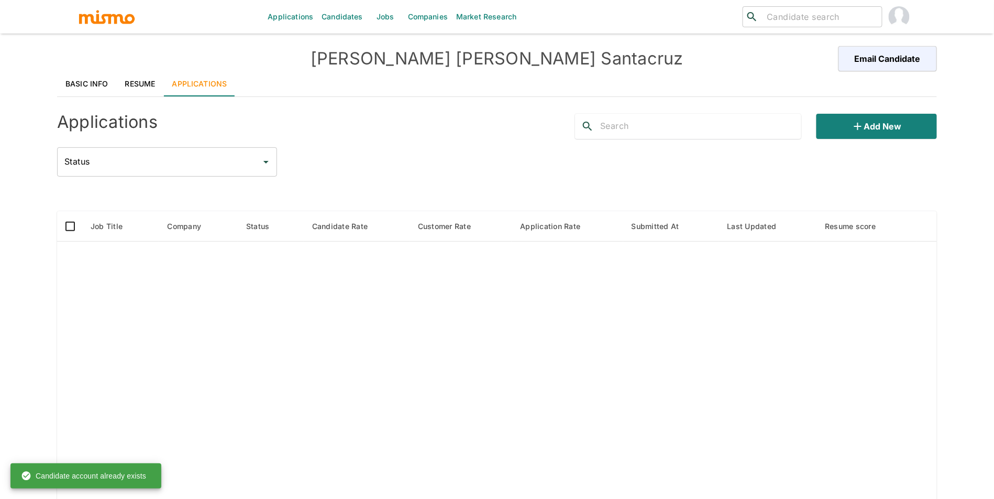
click at [153, 87] on link "Resume" at bounding box center [140, 83] width 47 height 25
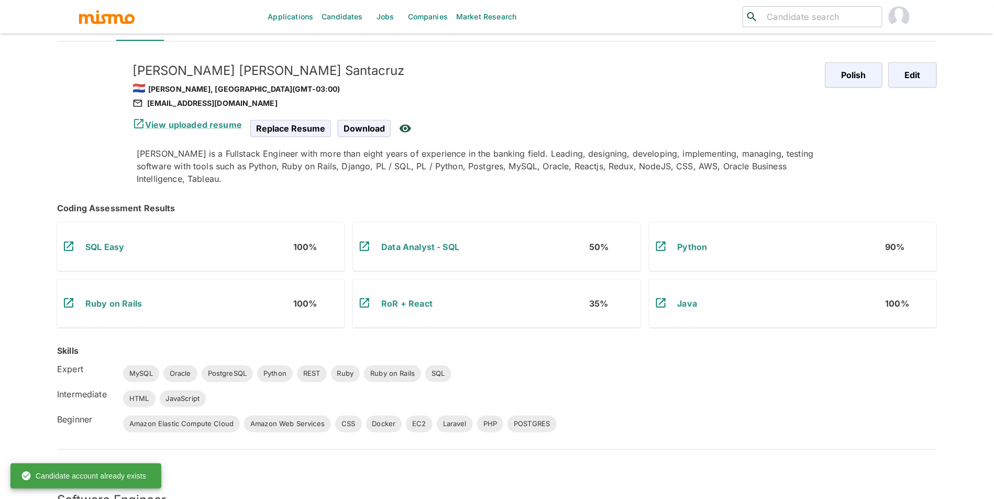
scroll to position [59, 0]
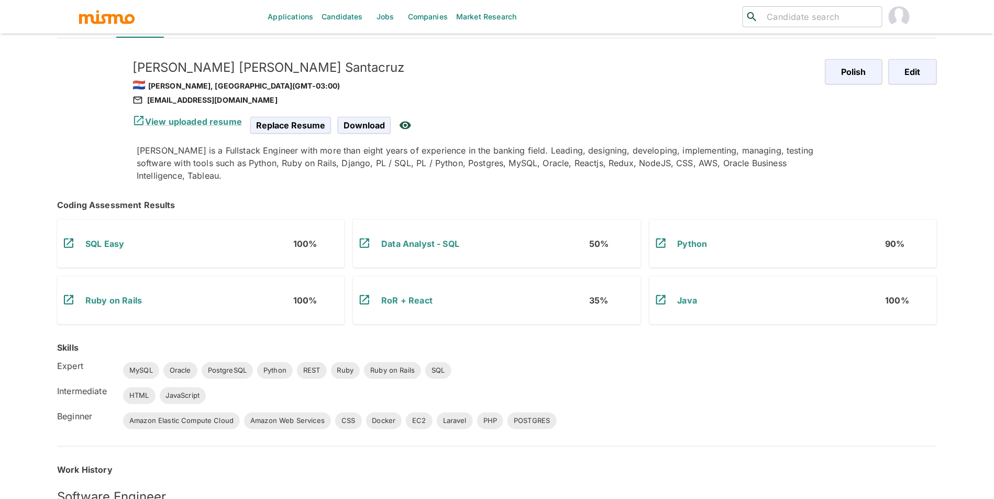
click at [357, 14] on link "Candidates" at bounding box center [342, 17] width 50 height 34
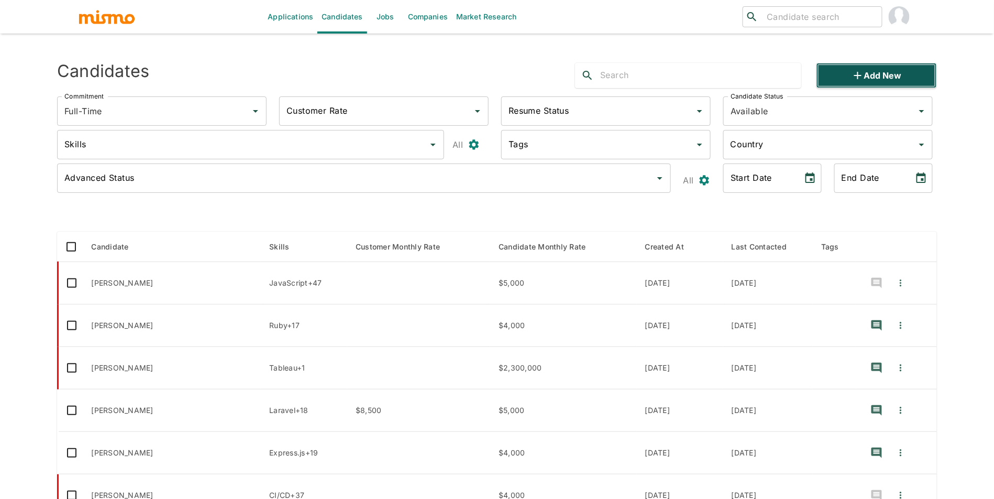
click at [871, 78] on button "Add new" at bounding box center [877, 75] width 120 height 25
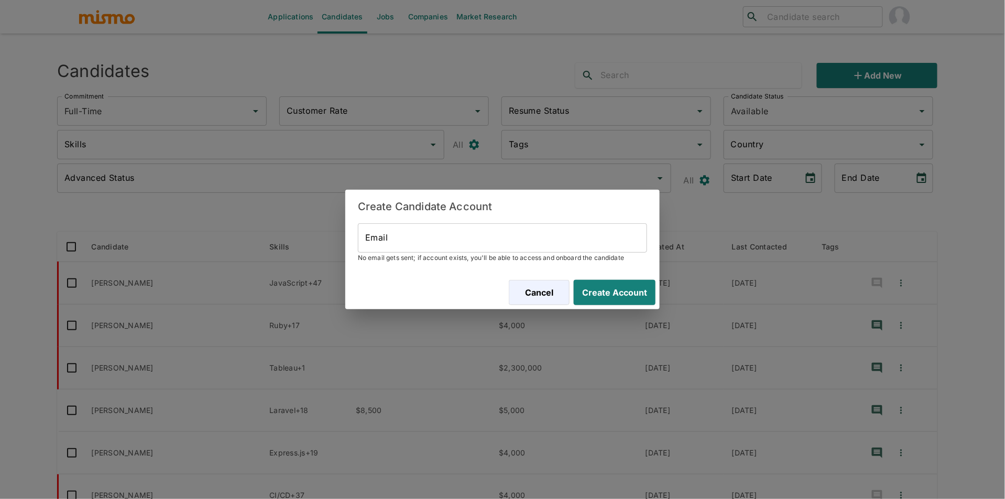
click at [562, 242] on input "Email" at bounding box center [502, 237] width 289 height 29
paste input "pedrolandortiz004@gmail.com"
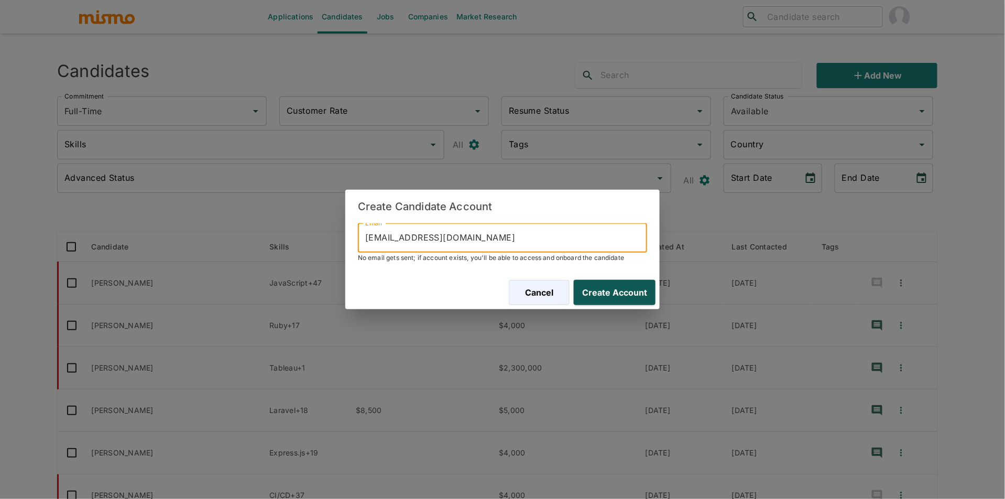
type input "pedrolandortiz004@gmail.com"
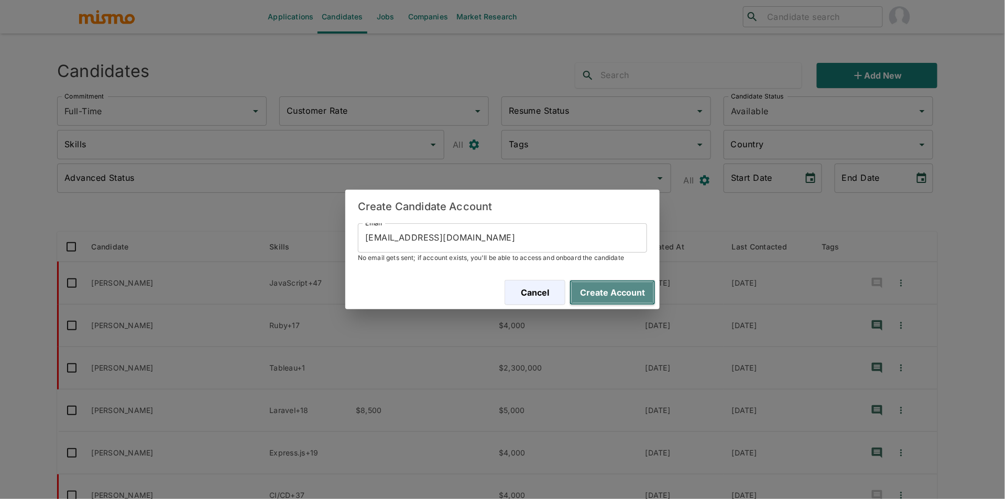
click at [610, 293] on button "Create Account" at bounding box center [612, 292] width 86 height 25
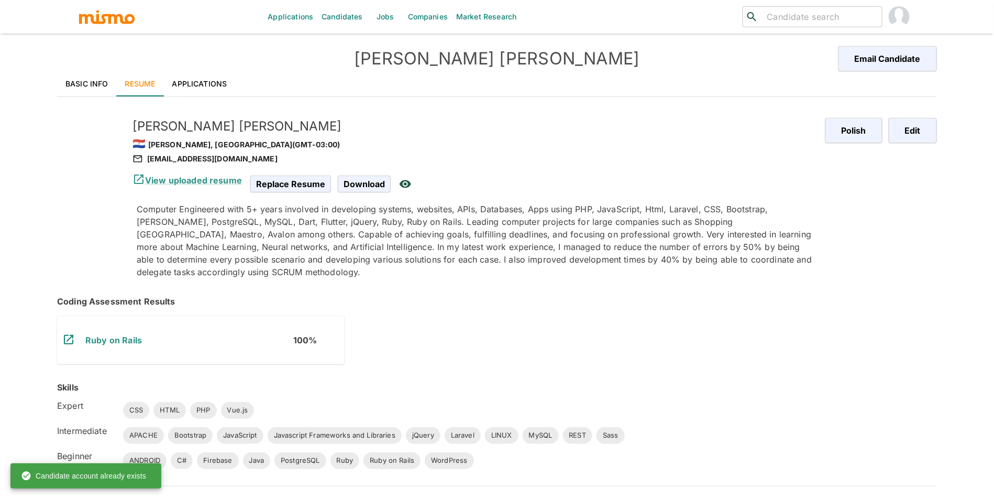
click at [86, 82] on link "Basic Info" at bounding box center [87, 83] width 60 height 25
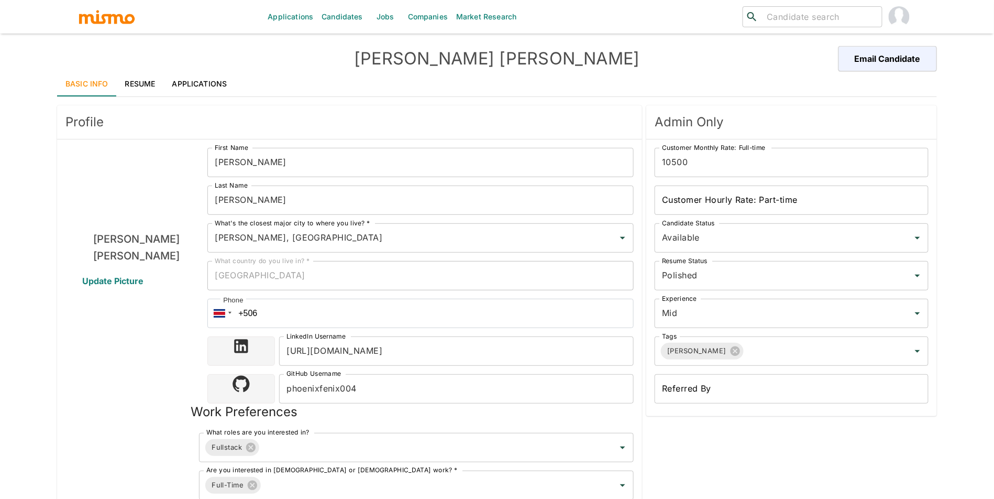
click at [214, 74] on link "Applications" at bounding box center [200, 83] width 72 height 25
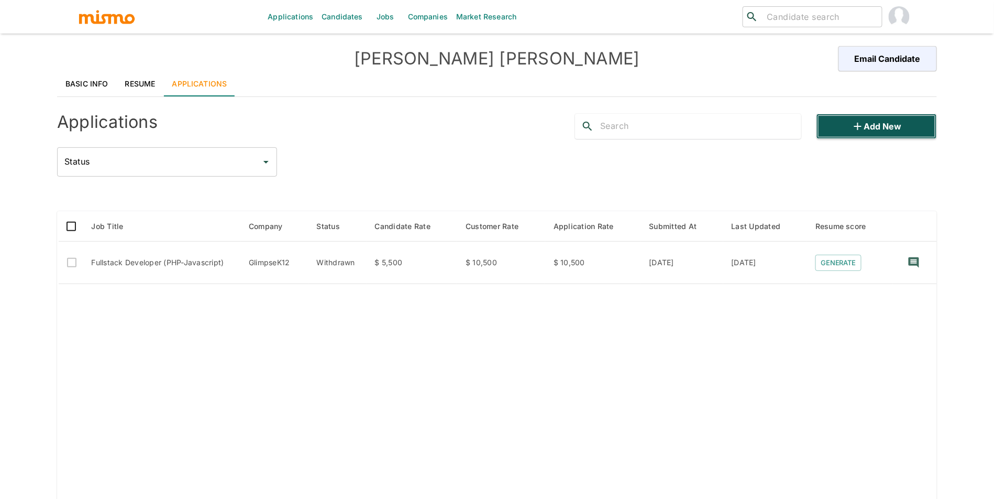
click at [845, 127] on button "Add new" at bounding box center [877, 126] width 120 height 25
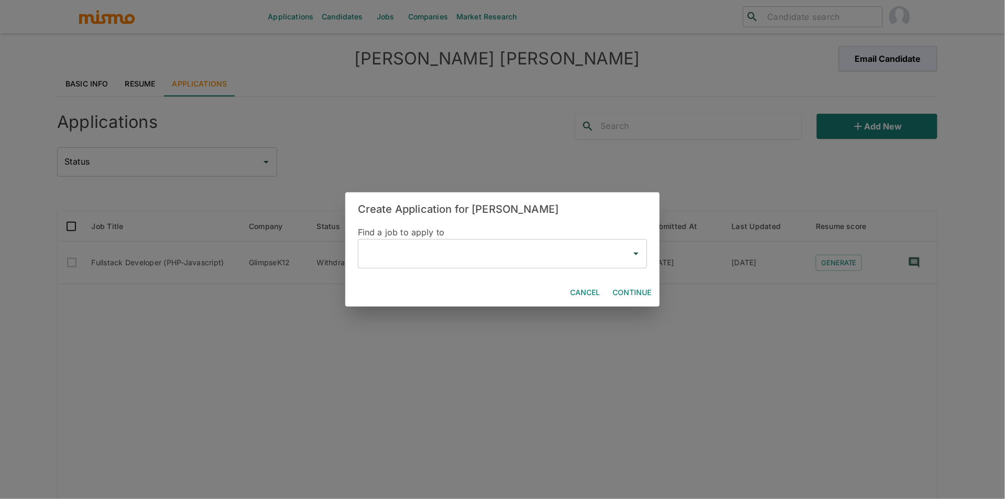
click at [449, 260] on input "text" at bounding box center [495, 254] width 264 height 20
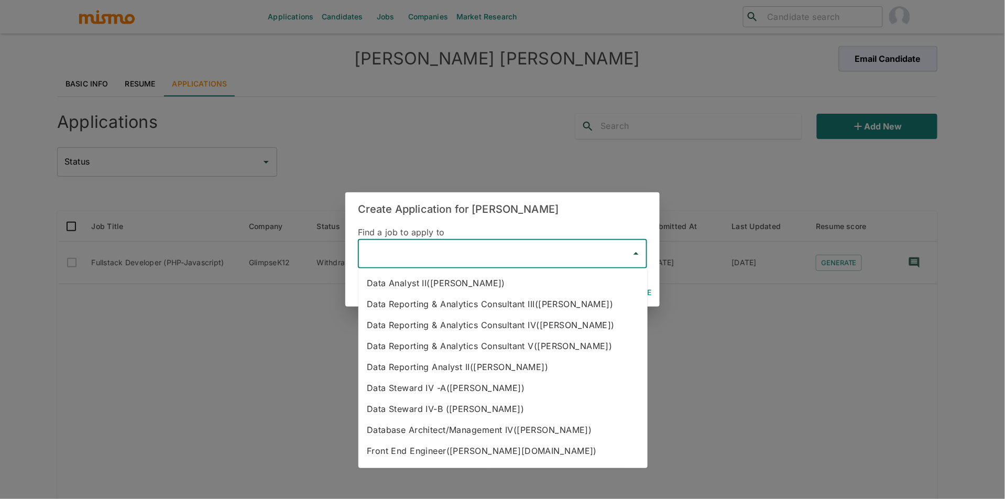
type input "p"
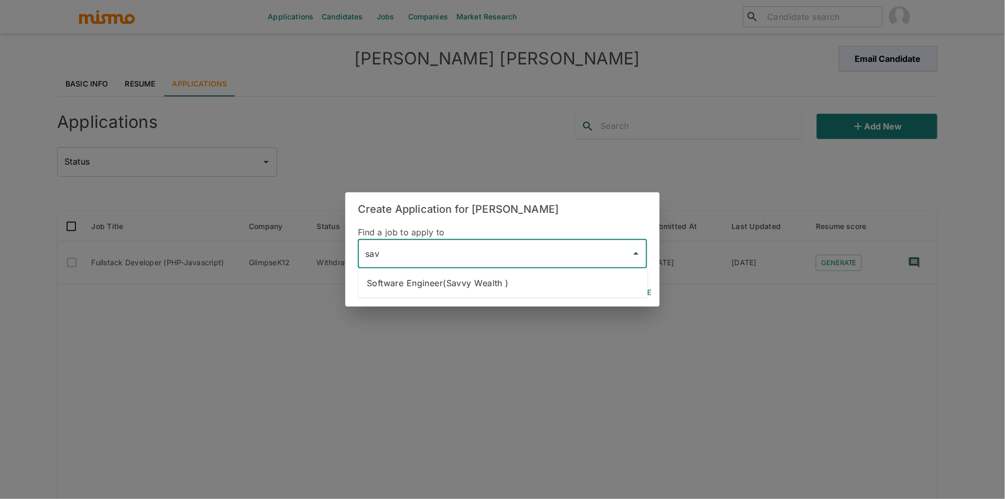
click at [527, 295] on ul "Software Engineer(Savvy Wealth )" at bounding box center [502, 282] width 289 height 29
click at [532, 289] on li "Software Engineer(Savvy Wealth )" at bounding box center [502, 282] width 289 height 21
type input "Software Engineer(Savvy Wealth )"
click at [623, 290] on button "Continue" at bounding box center [631, 292] width 47 height 19
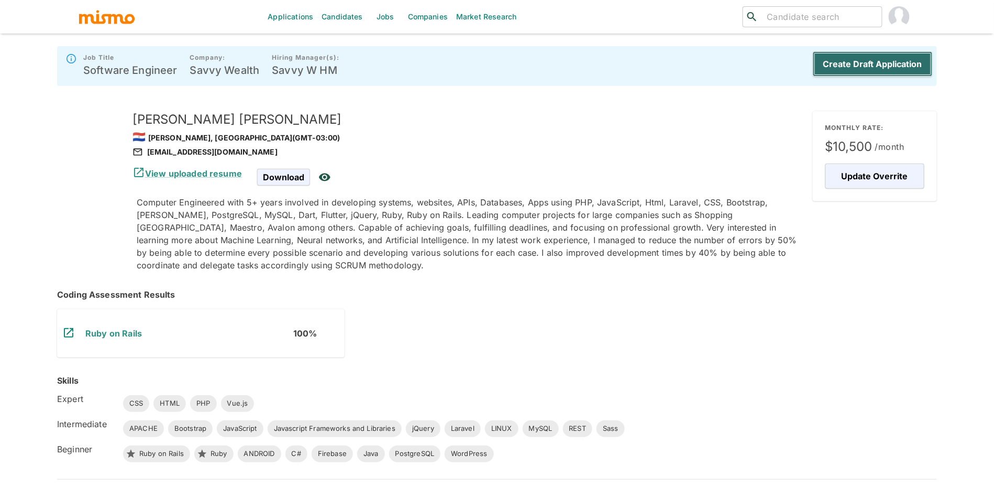
click at [836, 61] on button "Create Draft Application" at bounding box center [873, 63] width 120 height 25
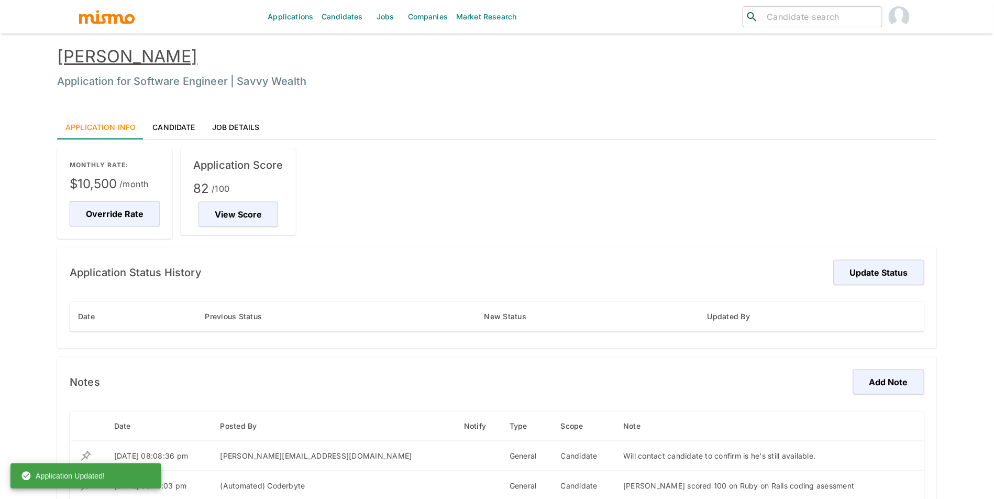
click at [342, 28] on link "Candidates" at bounding box center [342, 17] width 50 height 34
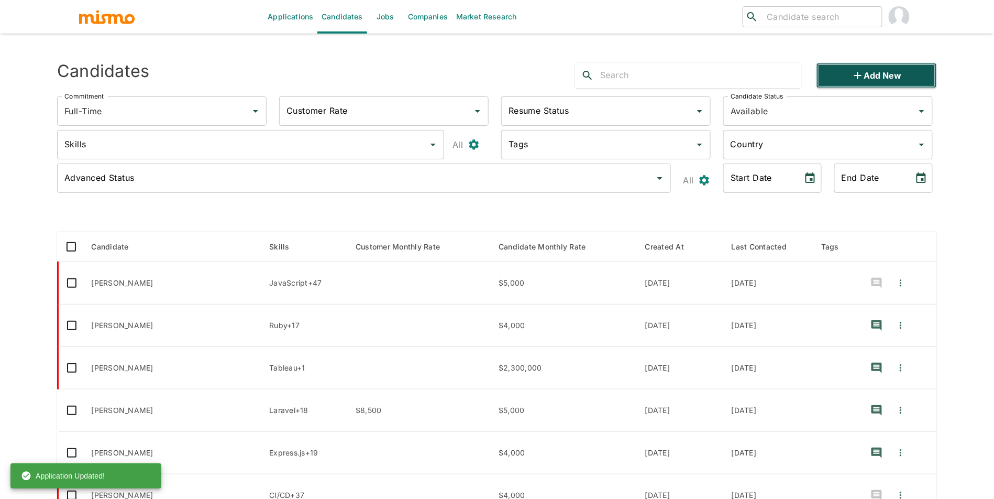
click at [897, 77] on button "Add new" at bounding box center [877, 75] width 120 height 25
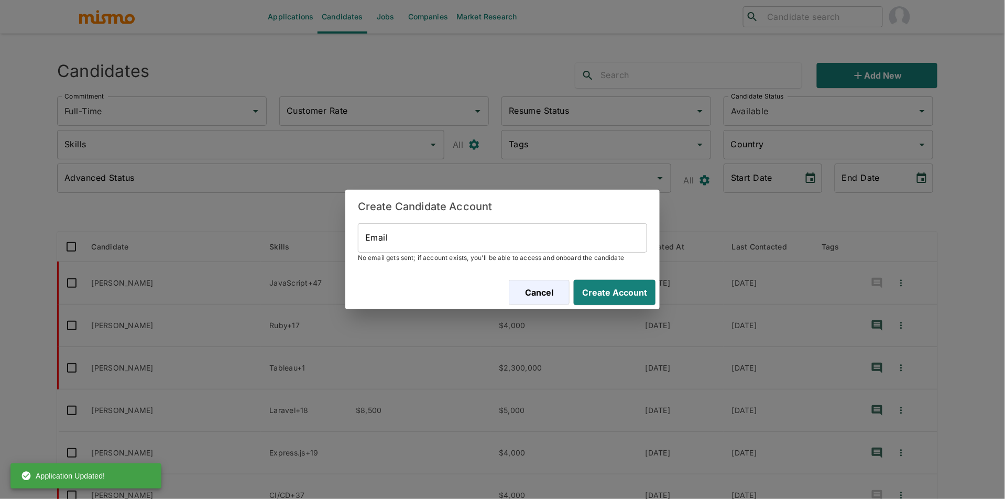
click at [467, 221] on h2 "Create Candidate Account" at bounding box center [502, 207] width 314 height 34
click at [474, 241] on input "Email" at bounding box center [502, 237] width 289 height 29
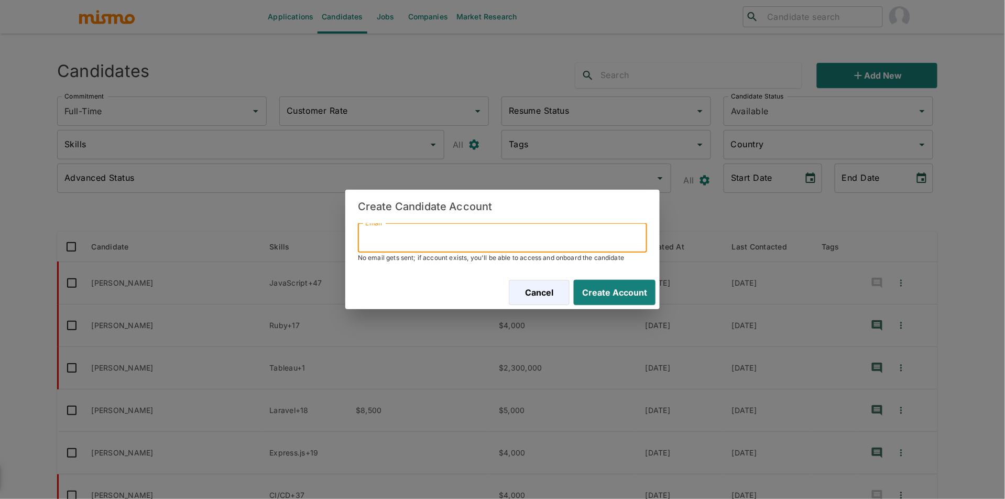
paste input "cuetodev@gmail.com"
type input "cuetodev@gmail.com"
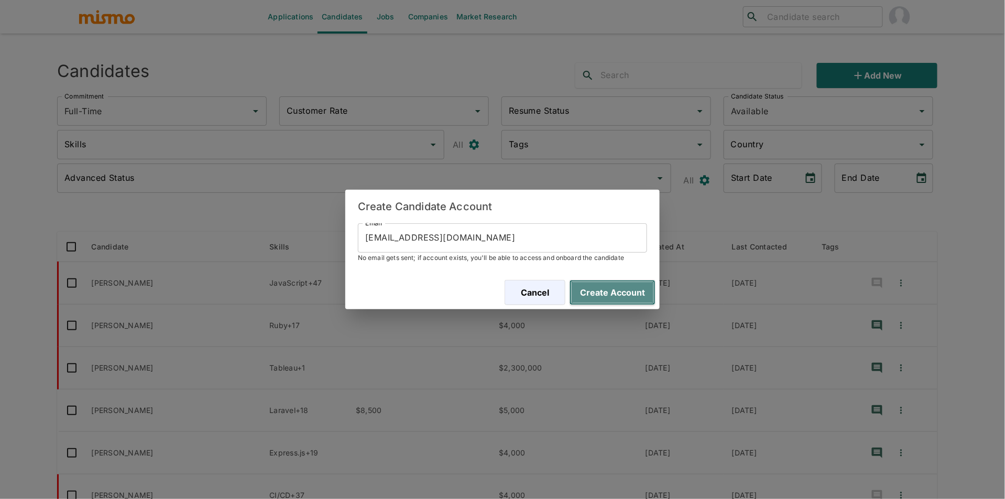
click at [631, 290] on button "Create Account" at bounding box center [612, 292] width 86 height 25
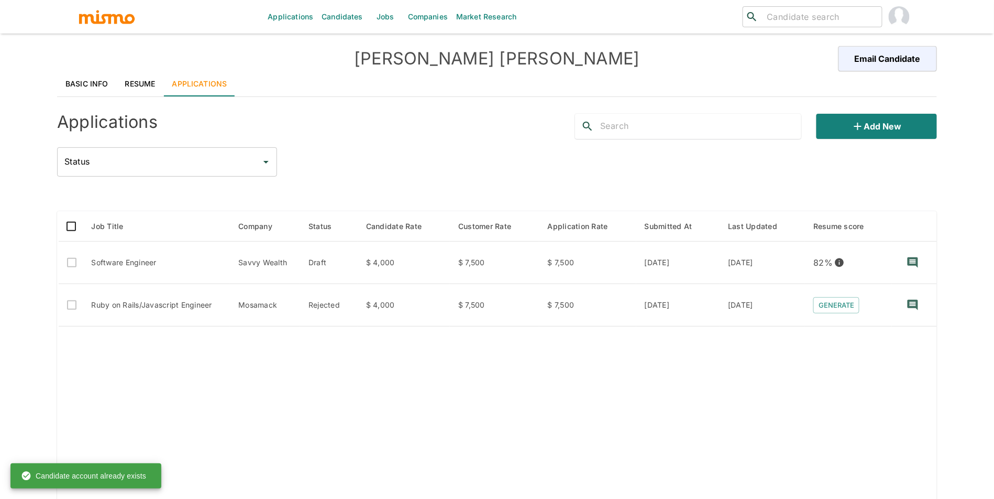
click at [138, 82] on link "Resume" at bounding box center [140, 83] width 47 height 25
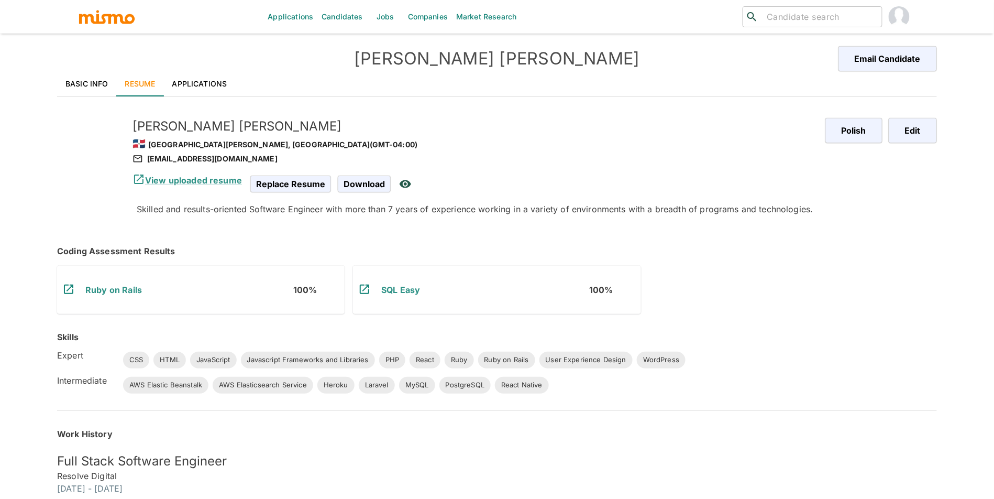
click at [333, 14] on link "Candidates" at bounding box center [342, 17] width 50 height 34
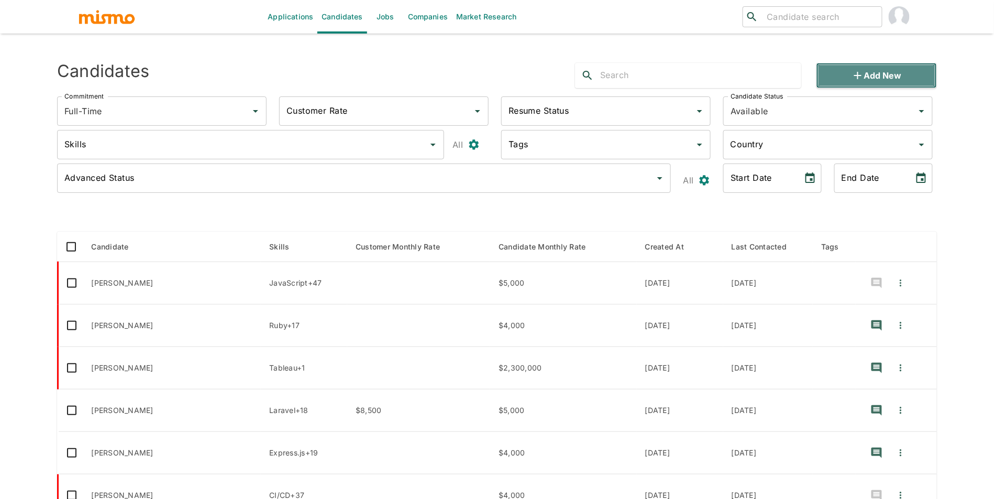
click at [873, 80] on button "Add new" at bounding box center [877, 75] width 120 height 25
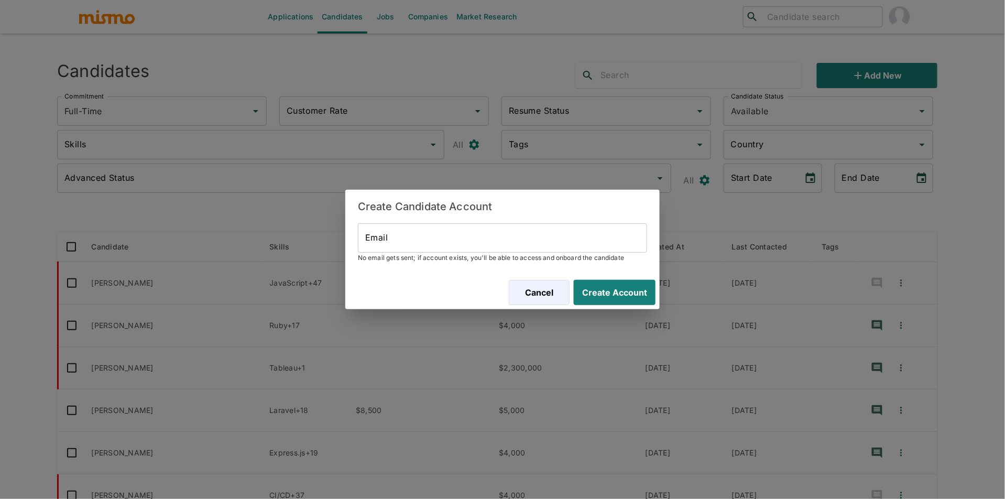
click at [560, 228] on input "Email" at bounding box center [502, 237] width 289 height 29
paste input "jfdanielgutierrez@gmail.com"
click at [622, 289] on button "Create Account" at bounding box center [612, 292] width 86 height 25
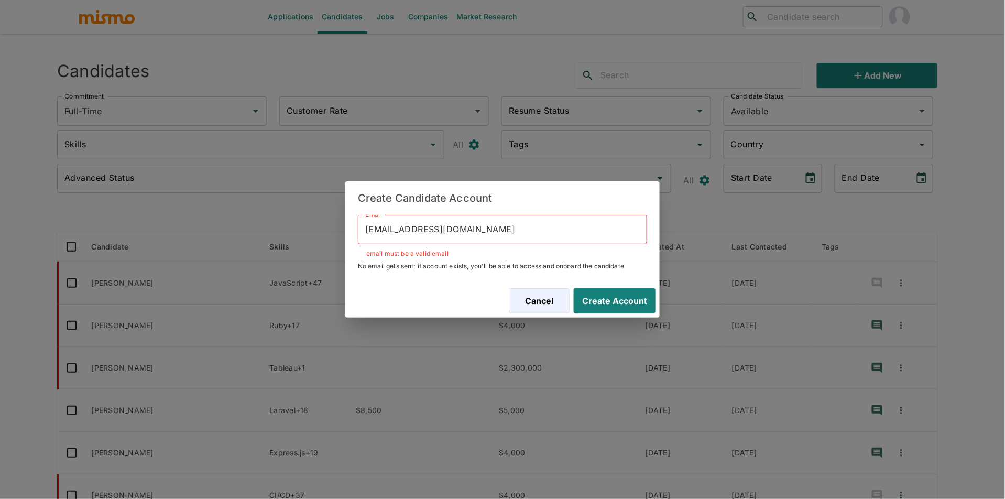
click at [363, 228] on input "jfdanielgutierrez@gmail.com" at bounding box center [502, 229] width 289 height 29
click at [367, 229] on input "jfdanielgutierrez@gmail.com" at bounding box center [502, 229] width 289 height 29
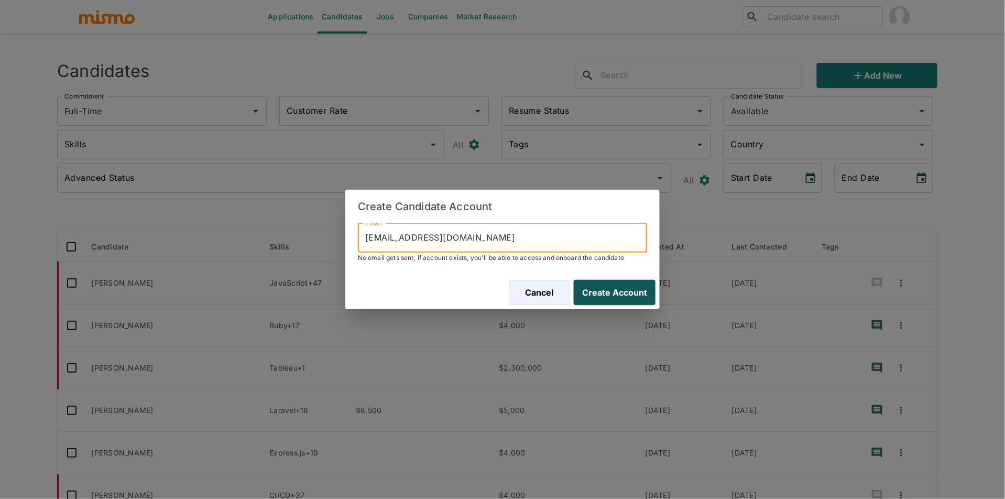
type input "jfdanielgutierrez@gmail.com"
click at [608, 294] on button "Create Account" at bounding box center [612, 292] width 86 height 25
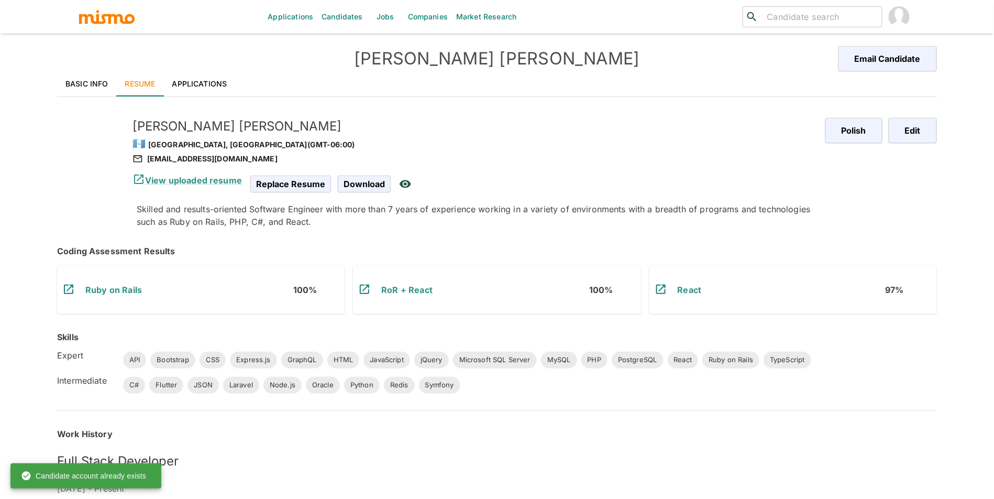
click at [198, 86] on link "Applications" at bounding box center [200, 83] width 72 height 25
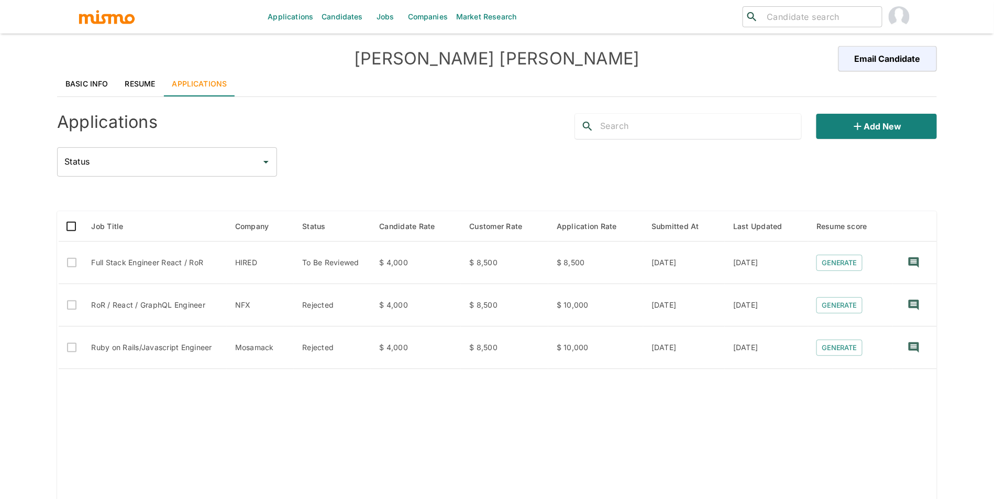
click at [900, 140] on div "Applications Add new Status Status" at bounding box center [497, 140] width 880 height 71
click at [900, 129] on button "Add new" at bounding box center [877, 126] width 120 height 25
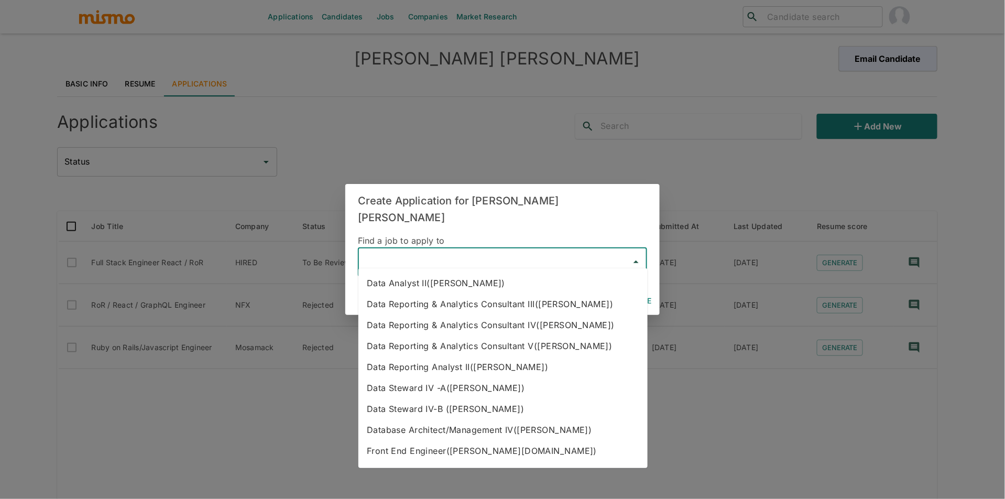
click at [468, 254] on input "text" at bounding box center [495, 262] width 264 height 20
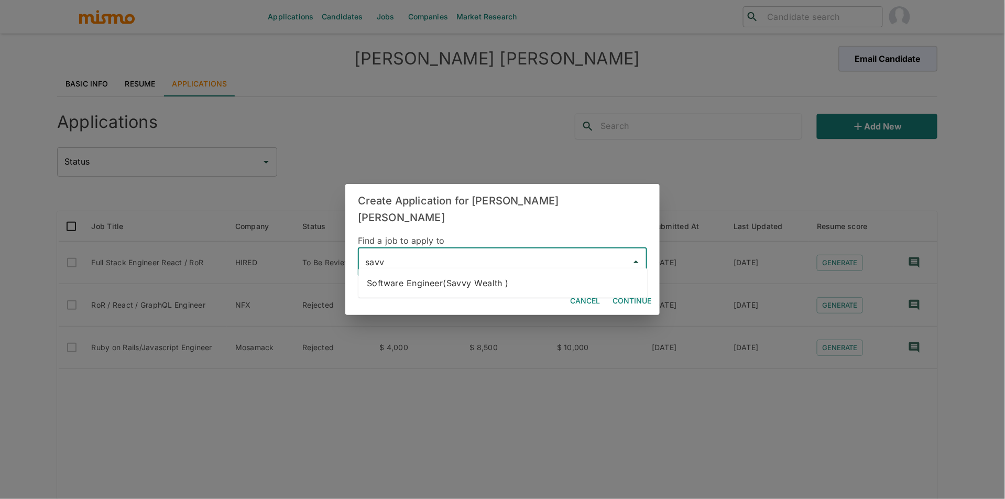
click at [471, 287] on li "Software Engineer(Savvy Wealth )" at bounding box center [502, 282] width 289 height 21
type input "Software Engineer(Savvy Wealth )"
click at [621, 292] on button "Continue" at bounding box center [631, 300] width 47 height 19
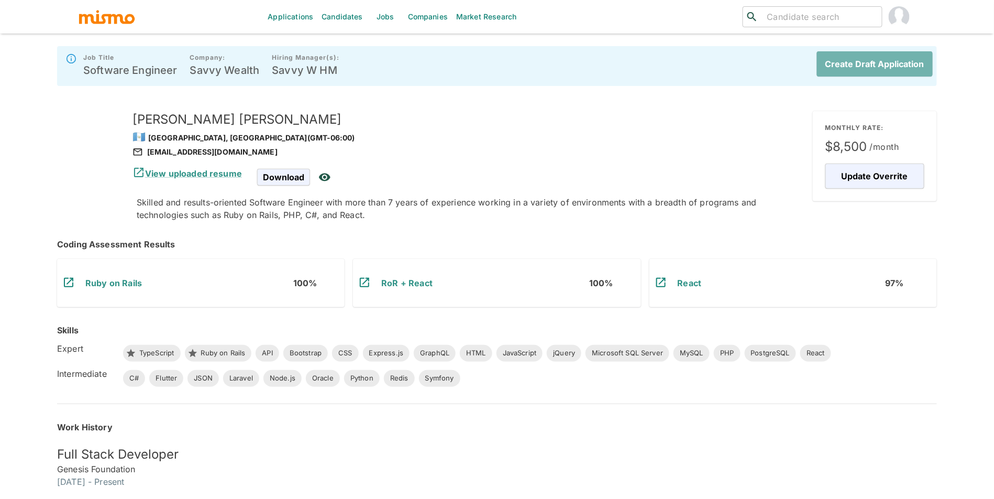
click at [876, 75] on button "Create Draft Application" at bounding box center [875, 63] width 116 height 25
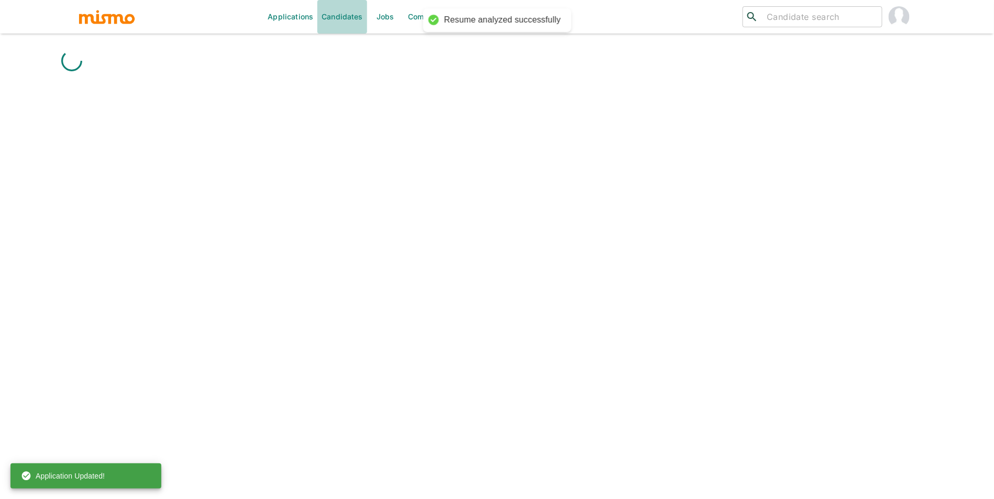
click at [357, 16] on link "Candidates" at bounding box center [342, 17] width 50 height 34
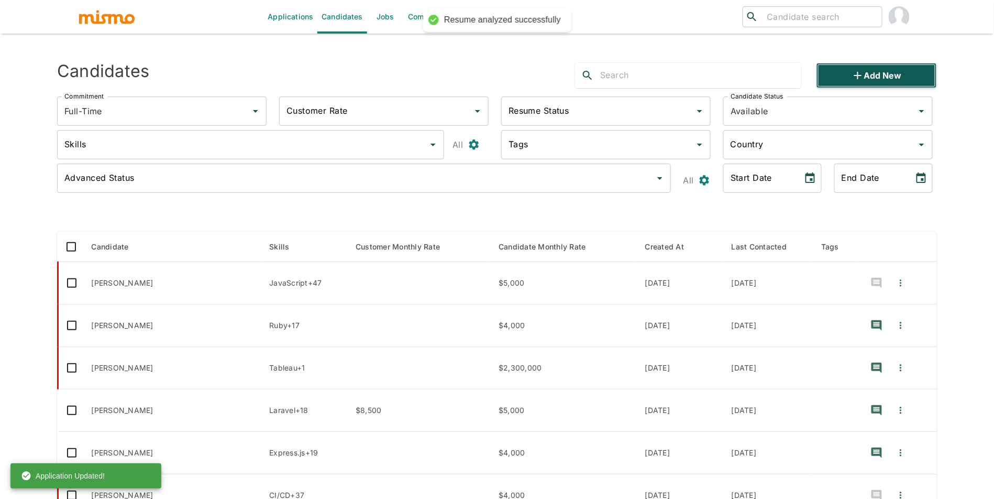
click at [861, 83] on button "Add new" at bounding box center [877, 75] width 120 height 25
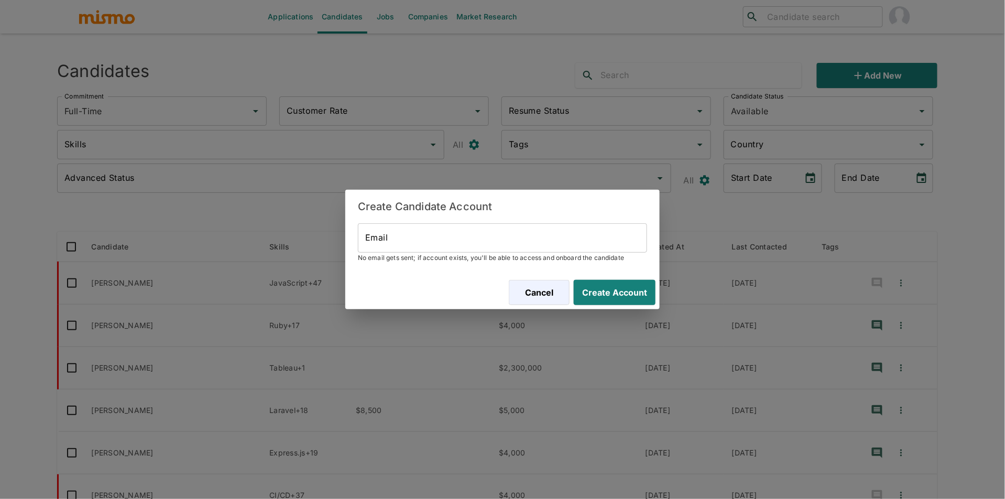
click at [416, 239] on input "Email" at bounding box center [502, 237] width 289 height 29
paste input "palacioscarrillo@gmail.com"
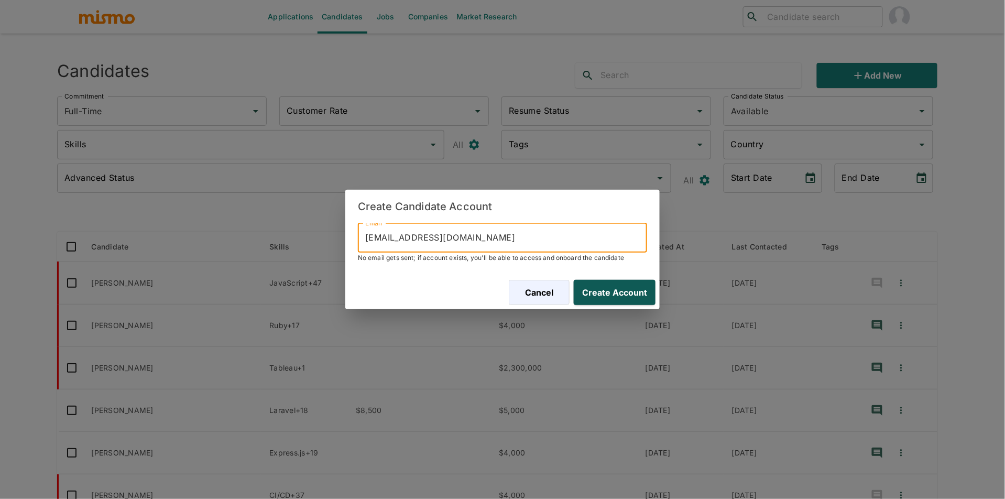
type input "apalacioscarrillo@gmail.com"
click at [599, 290] on button "Create Account" at bounding box center [612, 292] width 86 height 25
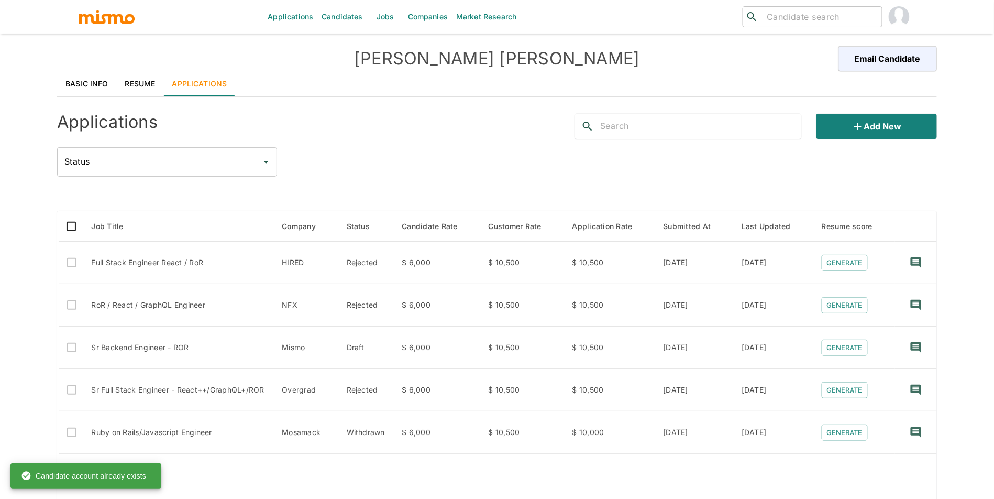
click at [147, 88] on link "Resume" at bounding box center [140, 83] width 47 height 25
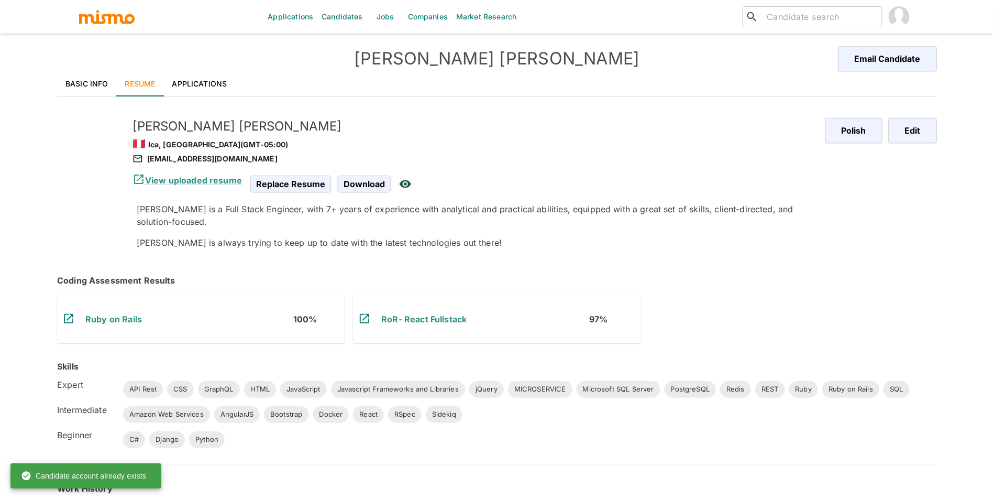
click at [85, 84] on link "Basic Info" at bounding box center [87, 83] width 60 height 25
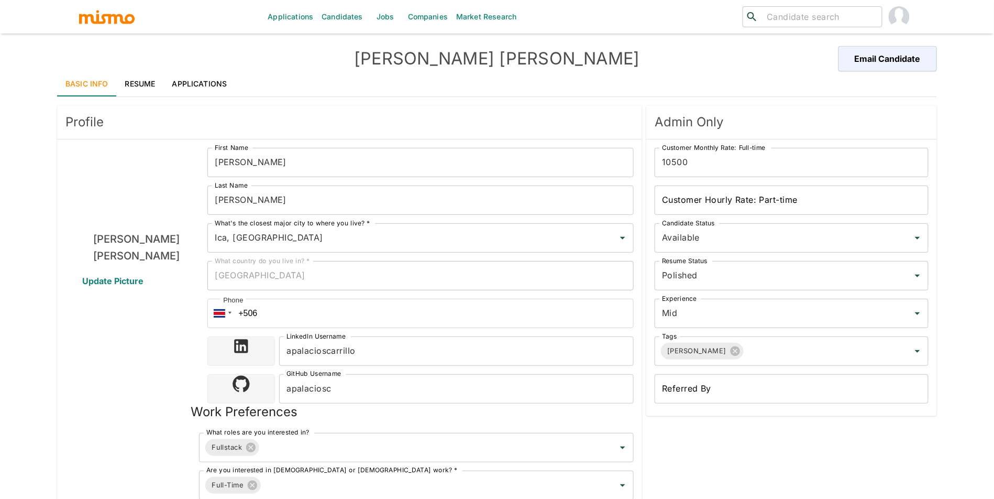
click at [194, 80] on link "Applications" at bounding box center [200, 83] width 72 height 25
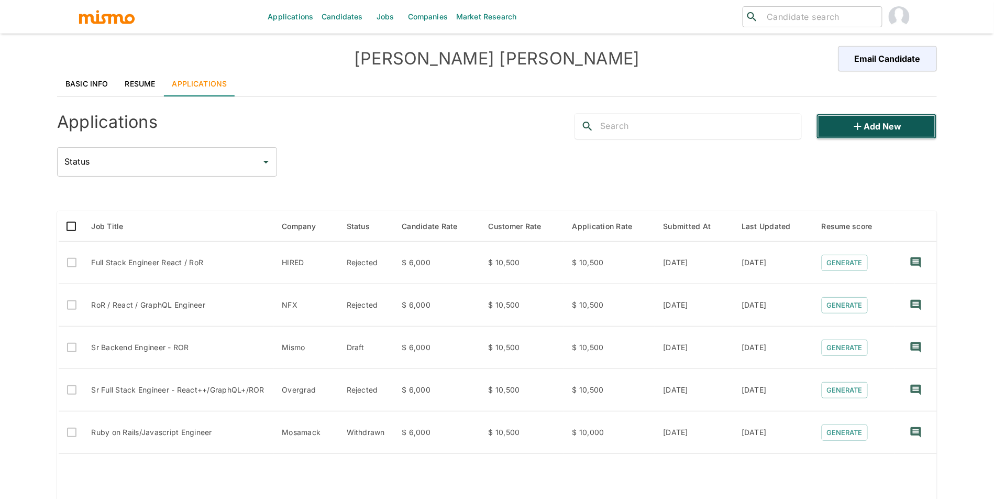
click at [878, 130] on button "Add new" at bounding box center [877, 126] width 120 height 25
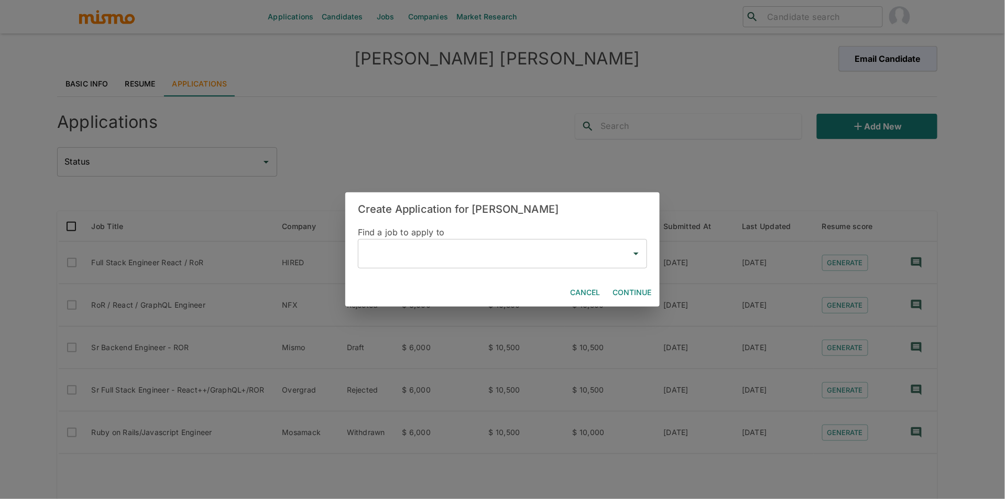
click at [447, 248] on input "text" at bounding box center [495, 254] width 264 height 20
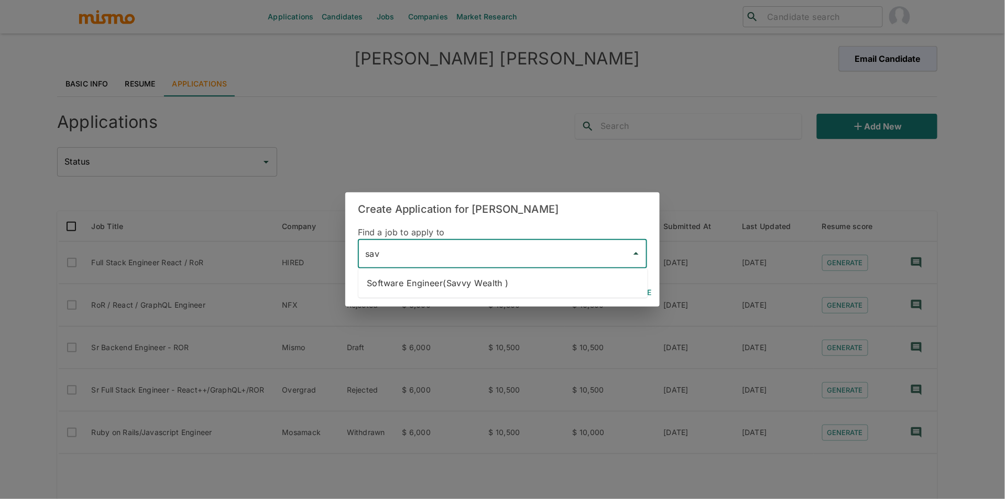
click at [420, 283] on li "Software Engineer(Savvy Wealth )" at bounding box center [502, 282] width 289 height 21
type input "Software Engineer(Savvy Wealth )"
click at [628, 283] on button "Continue" at bounding box center [631, 292] width 47 height 19
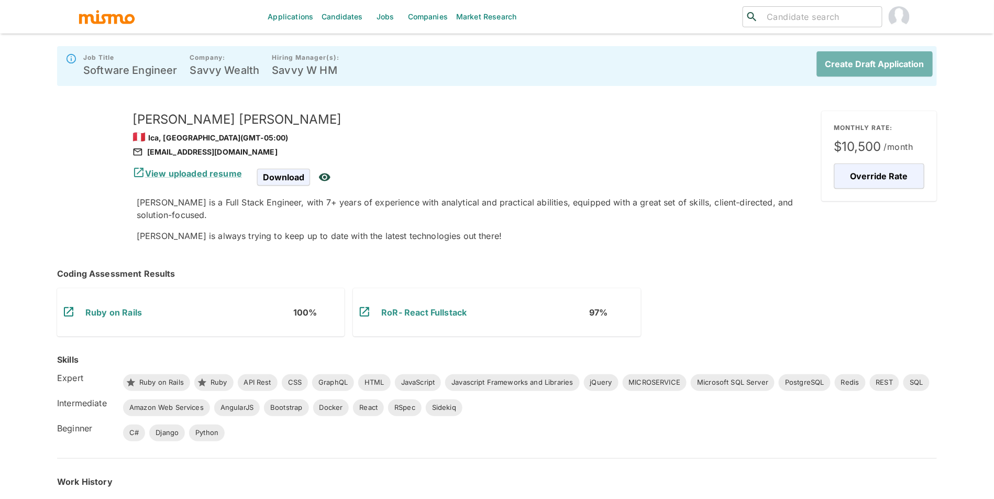
click at [893, 56] on button "Create Draft Application" at bounding box center [875, 63] width 116 height 25
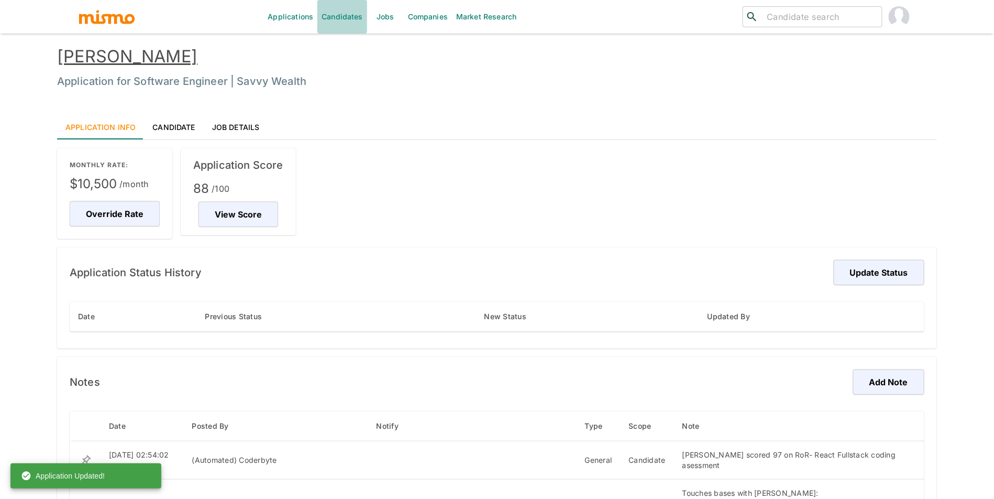
click at [344, 20] on link "Candidates" at bounding box center [342, 17] width 50 height 34
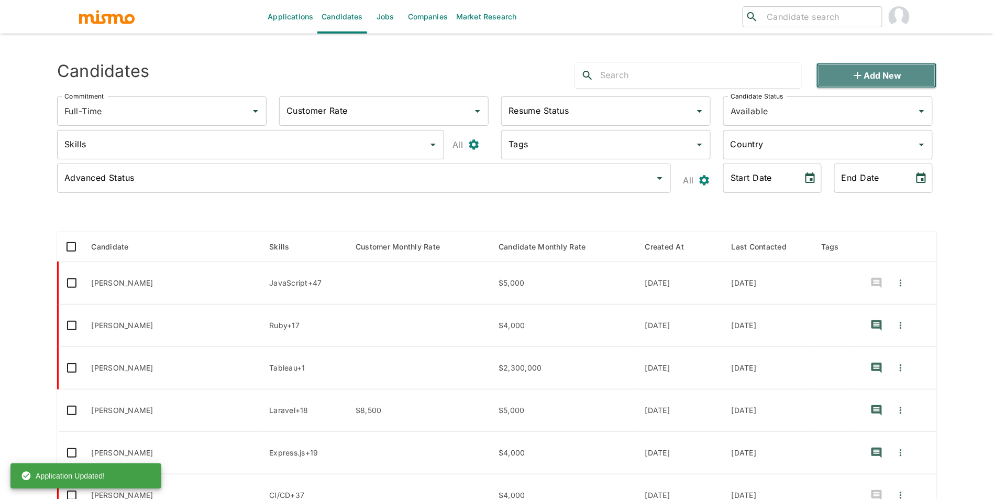
click at [843, 76] on button "Add new" at bounding box center [877, 75] width 120 height 25
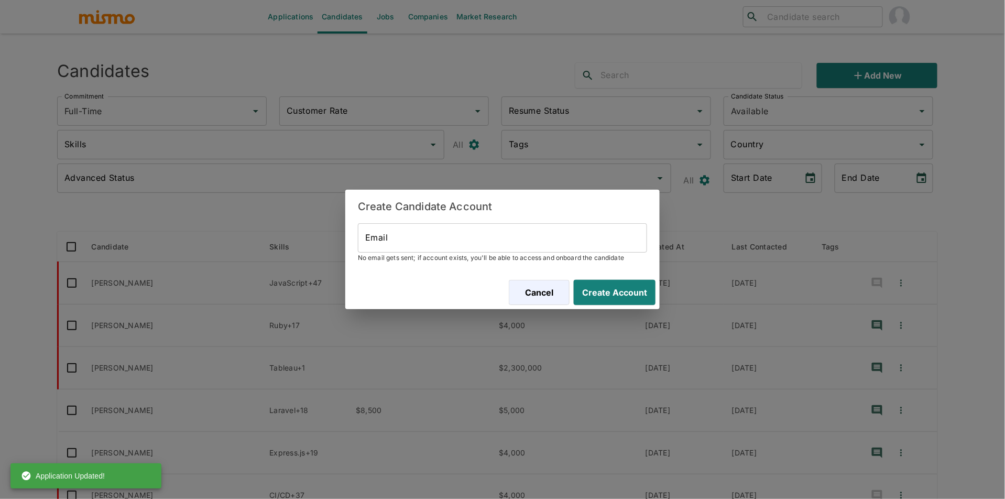
click at [573, 237] on input "Email" at bounding box center [502, 237] width 289 height 29
paste input "ynventa@gmail.com"
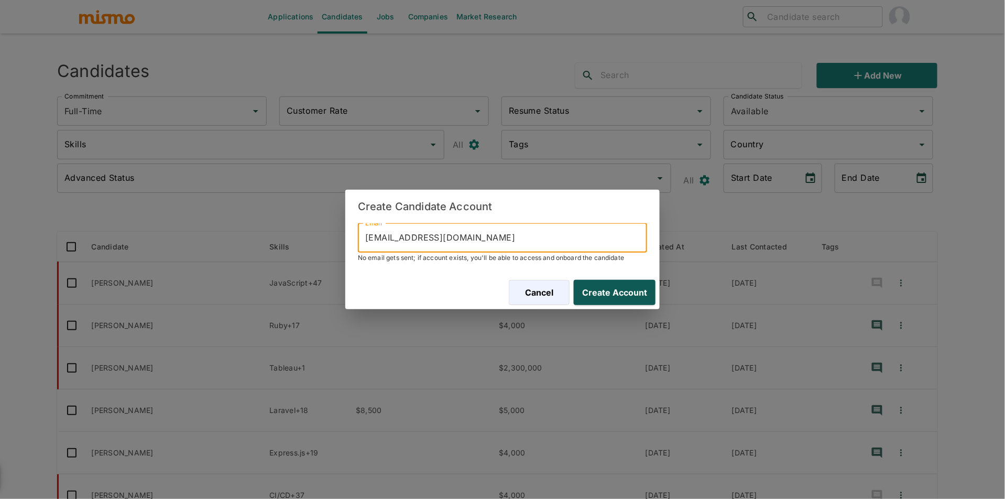
type input "ynventa@gmail.com"
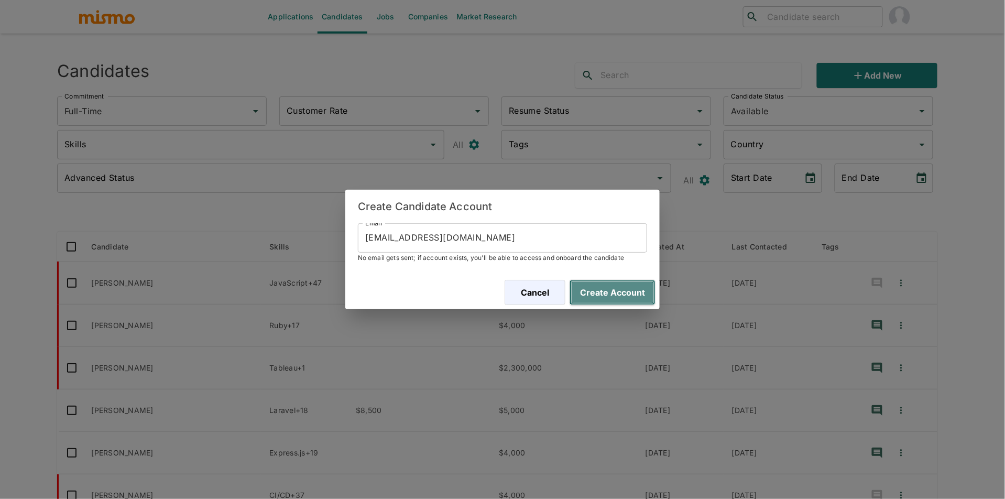
click at [623, 295] on button "Create Account" at bounding box center [612, 292] width 86 height 25
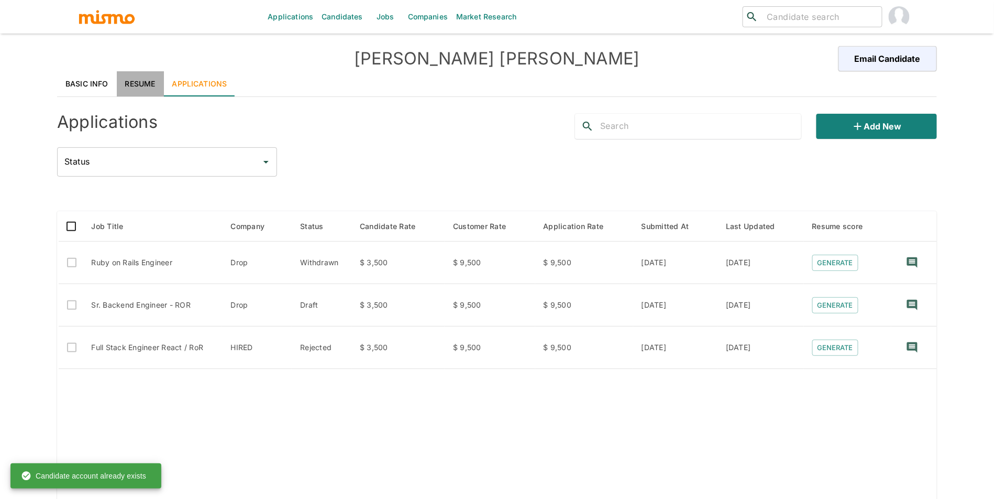
click at [141, 82] on link "Resume" at bounding box center [140, 83] width 47 height 25
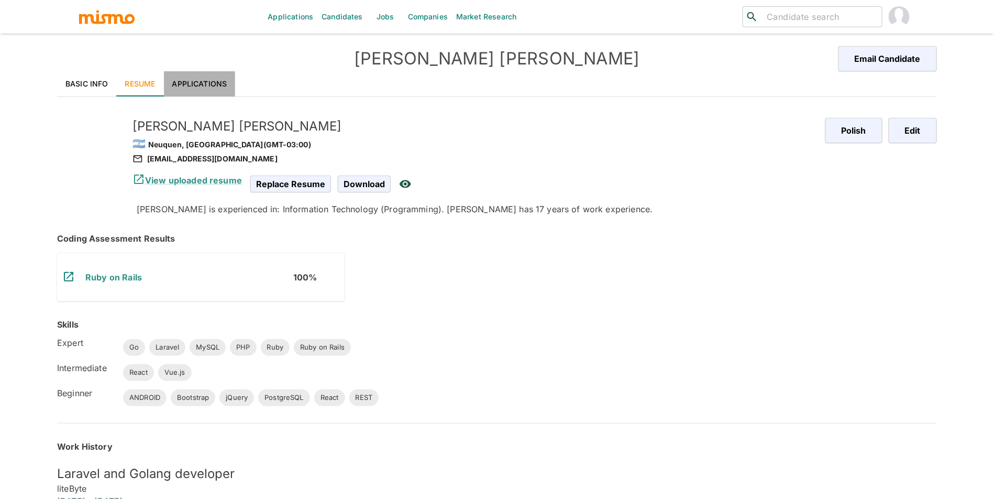
click at [196, 80] on link "Applications" at bounding box center [200, 83] width 72 height 25
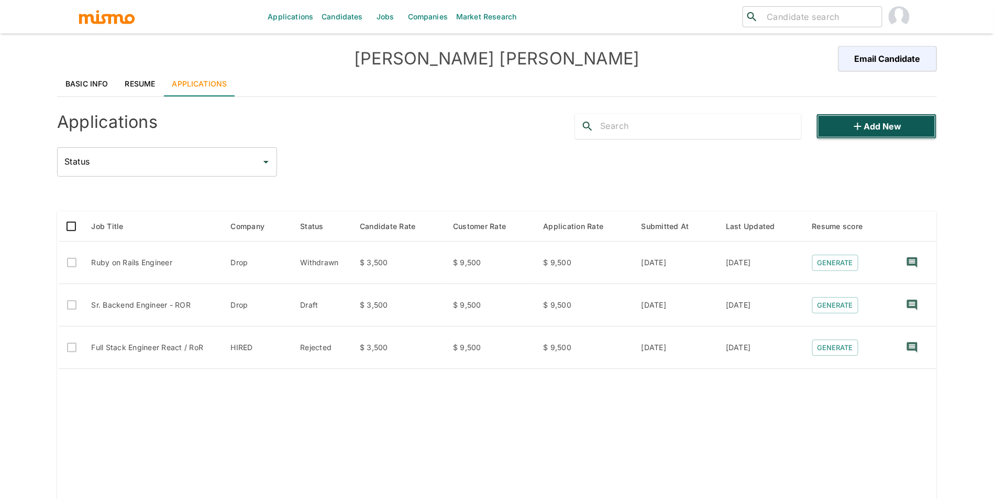
click at [930, 118] on button "Add new" at bounding box center [877, 126] width 120 height 25
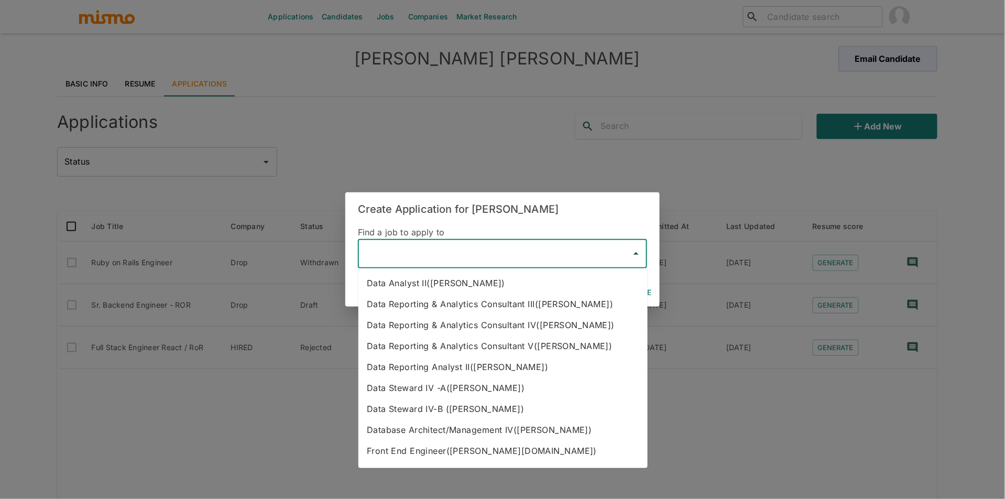
click at [545, 251] on input "text" at bounding box center [495, 254] width 264 height 20
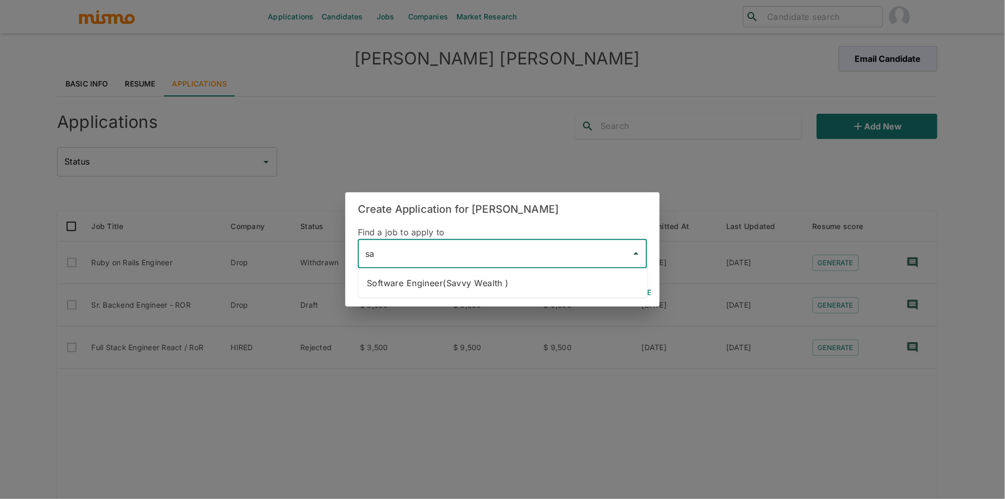
click at [509, 289] on li "Software Engineer(Savvy Wealth )" at bounding box center [502, 282] width 289 height 21
type input "Software Engineer(Savvy Wealth )"
click at [641, 290] on button "Continue" at bounding box center [631, 292] width 47 height 19
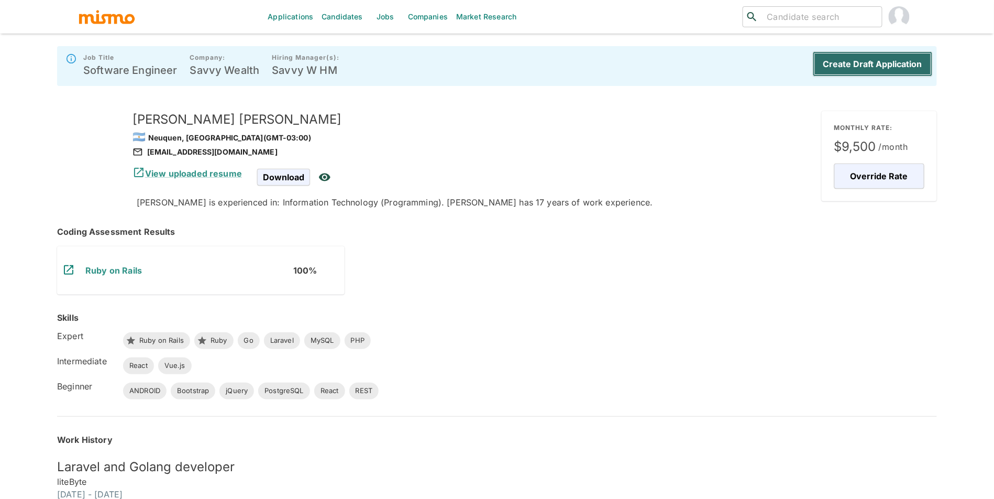
click at [907, 65] on button "Create Draft Application" at bounding box center [873, 63] width 120 height 25
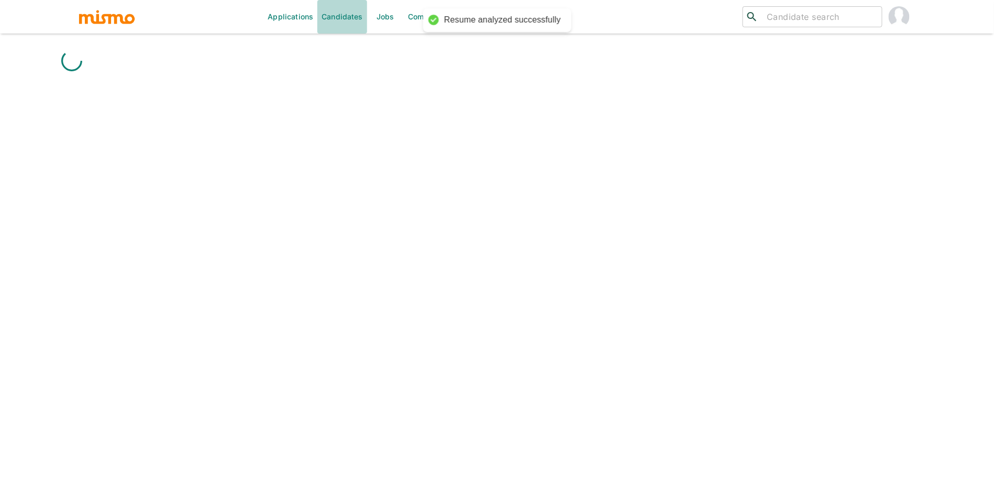
click at [348, 18] on link "Candidates" at bounding box center [342, 17] width 50 height 34
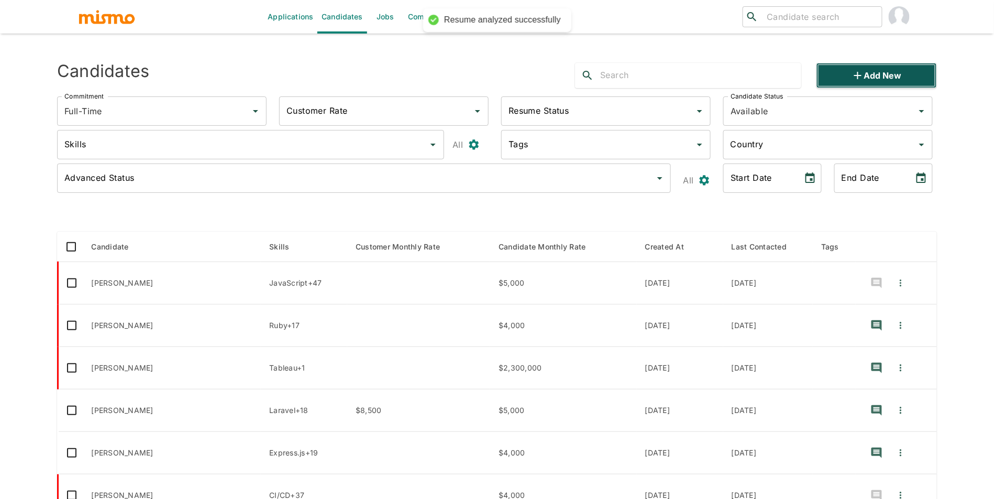
click at [856, 86] on button "Add new" at bounding box center [877, 75] width 120 height 25
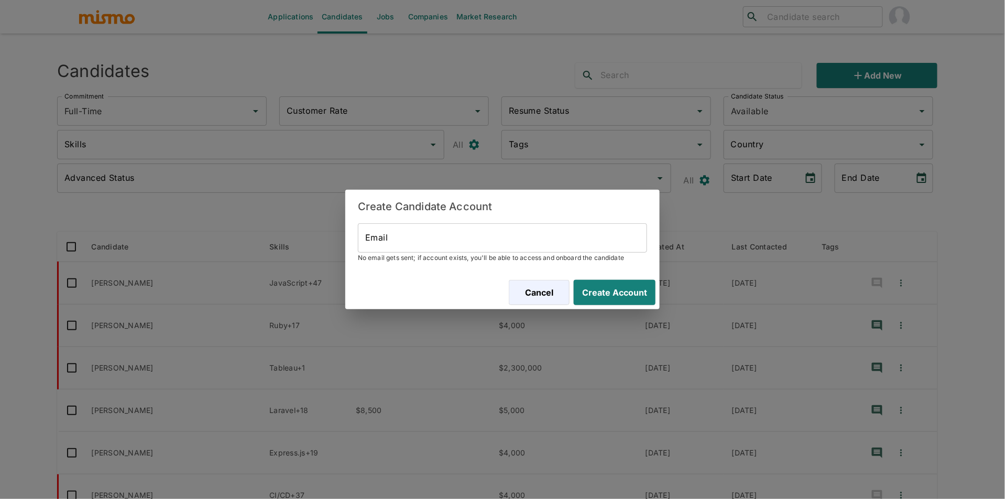
click at [480, 227] on input "Email" at bounding box center [502, 237] width 289 height 29
paste input "jefferson.de.la.cruz.blanco@gmail.com"
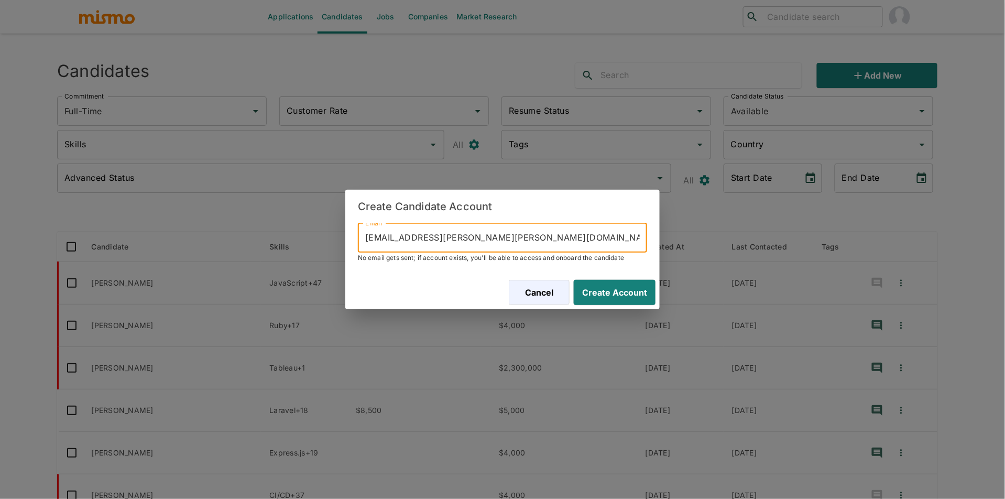
drag, startPoint x: 368, startPoint y: 238, endPoint x: 388, endPoint y: 239, distance: 19.9
click at [368, 238] on input "jefferson.de.la.cruz.blanco@gmail.com" at bounding box center [502, 237] width 289 height 29
type input "jefferson.de.la.cruz.blanco@gmail.com"
click at [641, 292] on button "Create Account" at bounding box center [612, 292] width 86 height 25
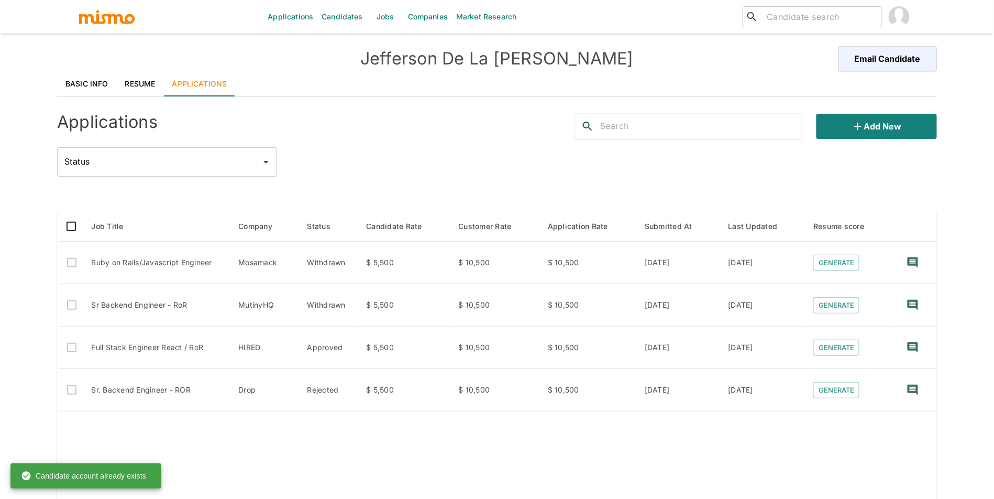
click at [135, 78] on link "Resume" at bounding box center [140, 83] width 47 height 25
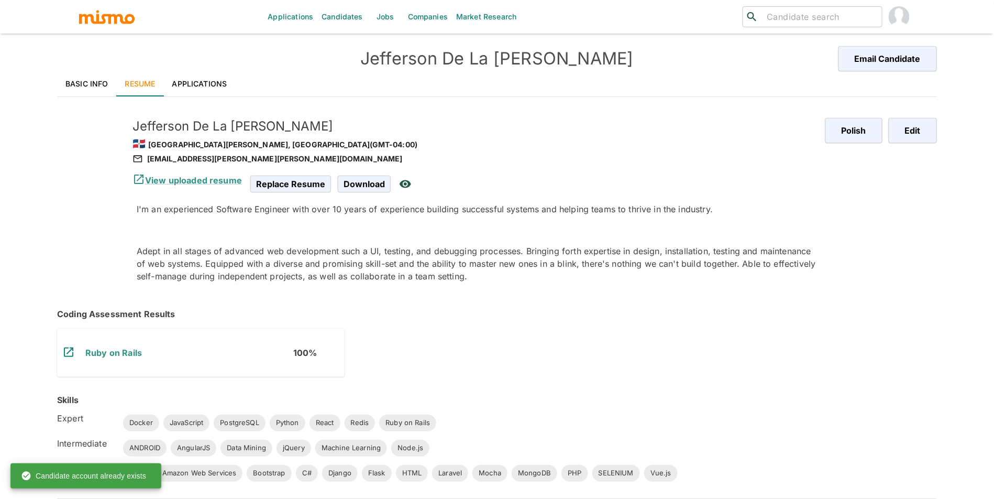
click at [350, 18] on link "Candidates" at bounding box center [342, 17] width 50 height 34
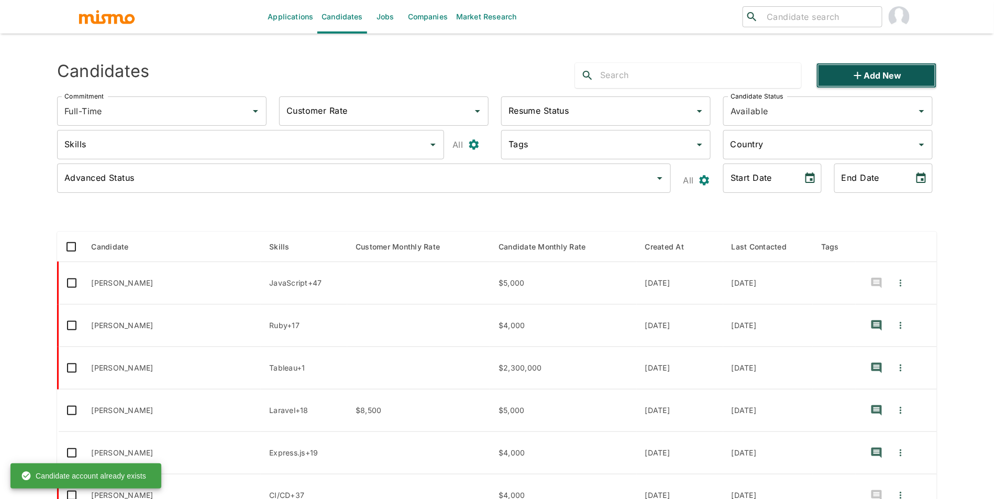
click at [887, 70] on button "Add new" at bounding box center [877, 75] width 120 height 25
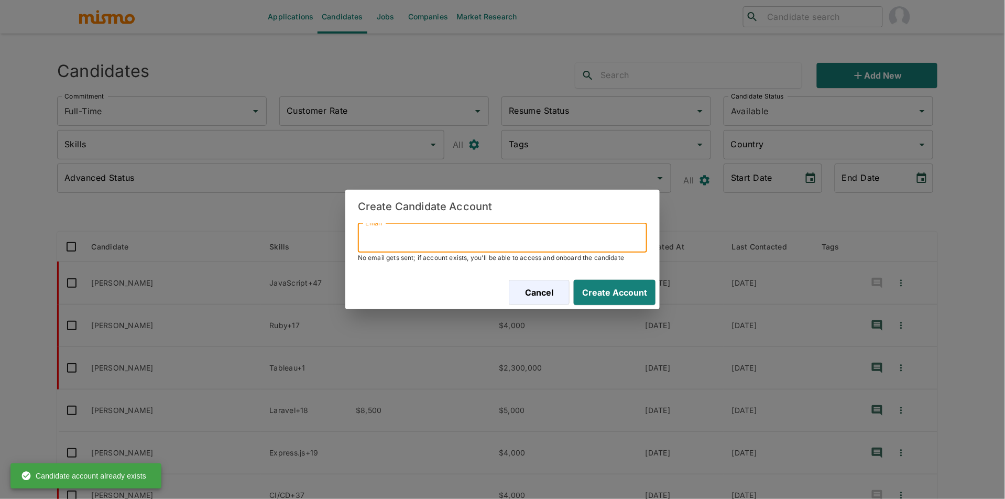
click at [549, 233] on input "Email" at bounding box center [502, 237] width 289 height 29
paste input "psromerozu@gmail.com"
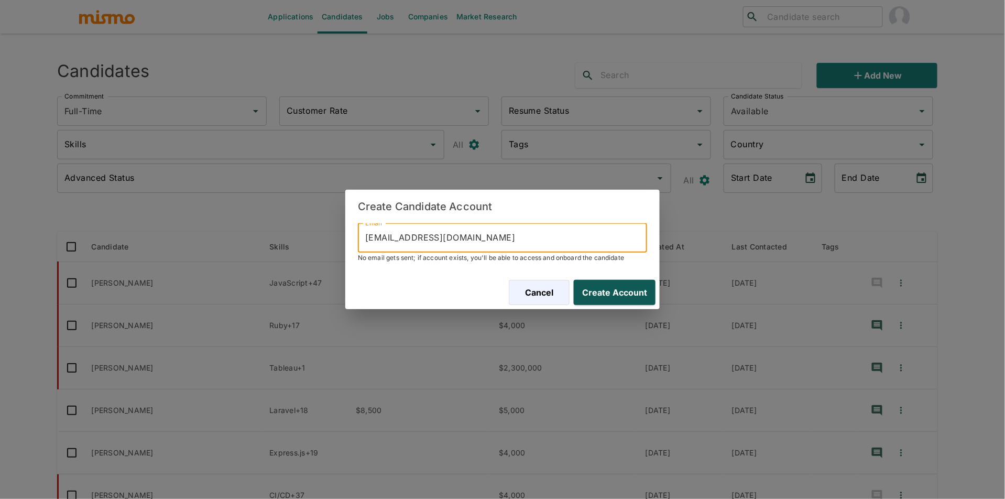
type input "psromerozu@gmail.com"
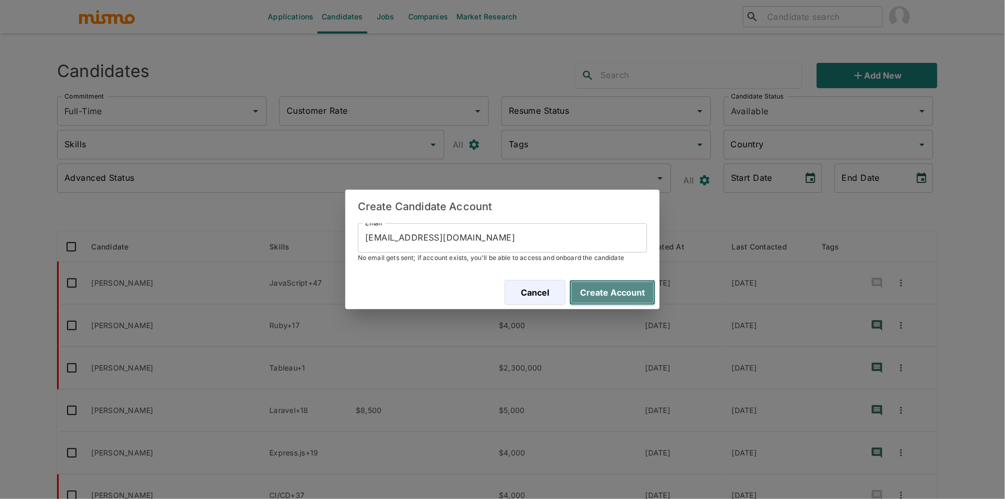
click at [629, 291] on button "Create Account" at bounding box center [612, 292] width 86 height 25
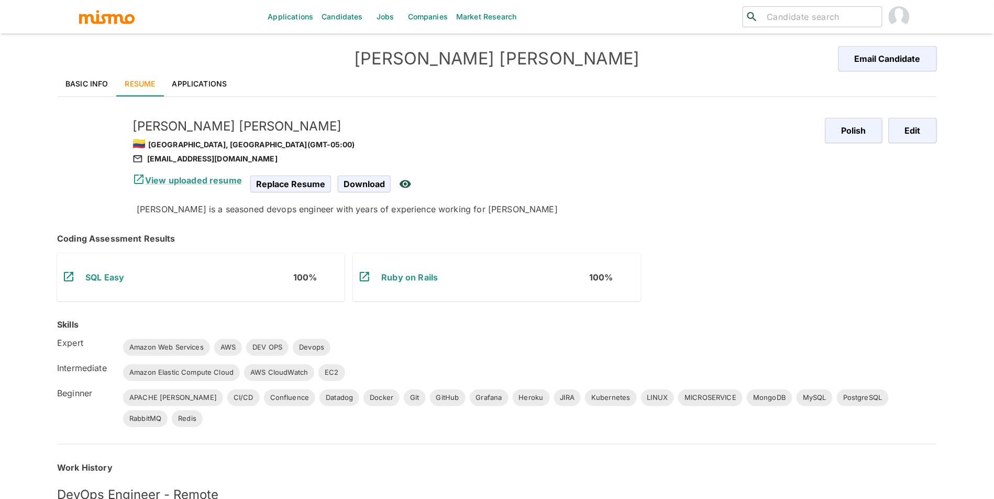
click at [352, 18] on link "Candidates" at bounding box center [342, 17] width 50 height 34
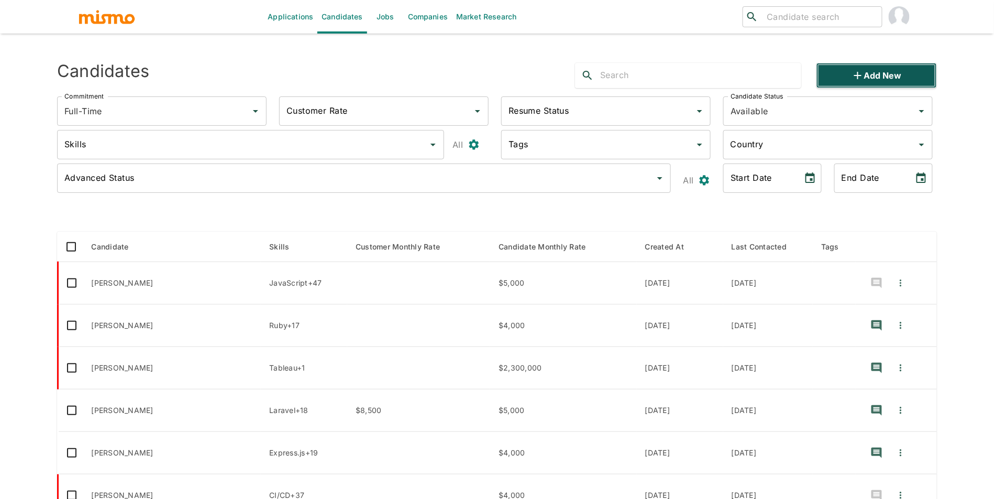
click at [906, 80] on button "Add new" at bounding box center [877, 75] width 120 height 25
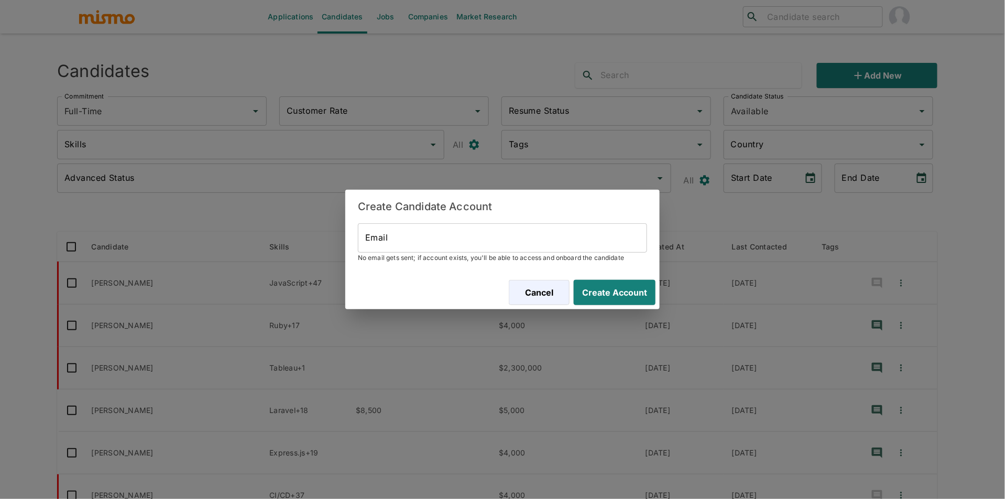
click at [551, 253] on span "No email gets sent; if account exists, you'll be able to access and onboard the…" at bounding box center [502, 258] width 289 height 10
click at [564, 239] on input "Email" at bounding box center [502, 237] width 289 height 29
paste input "valterfernandes.dev@gmail.com"
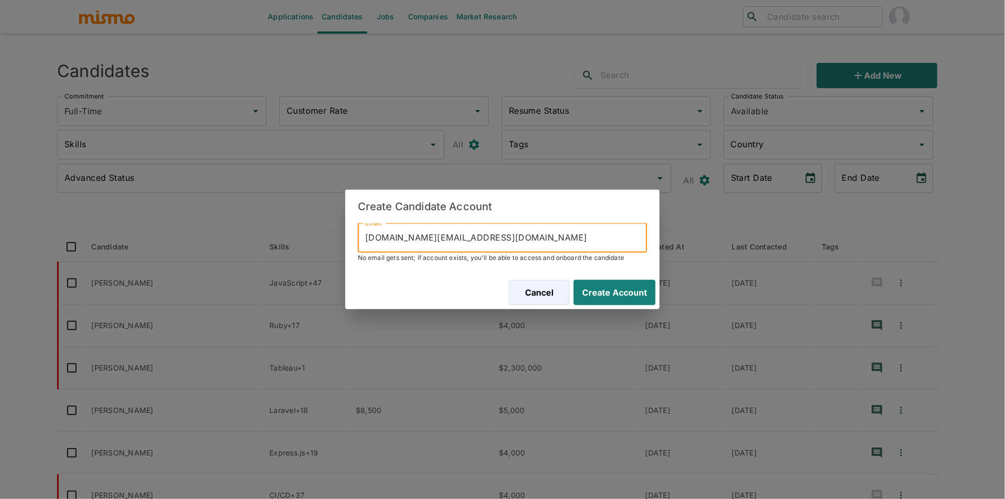
type input "valterfernandes.dev@gmail.com"
click at [625, 279] on div "Cancel Create Account" at bounding box center [502, 293] width 314 height 34
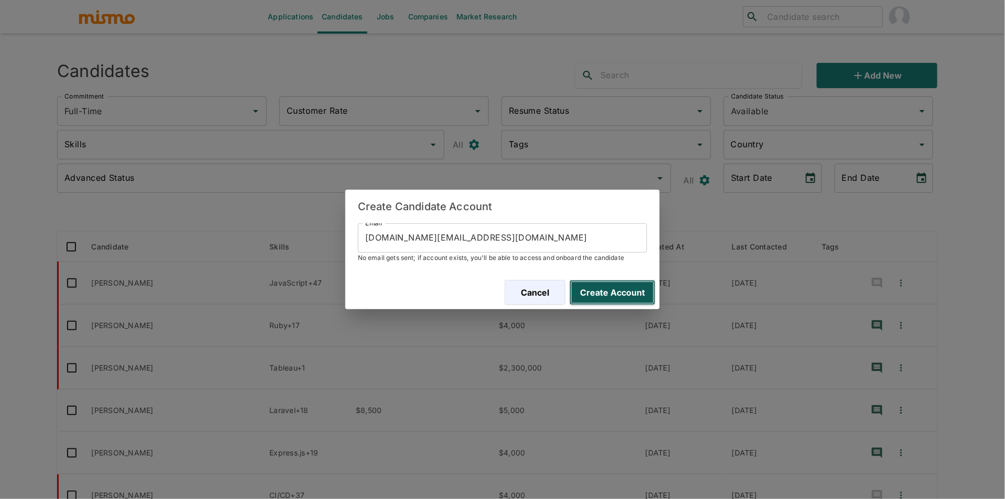
click at [624, 293] on button "Create Account" at bounding box center [612, 292] width 86 height 25
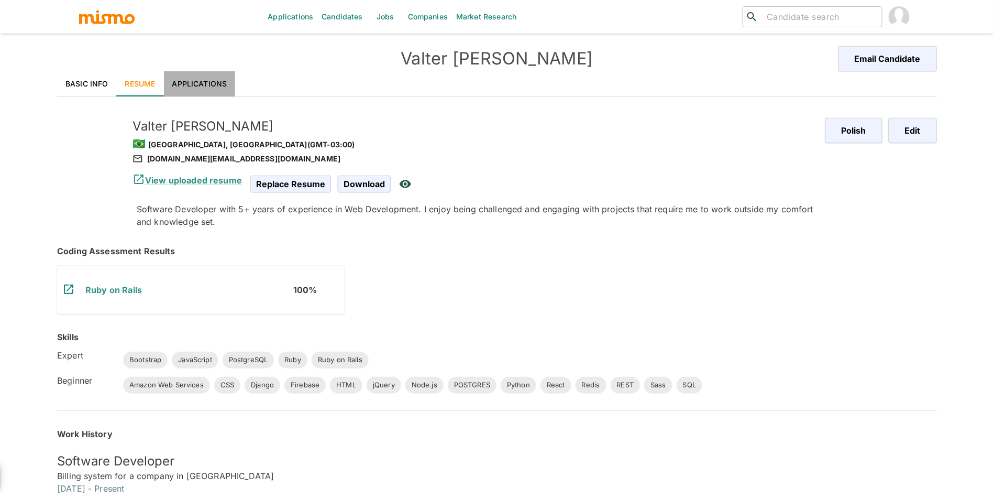
click at [193, 79] on link "Applications" at bounding box center [200, 83] width 72 height 25
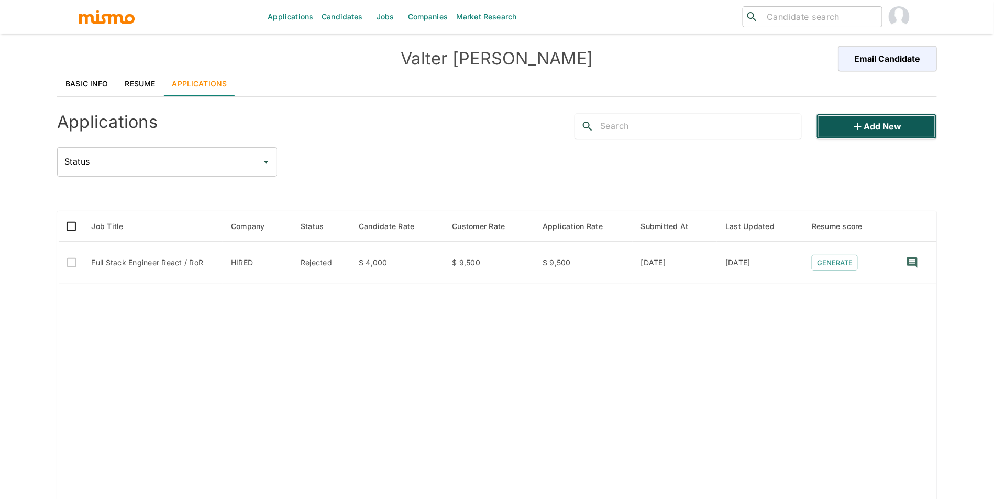
click at [865, 134] on button "Add new" at bounding box center [877, 126] width 120 height 25
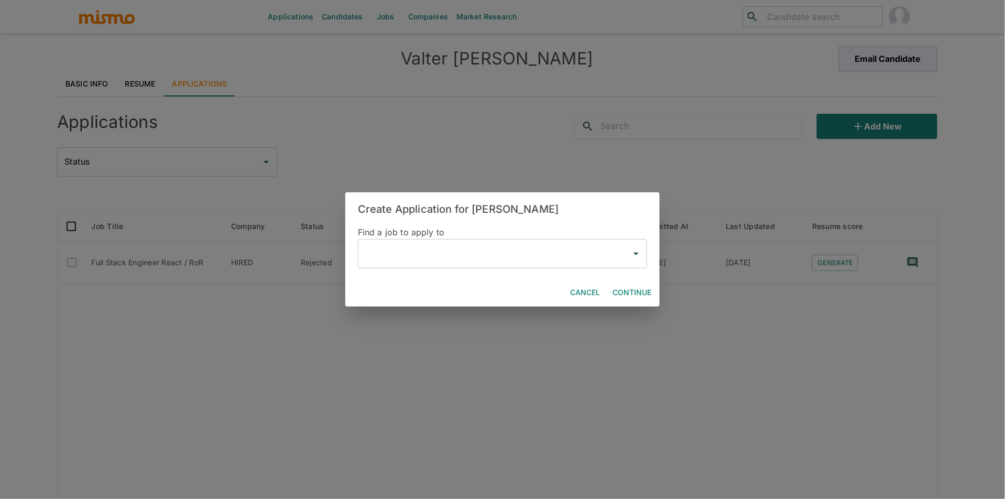
click at [480, 258] on input "text" at bounding box center [495, 254] width 264 height 20
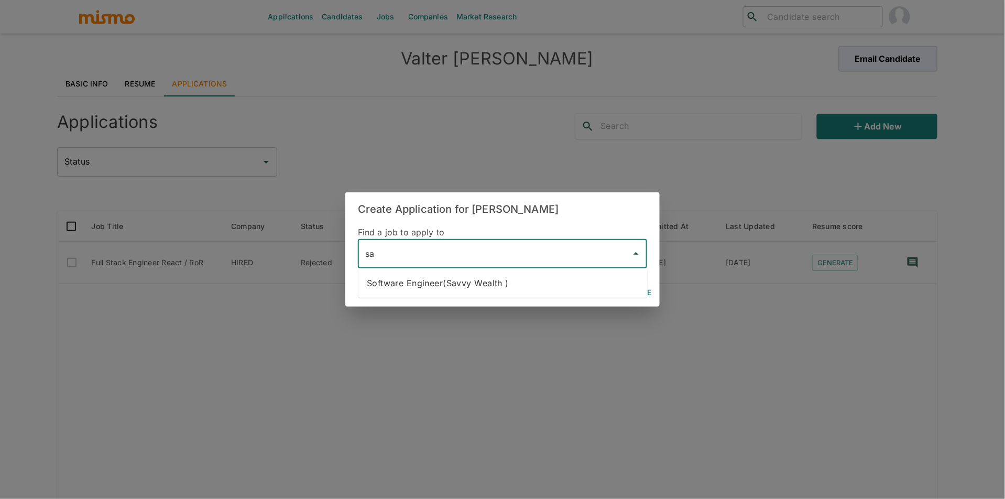
click at [514, 279] on li "Software Engineer(Savvy Wealth )" at bounding box center [502, 282] width 289 height 21
type input "Software Engineer(Savvy Wealth )"
click at [634, 292] on button "Continue" at bounding box center [631, 292] width 47 height 19
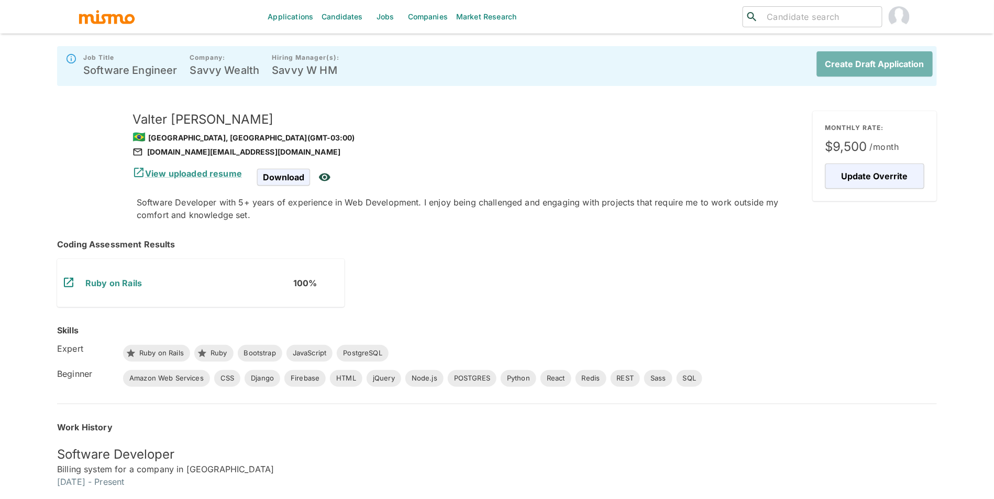
click at [878, 65] on button "Create Draft Application" at bounding box center [875, 63] width 116 height 25
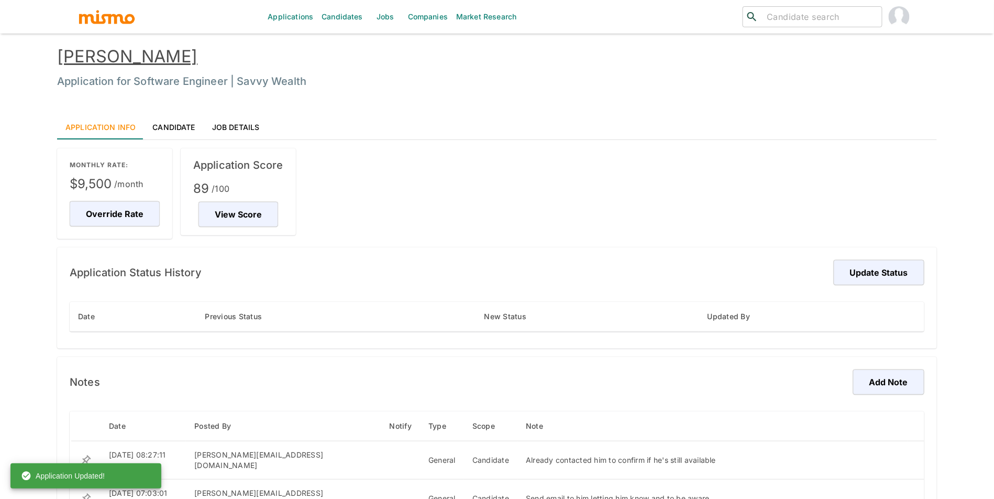
click at [789, 12] on div "​ ​" at bounding box center [776, 17] width 279 height 34
click at [790, 12] on input "search" at bounding box center [820, 16] width 115 height 15
type input "jose cicc"
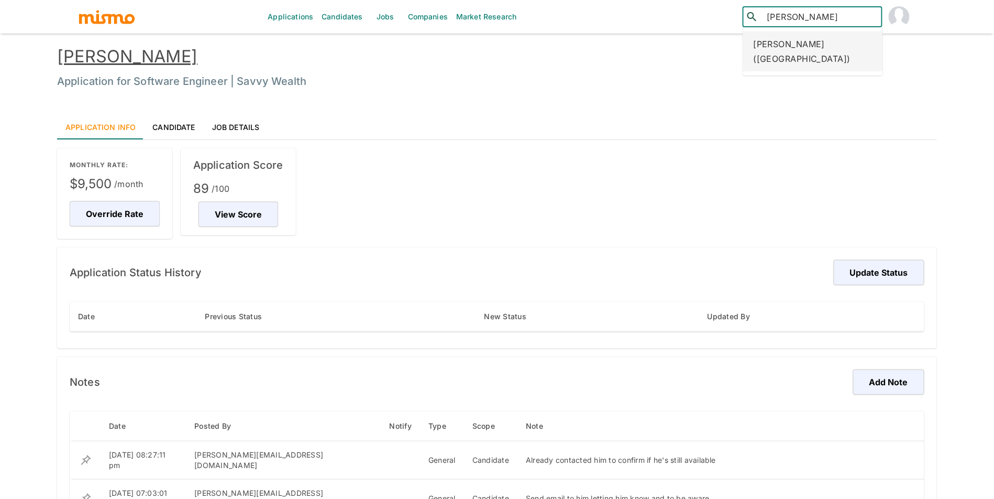
click at [805, 52] on div "Jose Ciccio (Costa Rica)" at bounding box center [813, 51] width 140 height 40
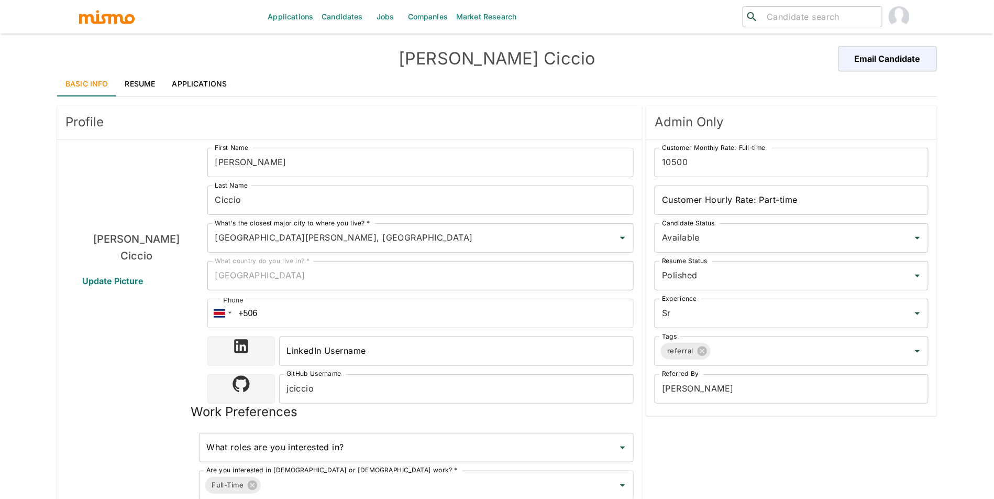
click at [159, 68] on div "[PERSON_NAME] Email Candidate" at bounding box center [497, 58] width 880 height 25
click at [144, 82] on link "Resume" at bounding box center [140, 83] width 47 height 25
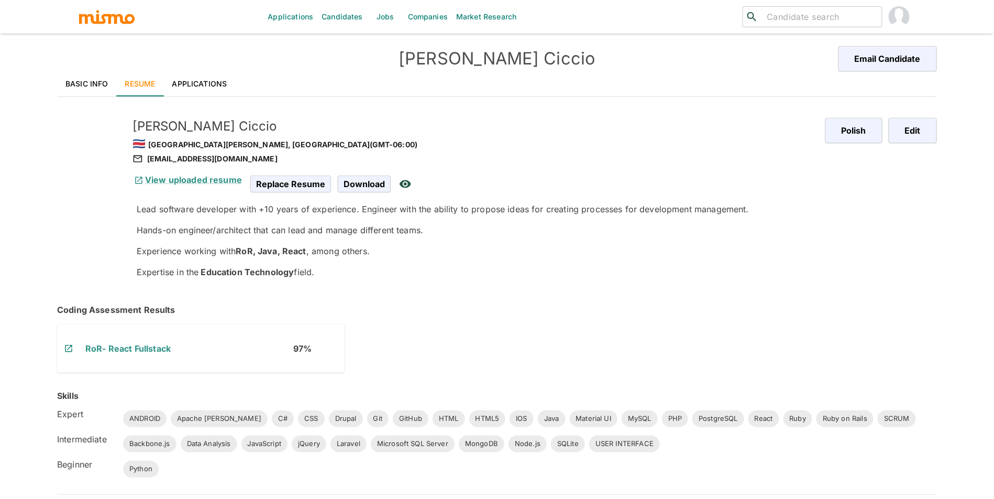
click at [102, 84] on link "Basic Info" at bounding box center [87, 83] width 60 height 25
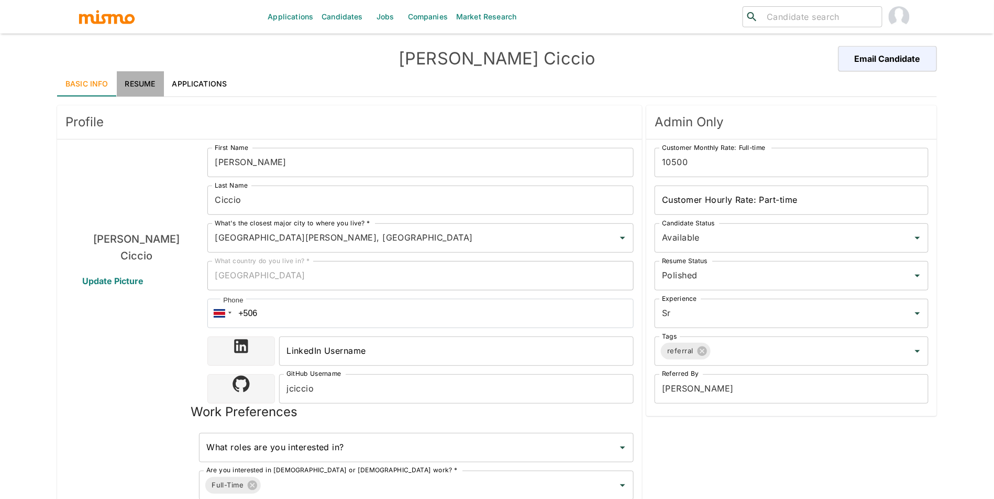
click at [127, 85] on link "Resume" at bounding box center [140, 83] width 47 height 25
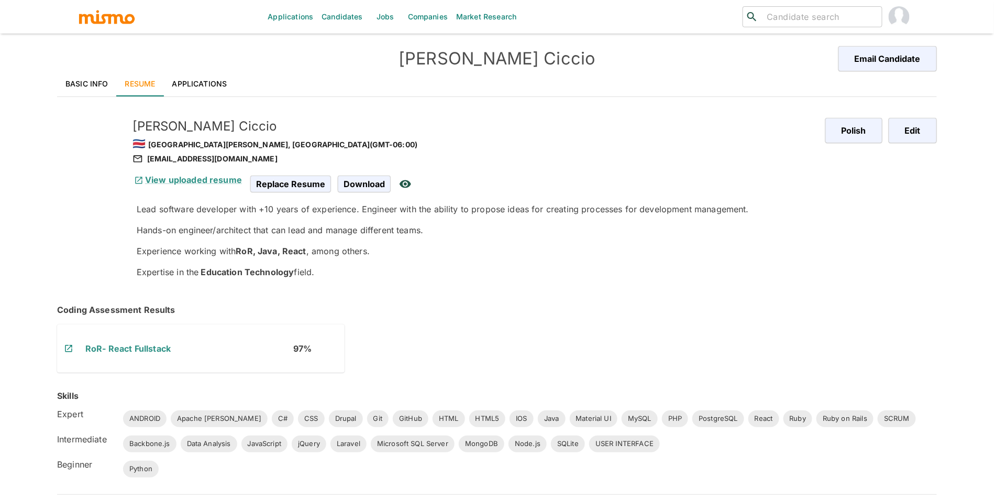
click at [112, 98] on div "[PERSON_NAME] 🇨🇷 [GEOGRAPHIC_DATA][PERSON_NAME], [GEOGRAPHIC_DATA] (GMT-06:00) …" at bounding box center [460, 190] width 697 height 194
click at [106, 80] on link "Basic Info" at bounding box center [87, 83] width 60 height 25
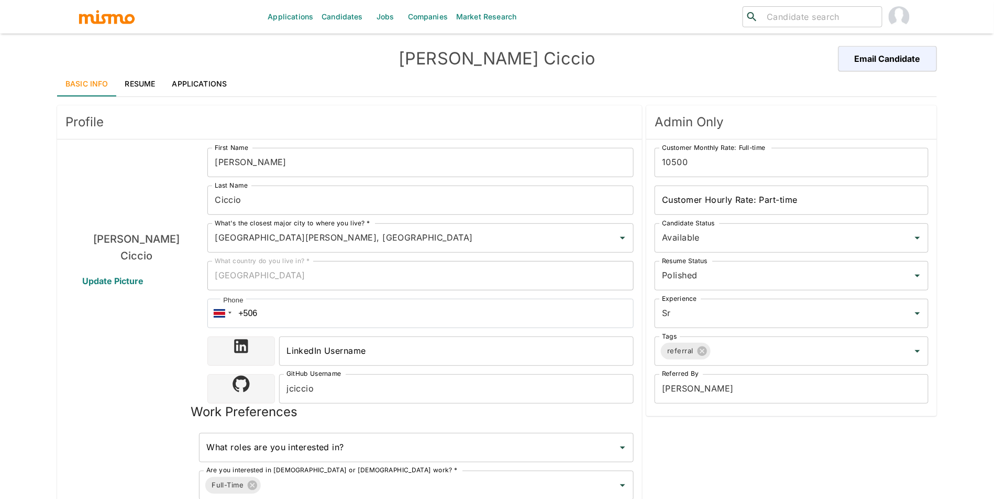
click at [137, 86] on link "Resume" at bounding box center [140, 83] width 47 height 25
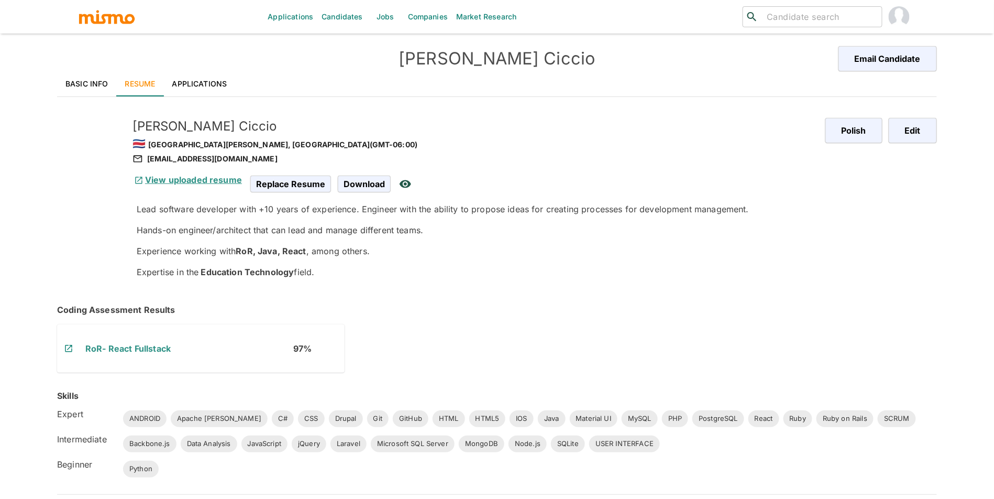
click at [207, 178] on link "View uploaded resume" at bounding box center [187, 179] width 109 height 10
